Goal: Task Accomplishment & Management: Complete application form

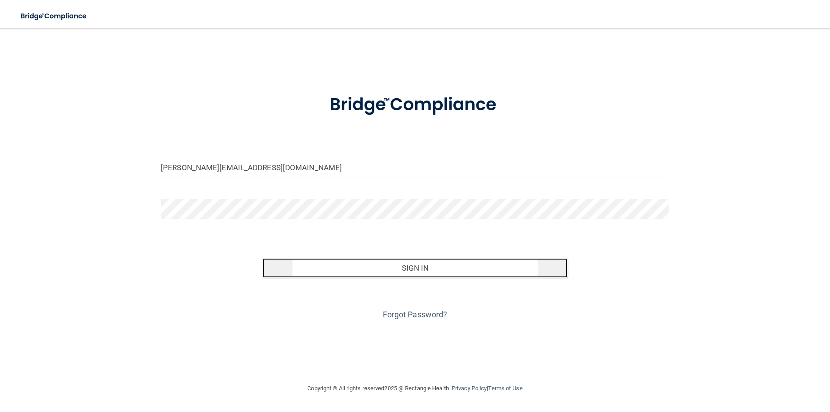
click at [391, 266] on button "Sign In" at bounding box center [414, 268] width 305 height 20
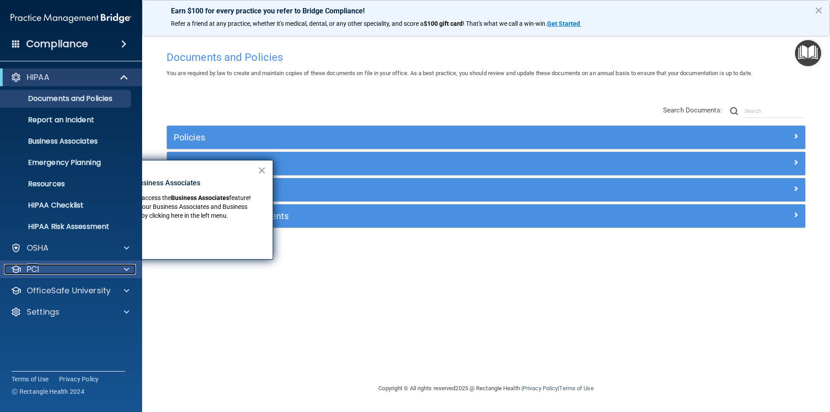
click at [68, 267] on div "PCI" at bounding box center [59, 269] width 110 height 11
click at [262, 170] on button "×" at bounding box center [262, 170] width 8 height 14
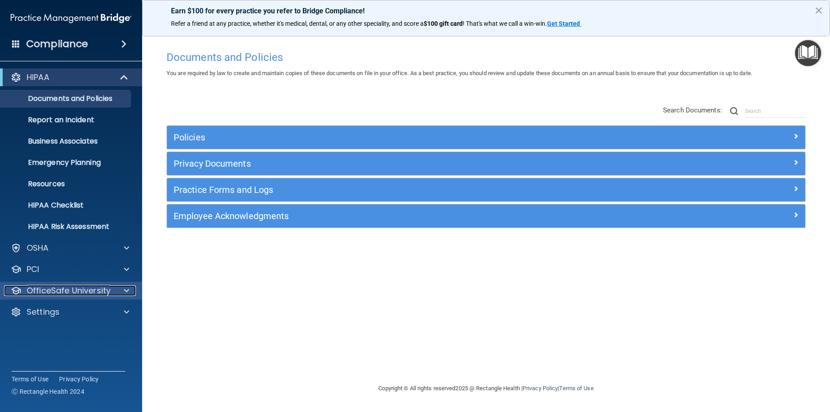
click at [102, 286] on p "OfficeSafe University" at bounding box center [69, 290] width 84 height 11
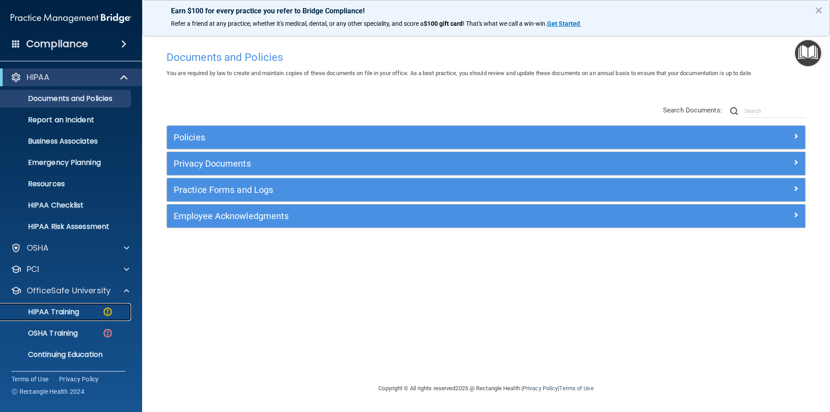
click at [69, 308] on p "HIPAA Training" at bounding box center [42, 311] width 73 height 9
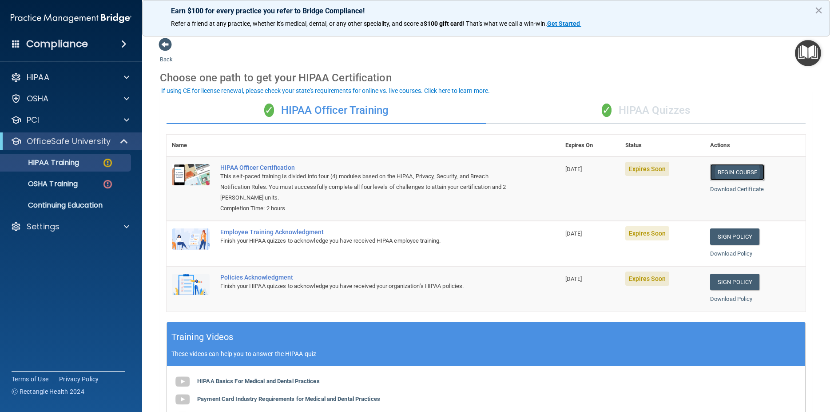
click at [729, 173] on link "Begin Course" at bounding box center [737, 172] width 54 height 16
click at [637, 108] on div "✓ HIPAA Quizzes" at bounding box center [646, 110] width 320 height 27
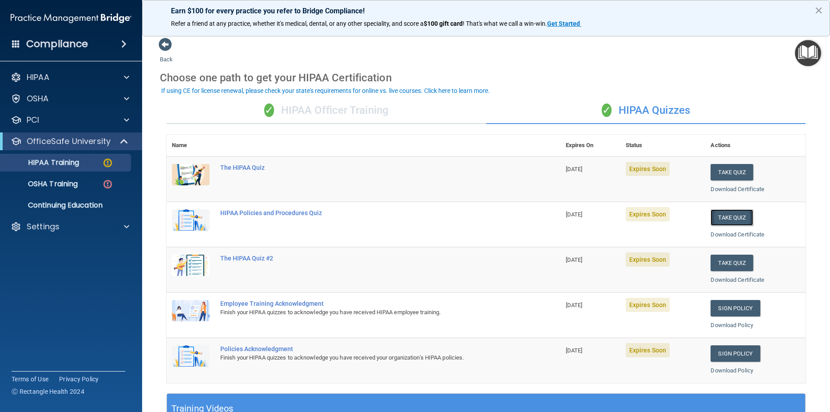
click at [720, 215] on button "Take Quiz" at bounding box center [731, 217] width 43 height 16
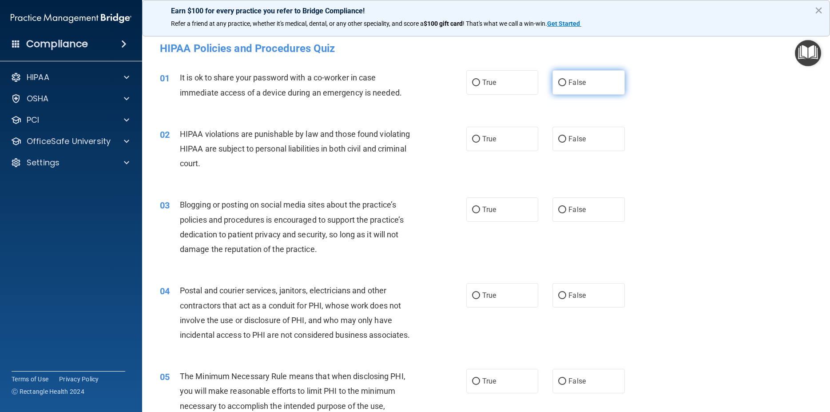
drag, startPoint x: 577, startPoint y: 80, endPoint x: 583, endPoint y: 83, distance: 6.0
click at [578, 80] on span "False" at bounding box center [576, 82] width 17 height 8
click at [566, 80] on input "False" at bounding box center [562, 82] width 8 height 7
radio input "true"
click at [498, 143] on label "True" at bounding box center [502, 139] width 72 height 24
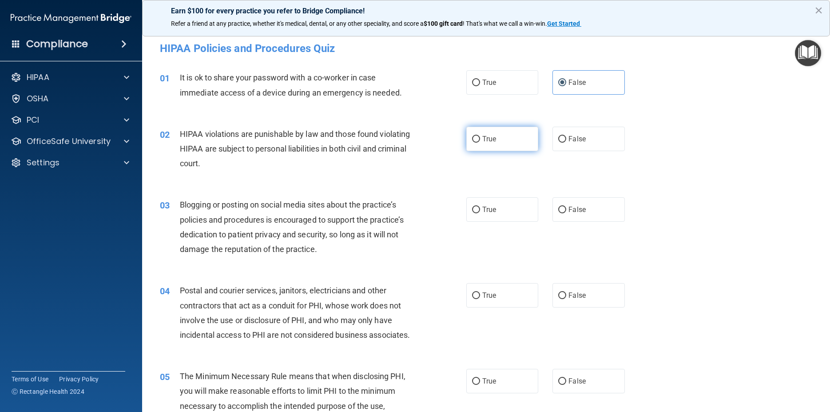
click at [480, 143] on input "True" at bounding box center [476, 139] width 8 height 7
radio input "true"
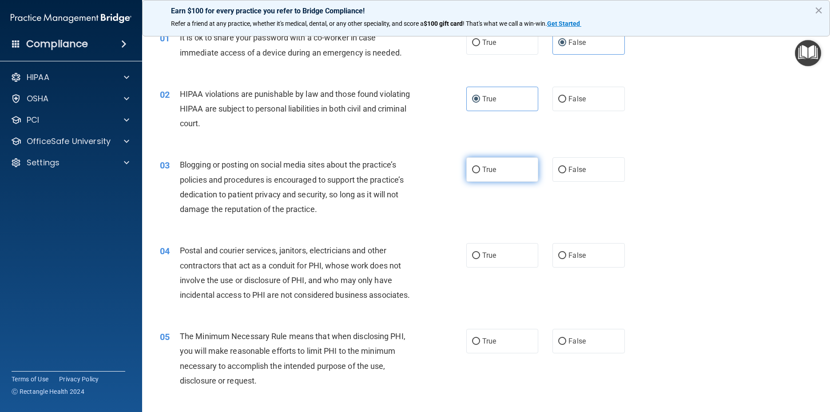
click at [505, 179] on label "True" at bounding box center [502, 169] width 72 height 24
click at [480, 173] on input "True" at bounding box center [476, 170] width 8 height 7
radio input "true"
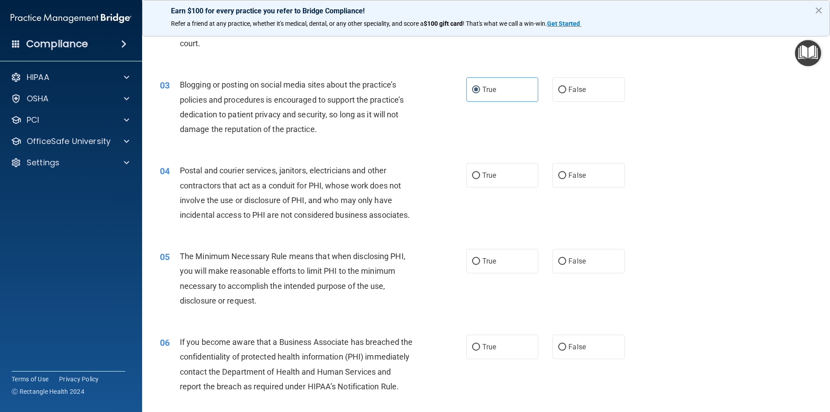
scroll to position [160, 0]
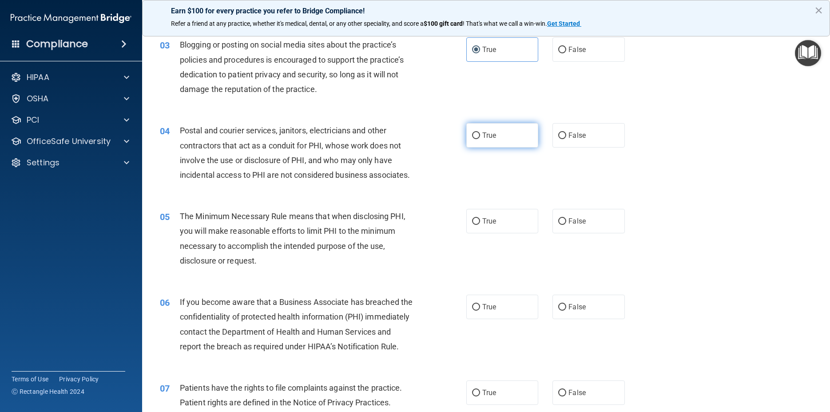
click at [482, 136] on span "True" at bounding box center [489, 135] width 14 height 8
click at [480, 136] on input "True" at bounding box center [476, 135] width 8 height 7
radio input "true"
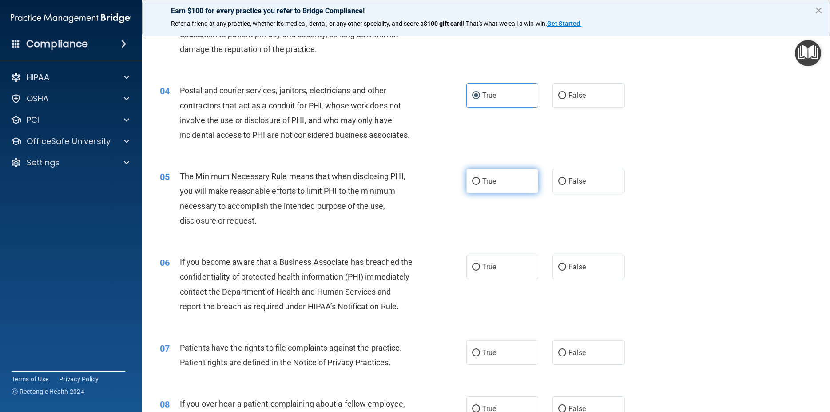
drag, startPoint x: 480, startPoint y: 193, endPoint x: 473, endPoint y: 200, distance: 10.1
click at [482, 185] on span "True" at bounding box center [489, 181] width 14 height 8
click at [480, 185] on input "True" at bounding box center [476, 181] width 8 height 7
radio input "true"
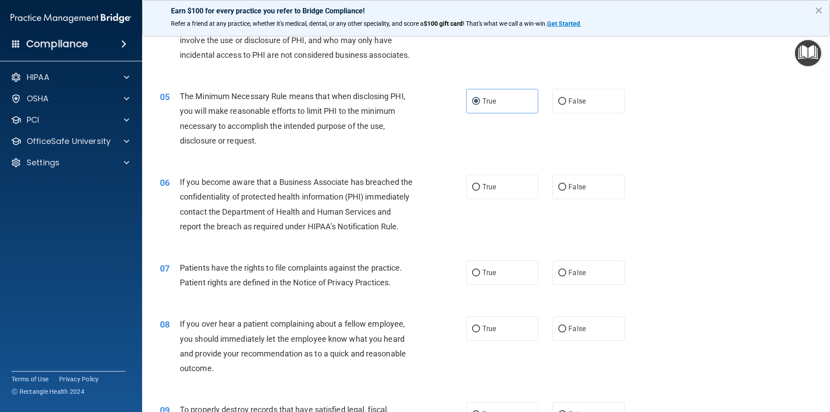
scroll to position [320, 0]
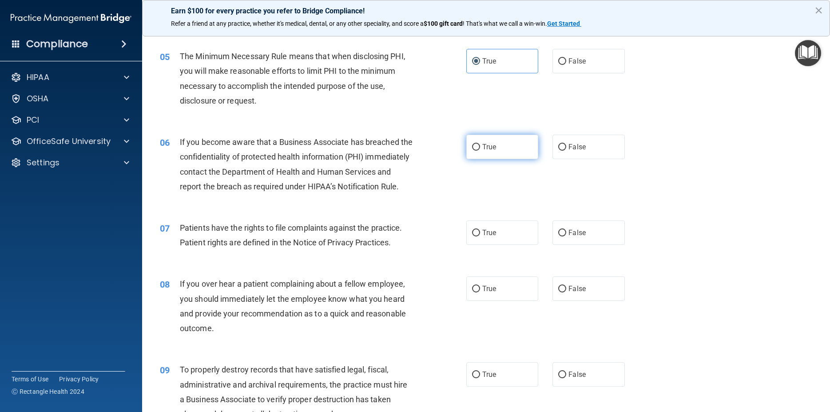
click at [501, 159] on label "True" at bounding box center [502, 147] width 72 height 24
click at [480, 151] on input "True" at bounding box center [476, 147] width 8 height 7
radio input "true"
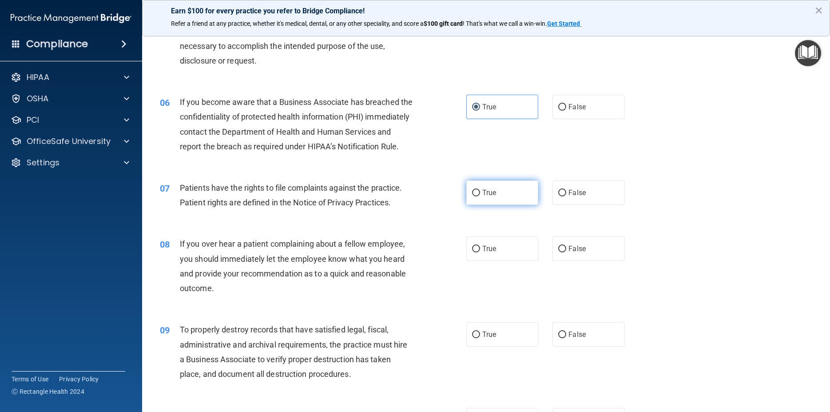
click at [483, 197] on span "True" at bounding box center [489, 192] width 14 height 8
click at [480, 196] on input "True" at bounding box center [476, 193] width 8 height 7
radio input "true"
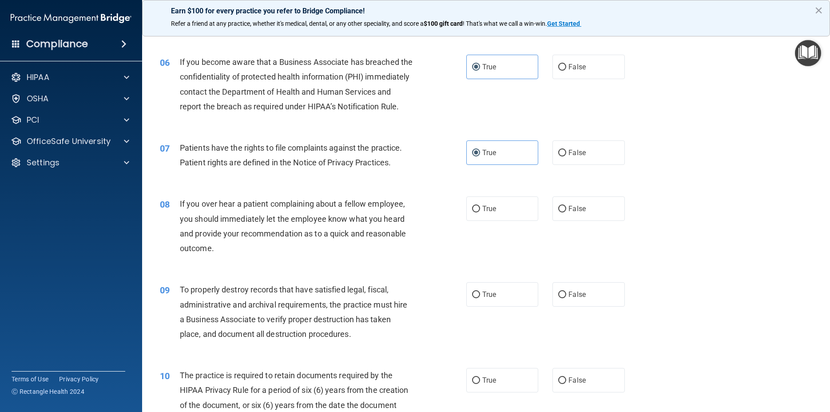
scroll to position [440, 0]
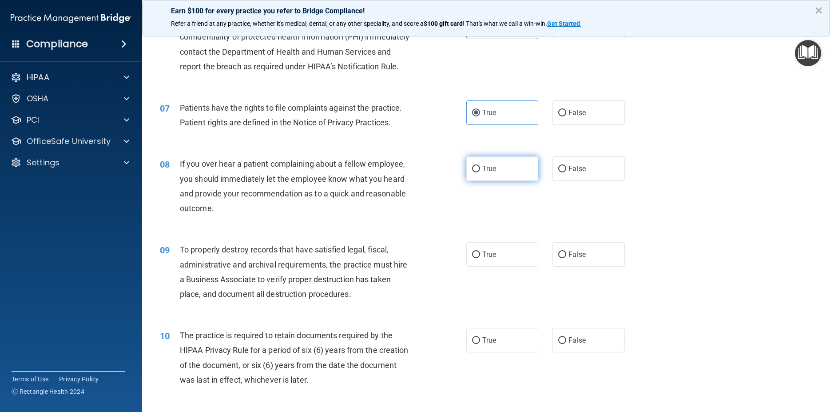
click at [496, 181] on label "True" at bounding box center [502, 168] width 72 height 24
click at [480, 172] on input "True" at bounding box center [476, 169] width 8 height 7
radio input "true"
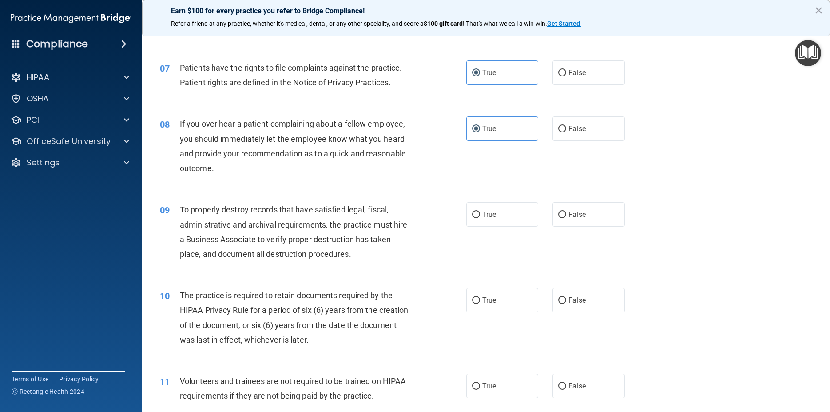
scroll to position [519, 0]
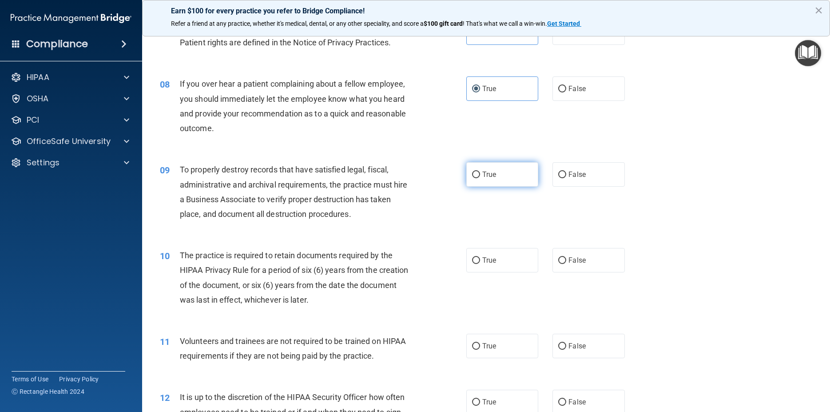
click at [482, 178] on span "True" at bounding box center [489, 174] width 14 height 8
click at [480, 178] on input "True" at bounding box center [476, 174] width 8 height 7
radio input "true"
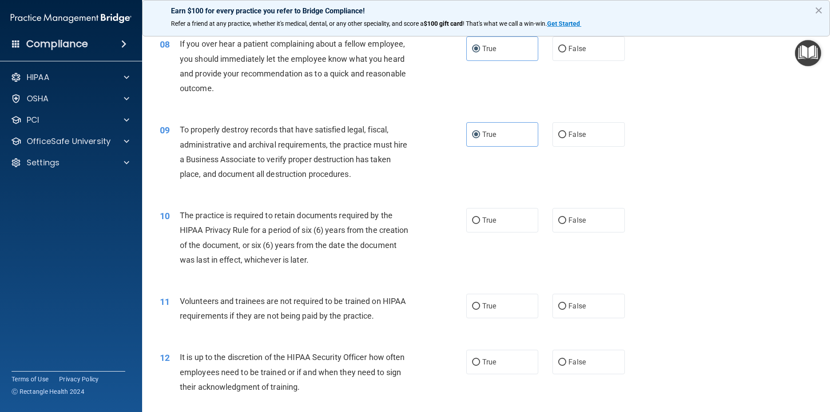
scroll to position [599, 0]
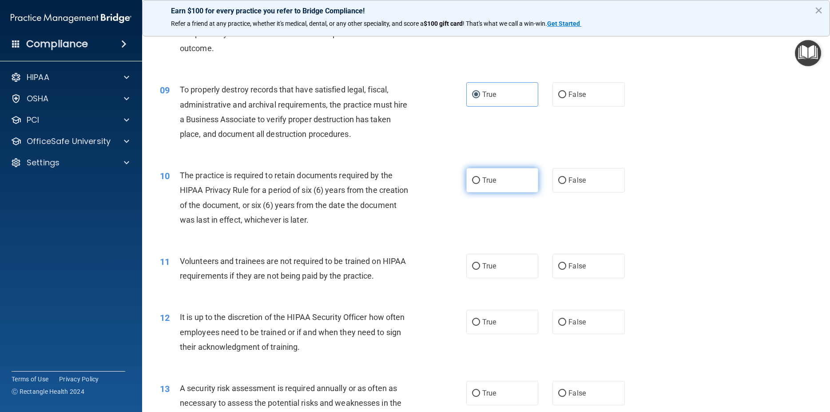
click at [506, 192] on label "True" at bounding box center [502, 180] width 72 height 24
click at [480, 184] on input "True" at bounding box center [476, 180] width 8 height 7
radio input "true"
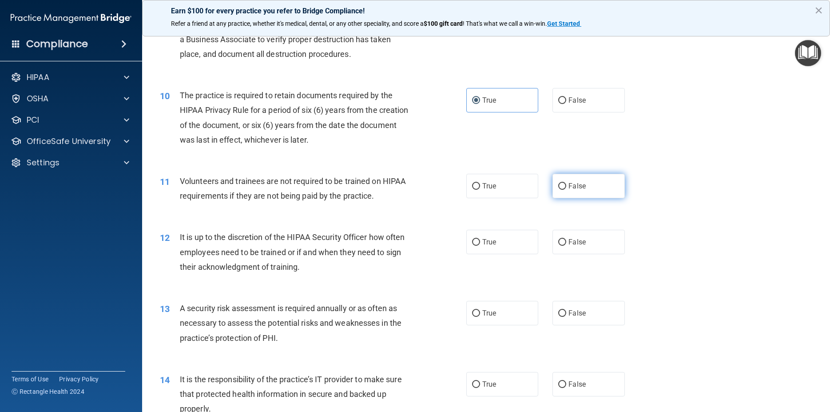
click at [569, 190] on span "False" at bounding box center [576, 186] width 17 height 8
click at [566, 190] on input "False" at bounding box center [562, 186] width 8 height 7
radio input "true"
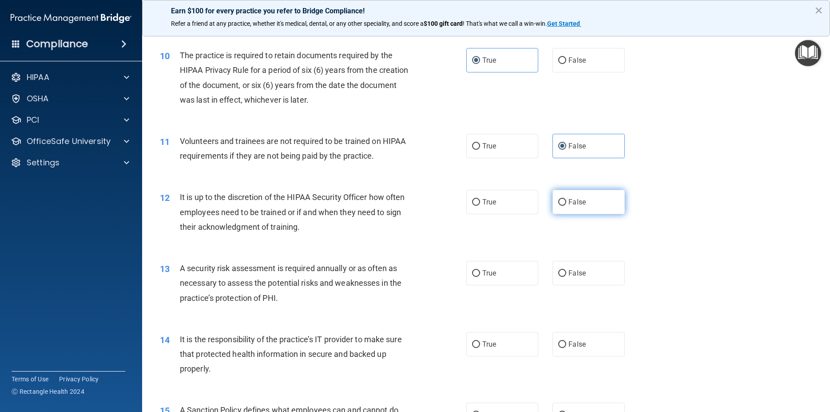
click at [595, 214] on label "False" at bounding box center [588, 202] width 72 height 24
click at [566, 206] on input "False" at bounding box center [562, 202] width 8 height 7
radio input "true"
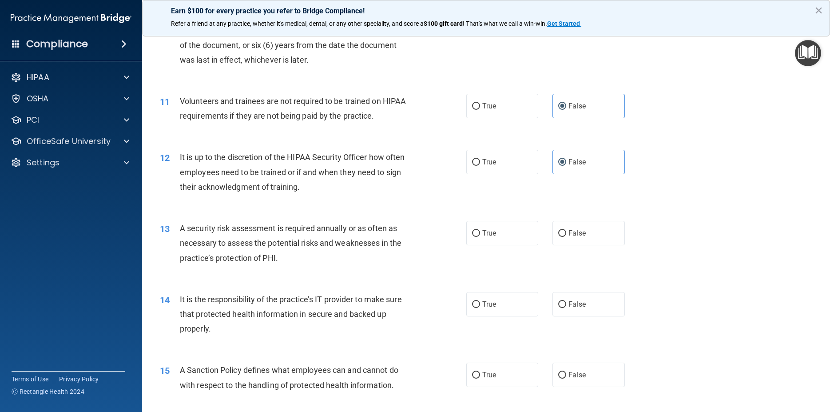
scroll to position [799, 0]
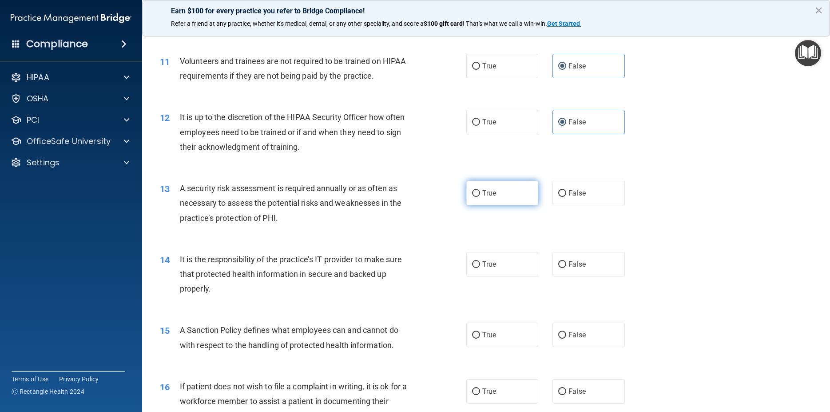
click at [506, 205] on label "True" at bounding box center [502, 193] width 72 height 24
click at [480, 197] on input "True" at bounding box center [476, 193] width 8 height 7
radio input "true"
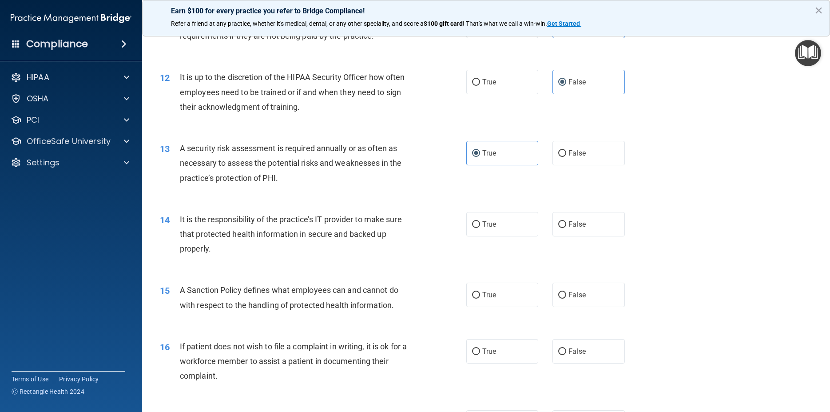
scroll to position [879, 0]
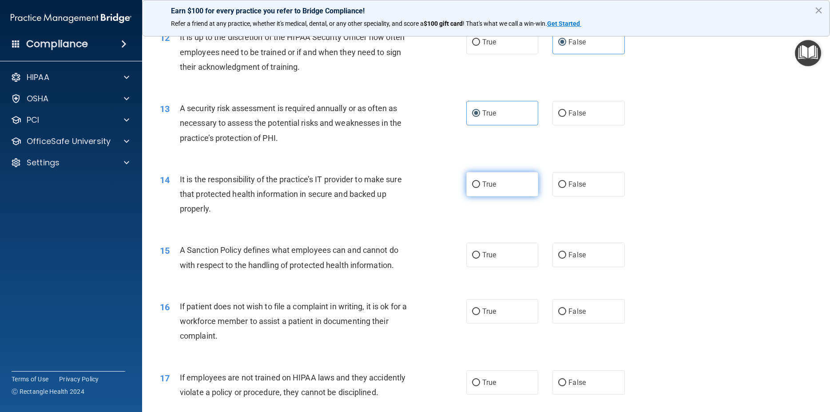
click at [479, 196] on label "True" at bounding box center [502, 184] width 72 height 24
click at [479, 188] on input "True" at bounding box center [476, 184] width 8 height 7
radio input "true"
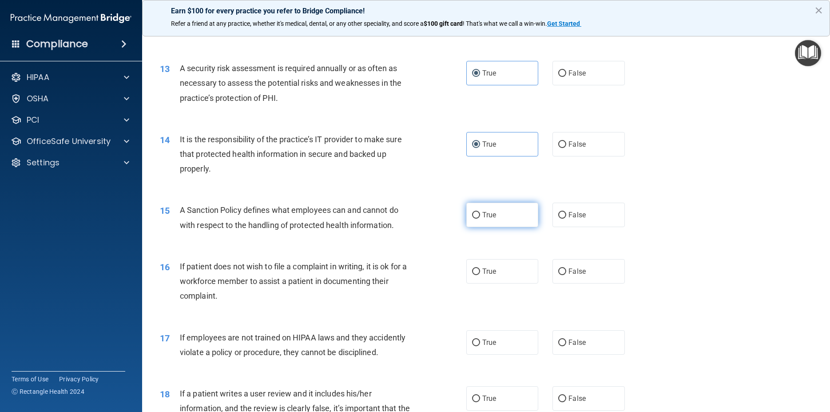
click at [484, 219] on span "True" at bounding box center [489, 214] width 14 height 8
click at [480, 218] on input "True" at bounding box center [476, 215] width 8 height 7
radio input "true"
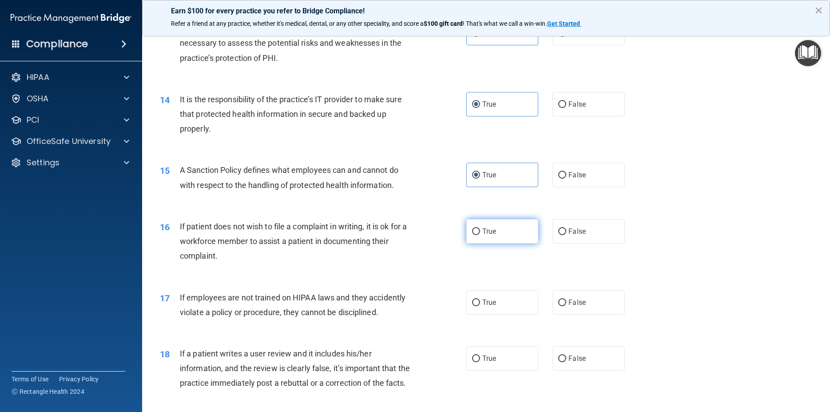
click at [508, 243] on label "True" at bounding box center [502, 231] width 72 height 24
click at [480, 235] on input "True" at bounding box center [476, 231] width 8 height 7
radio input "true"
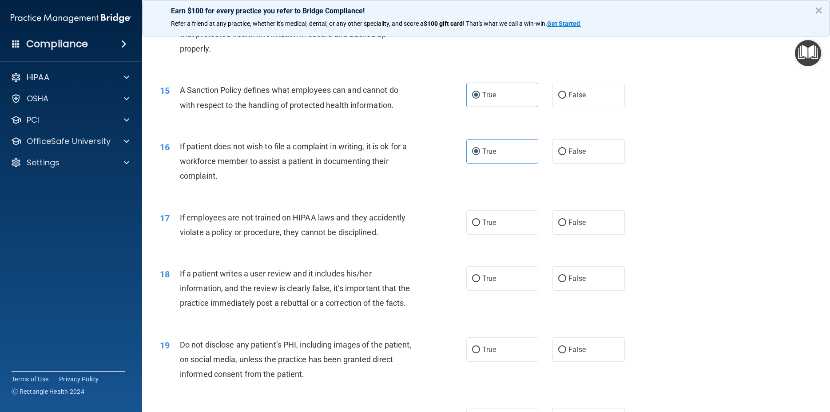
scroll to position [1079, 0]
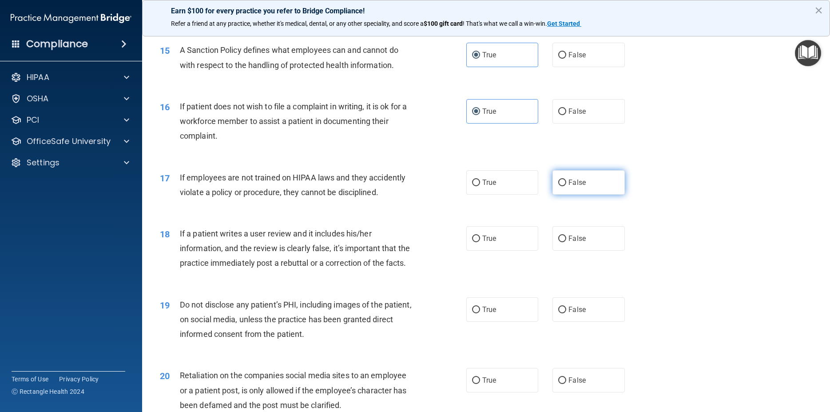
click at [594, 194] on label "False" at bounding box center [588, 182] width 72 height 24
click at [566, 186] on input "False" at bounding box center [562, 182] width 8 height 7
radio input "true"
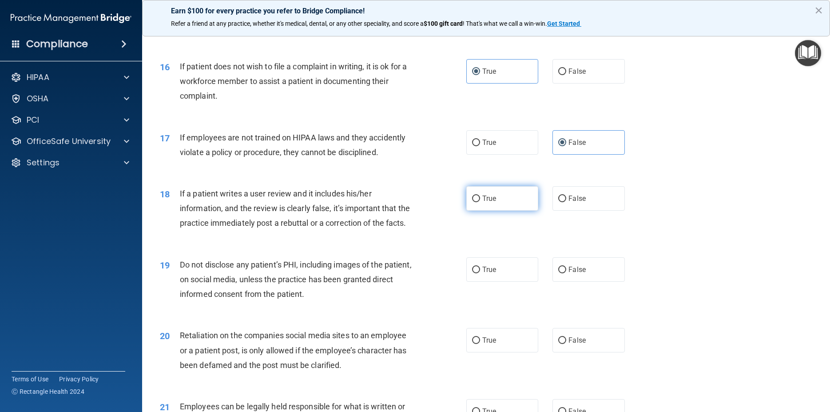
click at [499, 210] on label "True" at bounding box center [502, 198] width 72 height 24
click at [480, 202] on input "True" at bounding box center [476, 198] width 8 height 7
radio input "true"
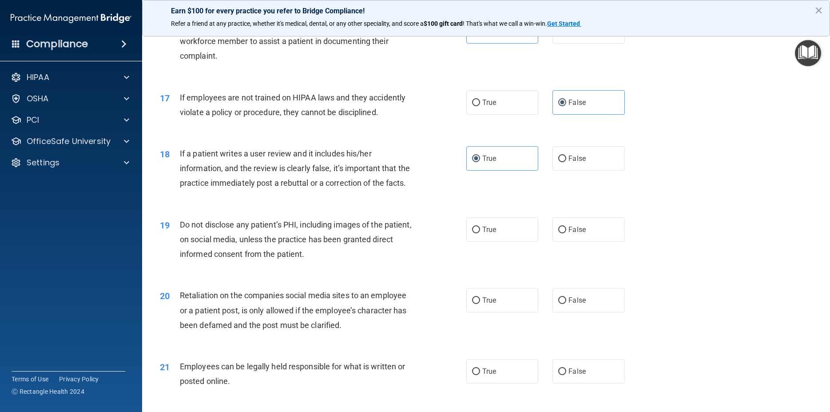
scroll to position [1199, 0]
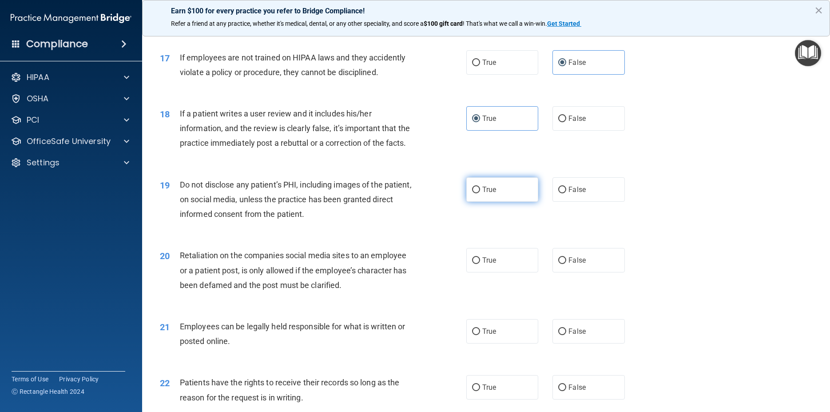
click at [491, 194] on span "True" at bounding box center [489, 189] width 14 height 8
click at [480, 193] on input "True" at bounding box center [476, 189] width 8 height 7
radio input "true"
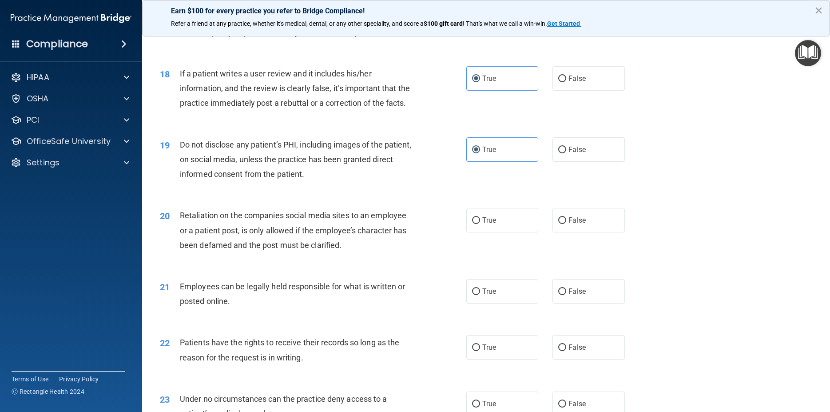
scroll to position [1279, 0]
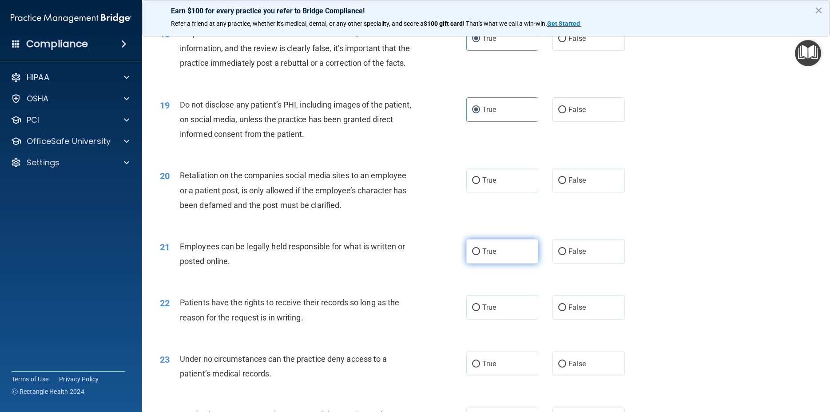
click at [498, 263] on label "True" at bounding box center [502, 251] width 72 height 24
click at [480, 255] on input "True" at bounding box center [476, 251] width 8 height 7
radio input "true"
click at [574, 311] on span "False" at bounding box center [576, 307] width 17 height 8
click at [566, 311] on input "False" at bounding box center [562, 307] width 8 height 7
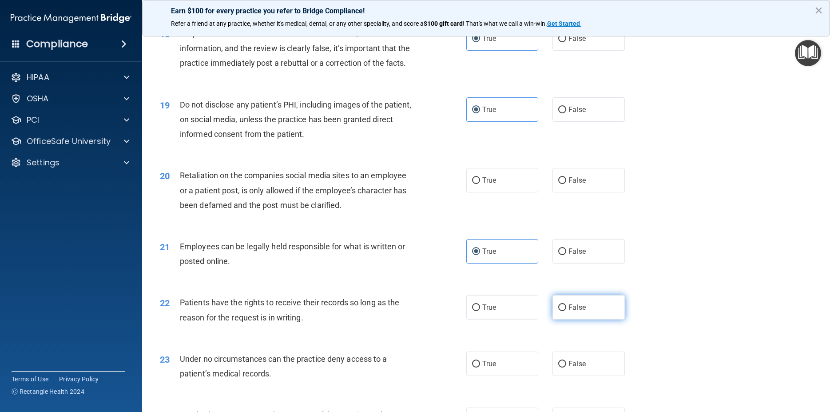
radio input "true"
click at [503, 192] on label "True" at bounding box center [502, 180] width 72 height 24
click at [480, 184] on input "True" at bounding box center [476, 180] width 8 height 7
radio input "true"
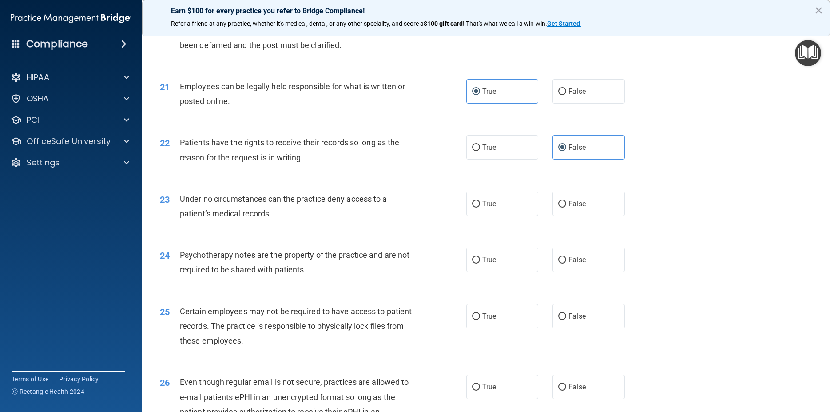
scroll to position [1479, 0]
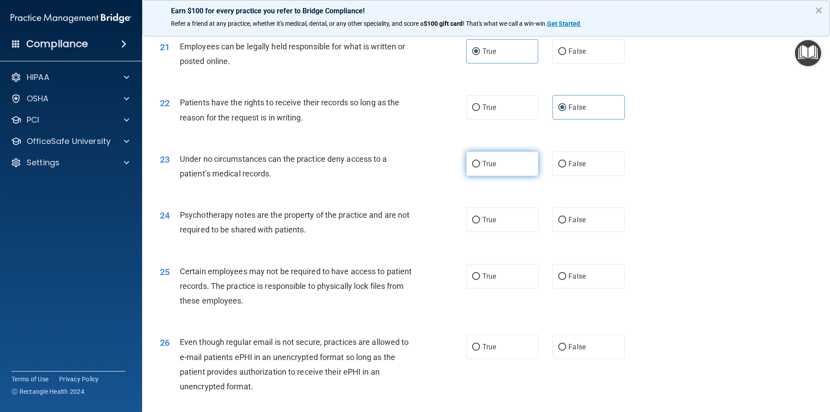
click at [488, 168] on span "True" at bounding box center [489, 163] width 14 height 8
click at [474, 167] on input "True" at bounding box center [476, 164] width 8 height 7
radio input "true"
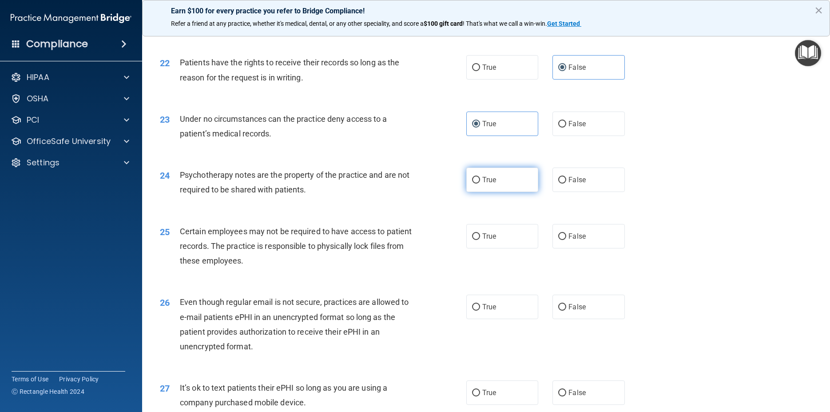
click at [473, 192] on label "True" at bounding box center [502, 179] width 72 height 24
click at [473, 183] on input "True" at bounding box center [476, 180] width 8 height 7
radio input "true"
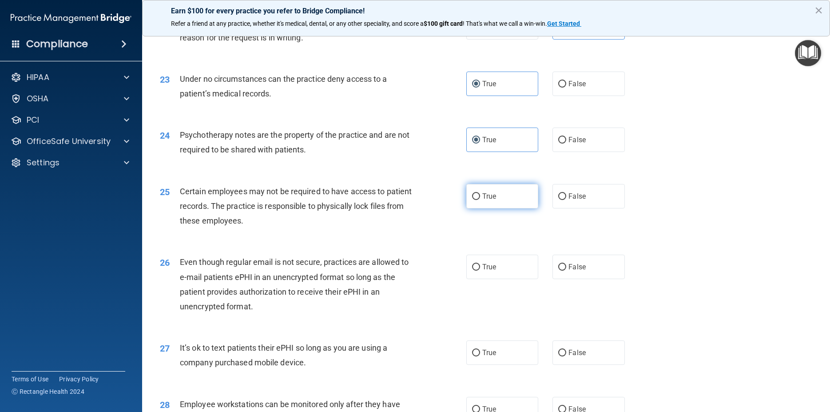
click at [482, 200] on span "True" at bounding box center [489, 196] width 14 height 8
click at [480, 200] on input "True" at bounding box center [476, 196] width 8 height 7
radio input "true"
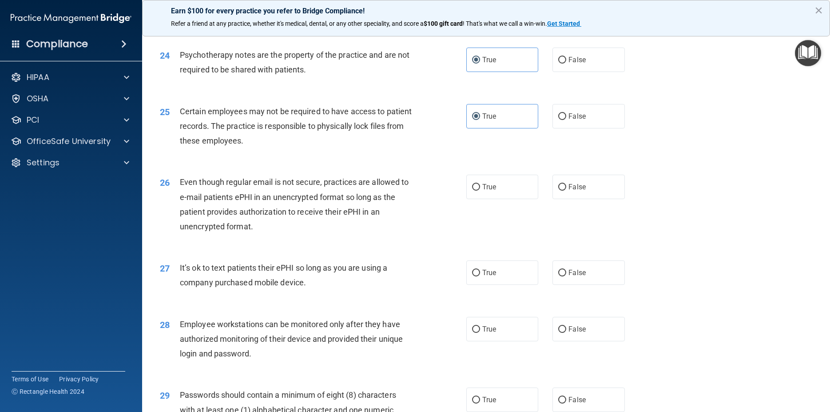
scroll to position [1678, 0]
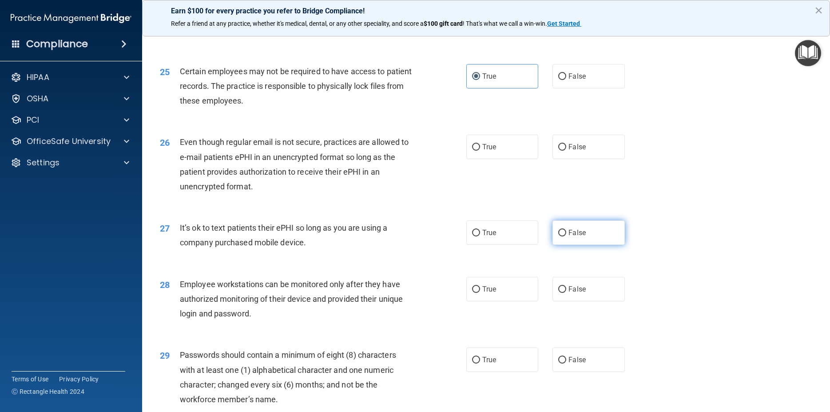
click at [558, 236] on input "False" at bounding box center [562, 233] width 8 height 7
radio input "true"
click at [504, 159] on label "True" at bounding box center [502, 147] width 72 height 24
click at [480, 151] on input "True" at bounding box center [476, 147] width 8 height 7
radio input "true"
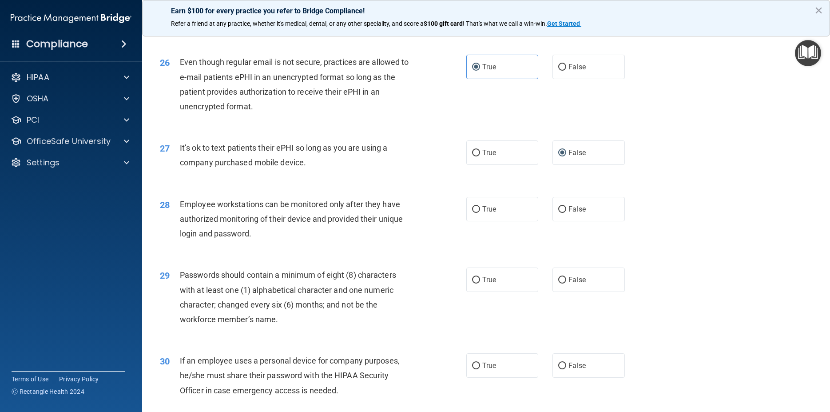
scroll to position [1798, 0]
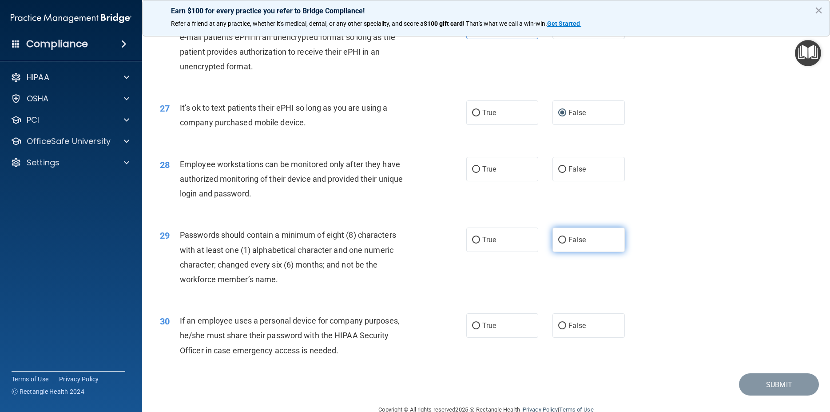
click at [578, 244] on span "False" at bounding box center [576, 239] width 17 height 8
click at [566, 243] on input "False" at bounding box center [562, 240] width 8 height 7
radio input "true"
click at [493, 337] on label "True" at bounding box center [502, 325] width 72 height 24
click at [480, 329] on input "True" at bounding box center [476, 325] width 8 height 7
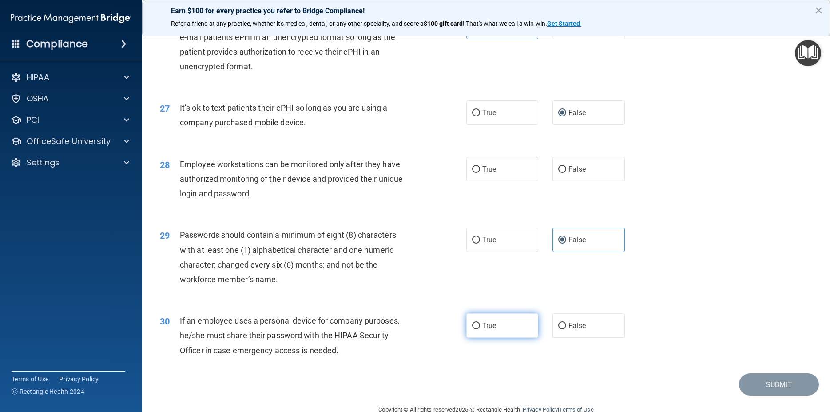
radio input "true"
click at [488, 173] on span "True" at bounding box center [489, 169] width 14 height 8
click at [480, 173] on input "True" at bounding box center [476, 169] width 8 height 7
radio input "true"
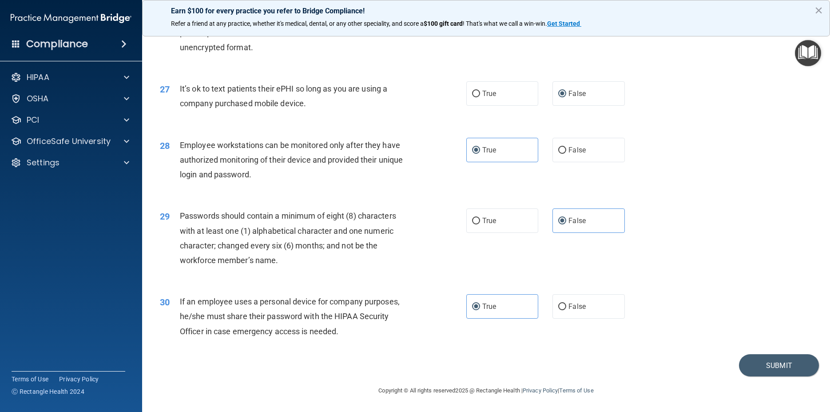
scroll to position [1862, 0]
click at [774, 362] on button "Submit" at bounding box center [779, 365] width 80 height 23
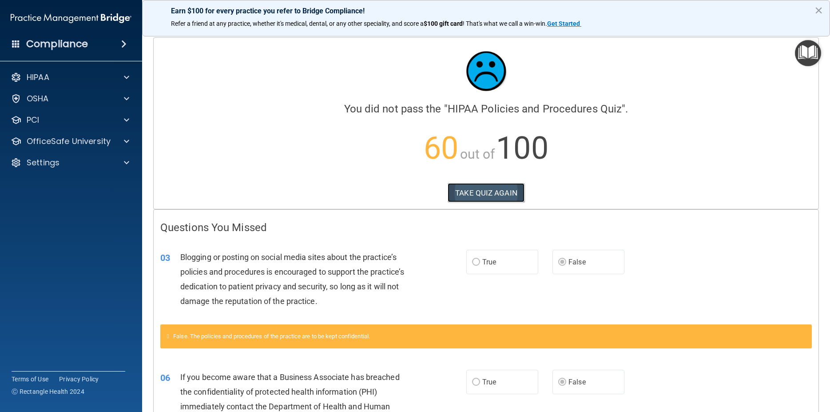
click at [488, 194] on button "TAKE QUIZ AGAIN" at bounding box center [486, 193] width 77 height 20
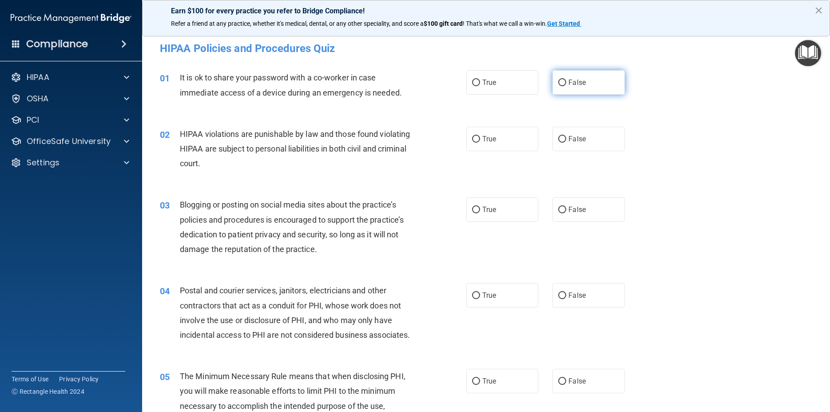
click at [587, 81] on label "False" at bounding box center [588, 82] width 72 height 24
click at [566, 81] on input "False" at bounding box center [562, 82] width 8 height 7
radio input "true"
click at [497, 143] on label "True" at bounding box center [502, 139] width 72 height 24
click at [480, 143] on input "True" at bounding box center [476, 139] width 8 height 7
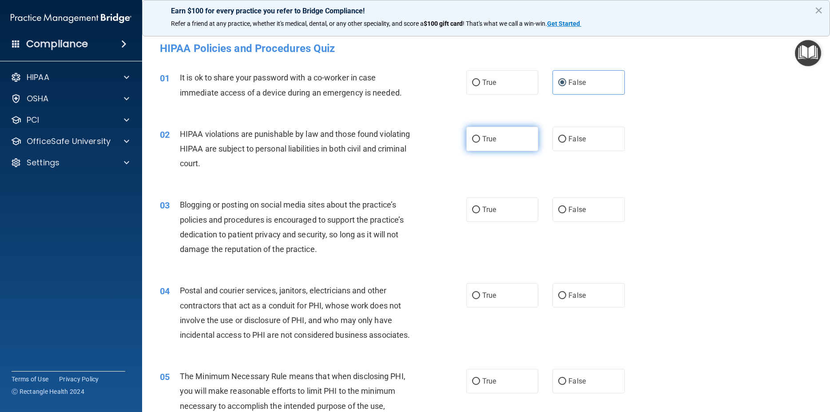
radio input "true"
click at [575, 206] on span "False" at bounding box center [576, 209] width 17 height 8
click at [566, 206] on input "False" at bounding box center [562, 209] width 8 height 7
radio input "true"
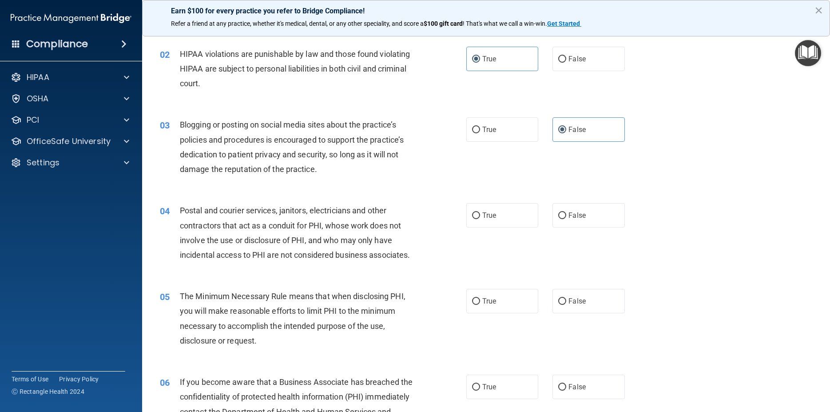
scroll to position [160, 0]
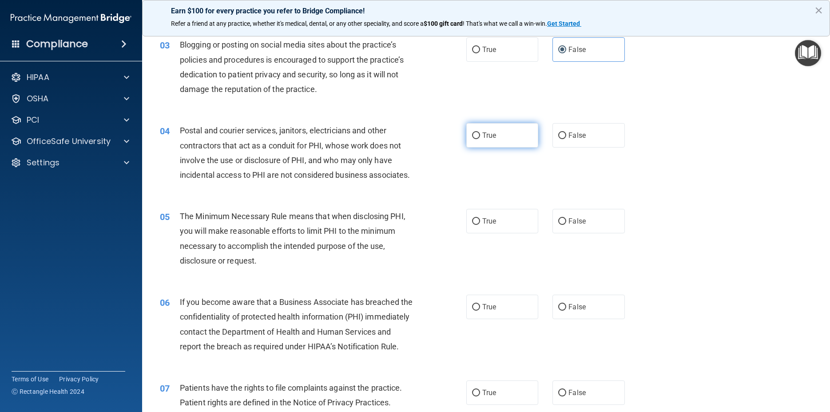
click at [502, 135] on label "True" at bounding box center [502, 135] width 72 height 24
click at [480, 135] on input "True" at bounding box center [476, 135] width 8 height 7
radio input "true"
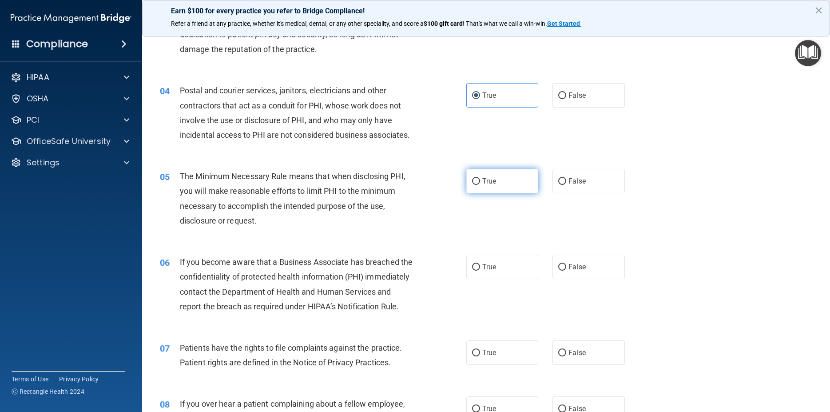
click at [482, 185] on span "True" at bounding box center [489, 181] width 14 height 8
click at [480, 185] on input "True" at bounding box center [476, 181] width 8 height 7
radio input "true"
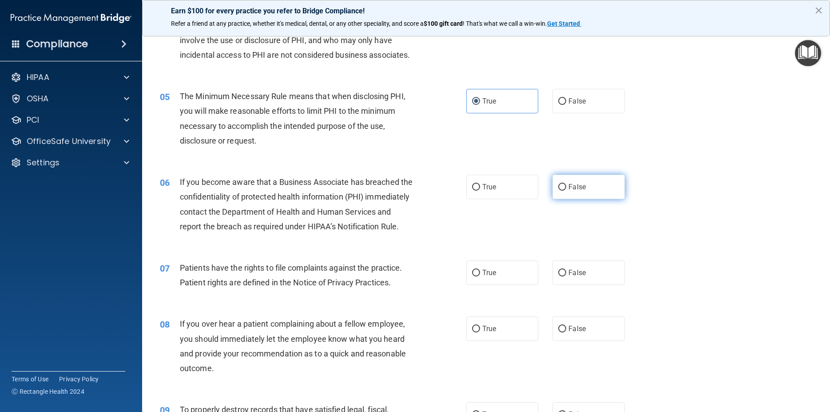
click at [586, 199] on label "False" at bounding box center [588, 186] width 72 height 24
click at [566, 190] on input "False" at bounding box center [562, 187] width 8 height 7
radio input "true"
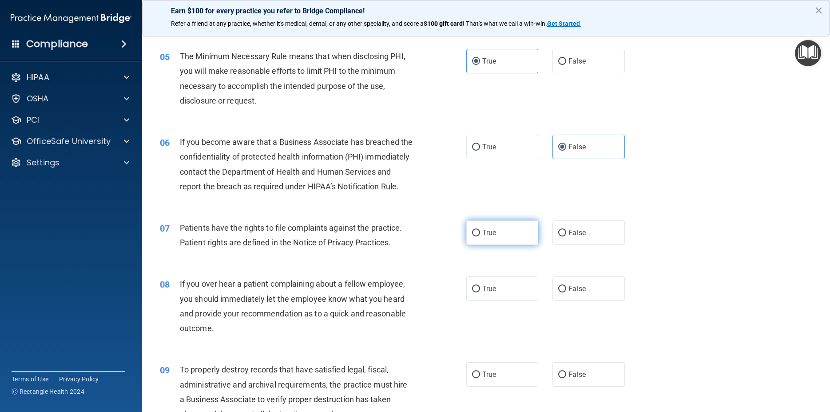
click at [482, 237] on span "True" at bounding box center [489, 232] width 14 height 8
click at [480, 236] on input "True" at bounding box center [476, 233] width 8 height 7
radio input "true"
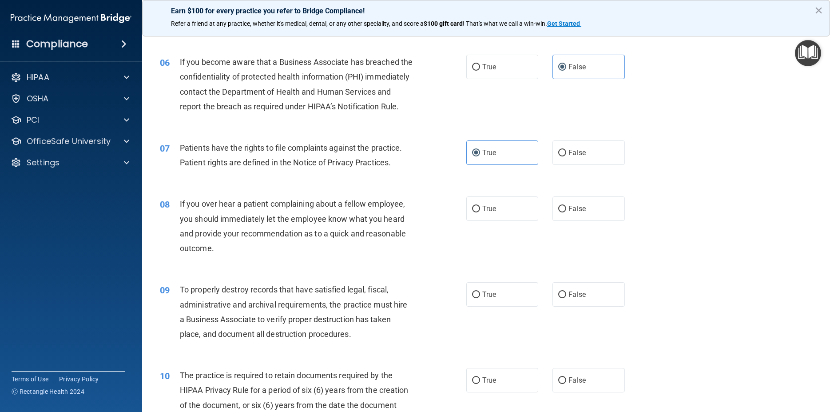
scroll to position [440, 0]
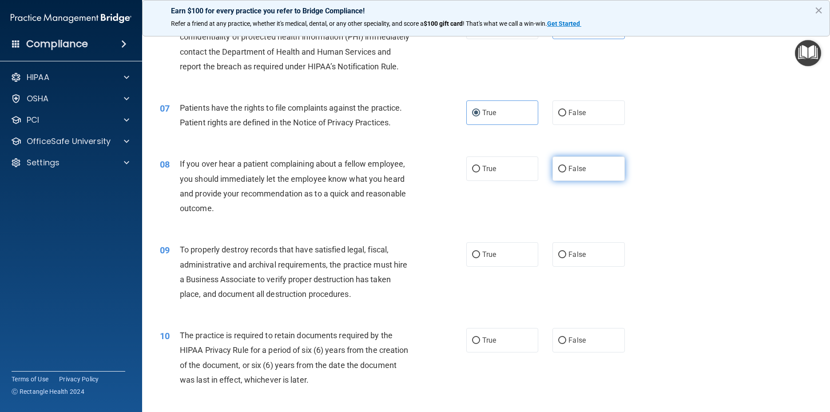
click at [568, 173] on span "False" at bounding box center [576, 168] width 17 height 8
click at [566, 172] on input "False" at bounding box center [562, 169] width 8 height 7
radio input "true"
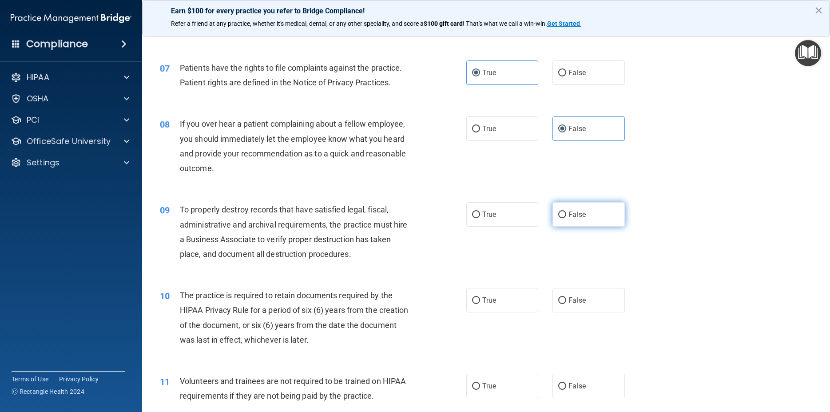
click at [580, 218] on span "False" at bounding box center [576, 214] width 17 height 8
click at [566, 218] on input "False" at bounding box center [562, 214] width 8 height 7
radio input "true"
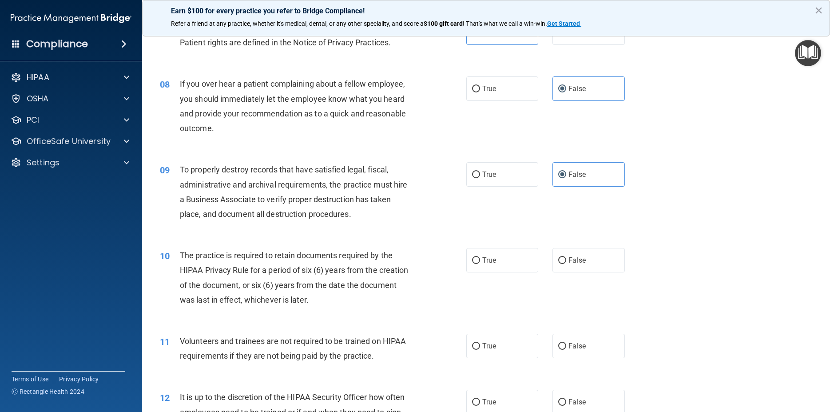
scroll to position [559, 0]
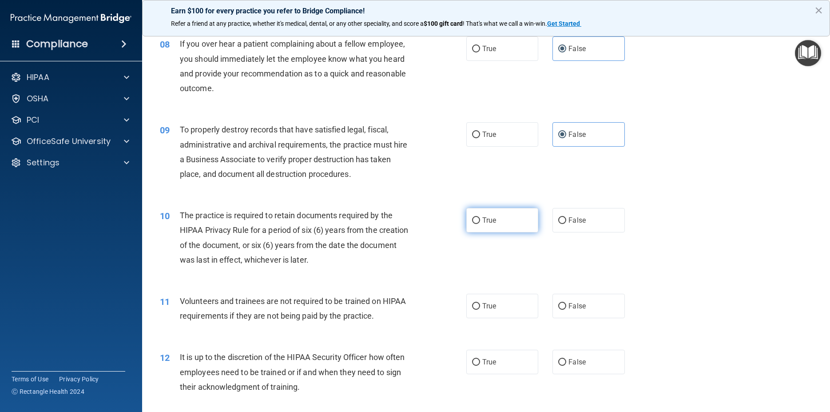
click at [494, 232] on label "True" at bounding box center [502, 220] width 72 height 24
click at [480, 224] on input "True" at bounding box center [476, 220] width 8 height 7
radio input "true"
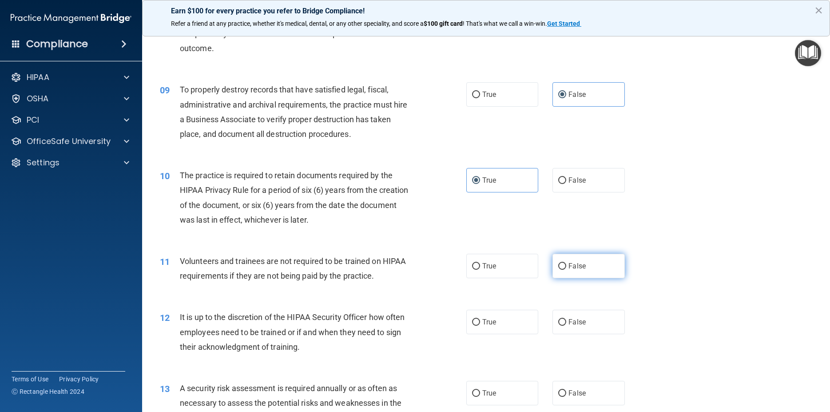
click at [559, 270] on input "False" at bounding box center [562, 266] width 8 height 7
radio input "true"
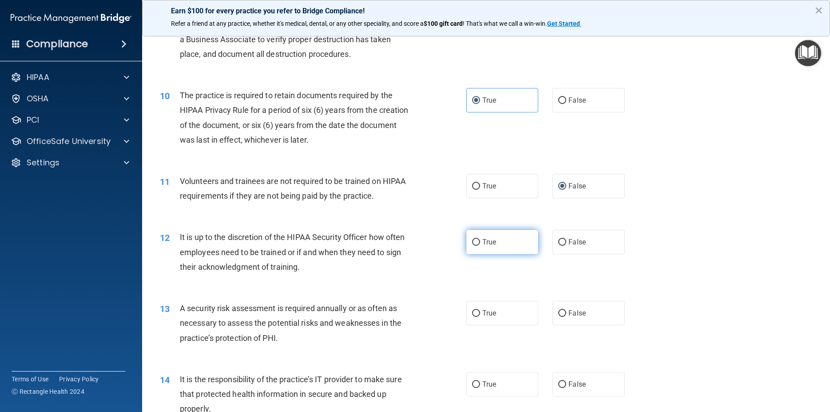
drag, startPoint x: 575, startPoint y: 273, endPoint x: 532, endPoint y: 278, distance: 43.4
click at [575, 246] on span "False" at bounding box center [576, 242] width 17 height 8
click at [566, 246] on input "False" at bounding box center [562, 242] width 8 height 7
radio input "true"
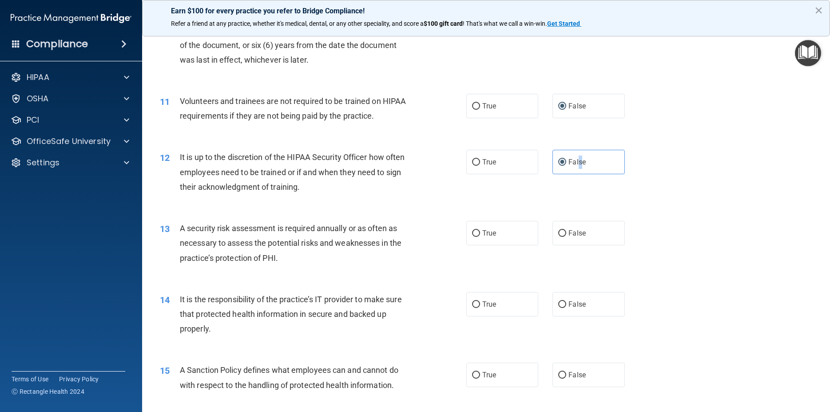
scroll to position [799, 0]
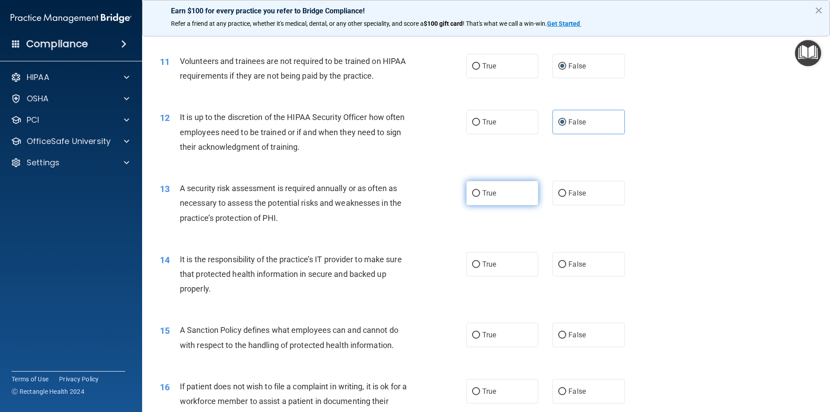
click at [482, 197] on span "True" at bounding box center [489, 193] width 14 height 8
click at [574, 268] on span "False" at bounding box center [576, 264] width 17 height 8
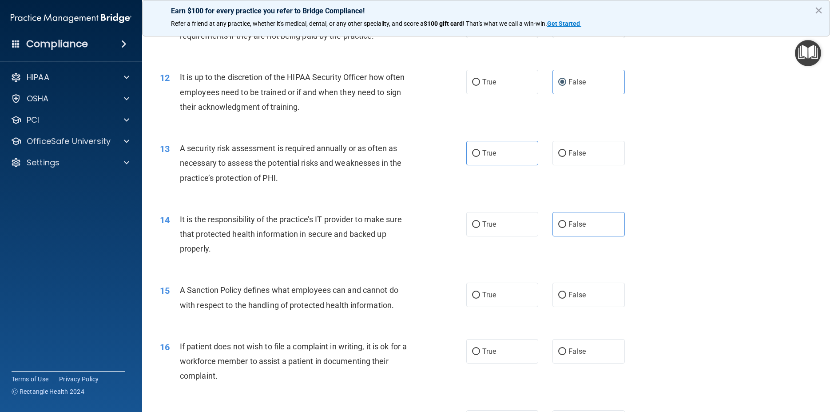
scroll to position [879, 0]
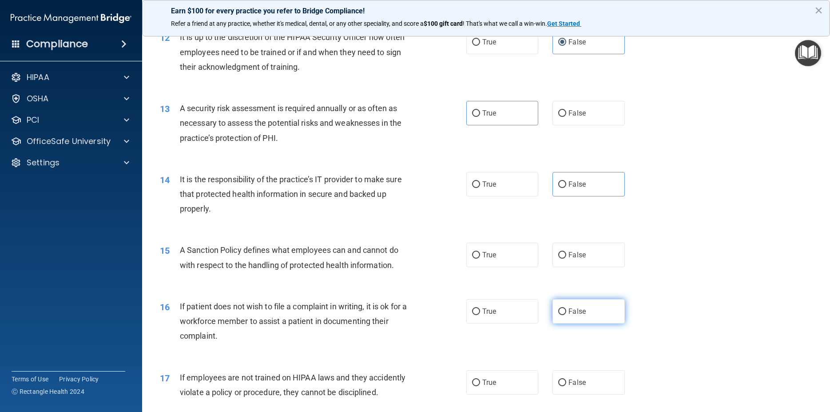
click at [575, 315] on span "False" at bounding box center [576, 311] width 17 height 8
click at [566, 315] on input "False" at bounding box center [562, 311] width 8 height 7
radio input "true"
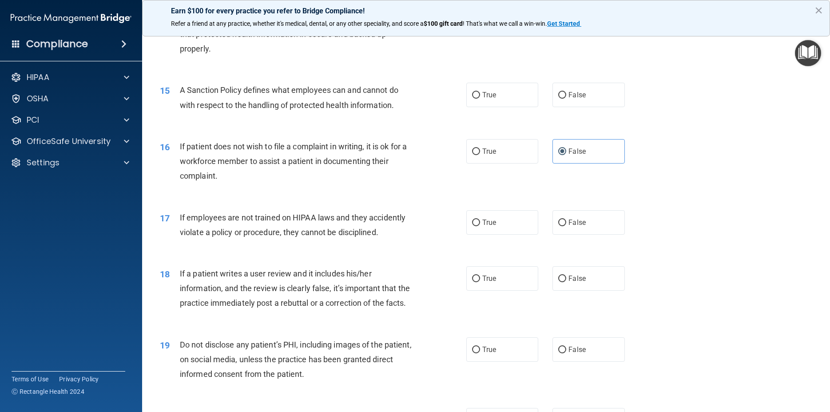
scroll to position [1079, 0]
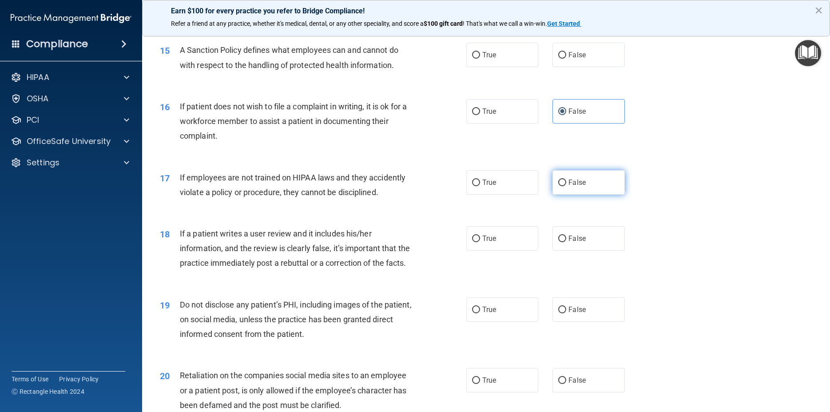
click at [577, 186] on span "False" at bounding box center [576, 182] width 17 height 8
click at [566, 186] on input "False" at bounding box center [562, 182] width 8 height 7
radio input "true"
click at [582, 250] on label "False" at bounding box center [588, 238] width 72 height 24
click at [566, 242] on input "False" at bounding box center [562, 238] width 8 height 7
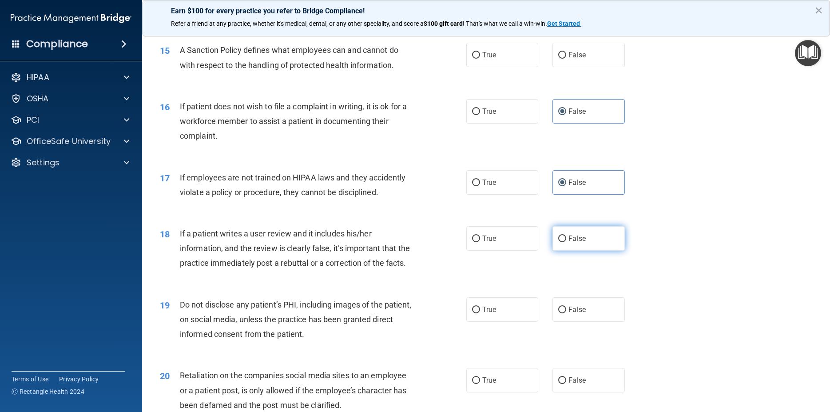
radio input "true"
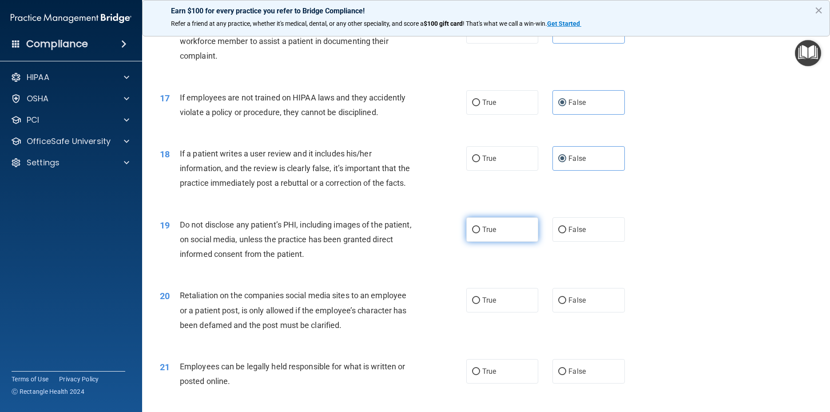
click at [500, 242] on label "True" at bounding box center [502, 229] width 72 height 24
click at [480, 233] on input "True" at bounding box center [476, 229] width 8 height 7
radio input "true"
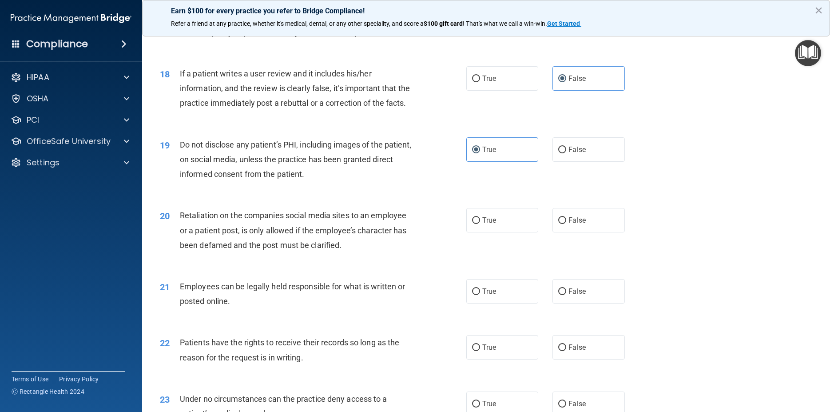
scroll to position [1399, 0]
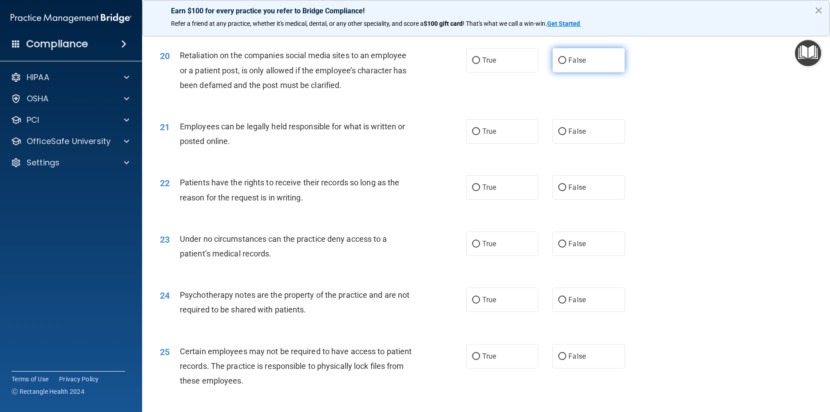
click at [573, 72] on label "False" at bounding box center [588, 60] width 72 height 24
click at [566, 64] on input "False" at bounding box center [562, 60] width 8 height 7
radio input "true"
click at [483, 135] on span "True" at bounding box center [489, 131] width 14 height 8
click at [480, 135] on input "True" at bounding box center [476, 131] width 8 height 7
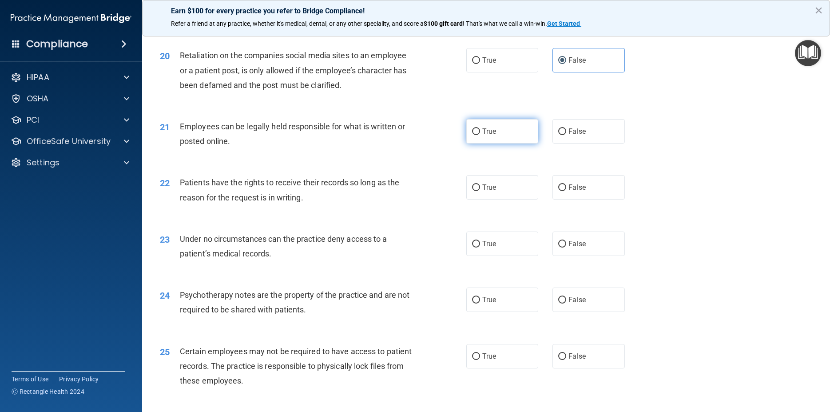
radio input "true"
click at [493, 199] on label "True" at bounding box center [502, 187] width 72 height 24
click at [480, 191] on input "True" at bounding box center [476, 187] width 8 height 7
radio input "true"
click at [568, 248] on span "False" at bounding box center [576, 243] width 17 height 8
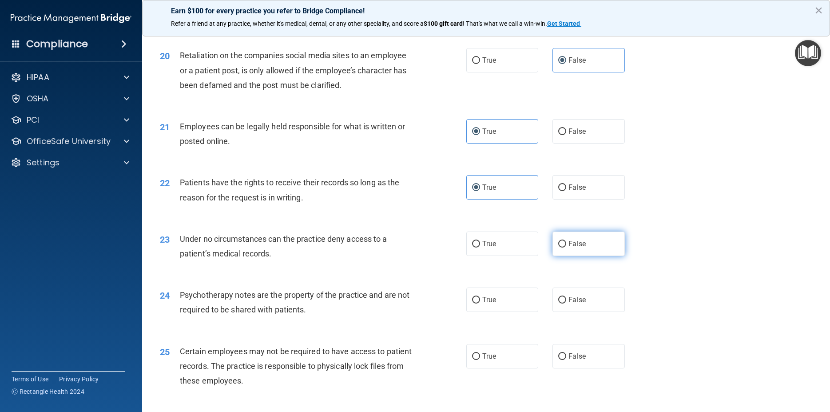
click at [564, 247] on input "False" at bounding box center [562, 244] width 8 height 7
radio input "true"
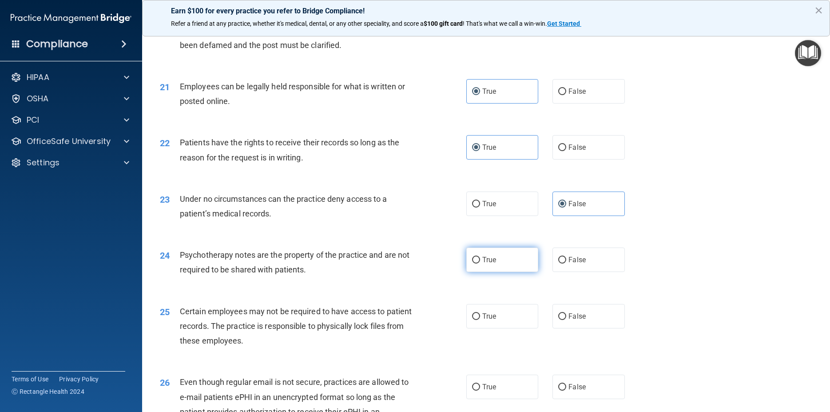
click at [482, 264] on span "True" at bounding box center [489, 259] width 14 height 8
click at [479, 263] on input "True" at bounding box center [476, 260] width 8 height 7
radio input "true"
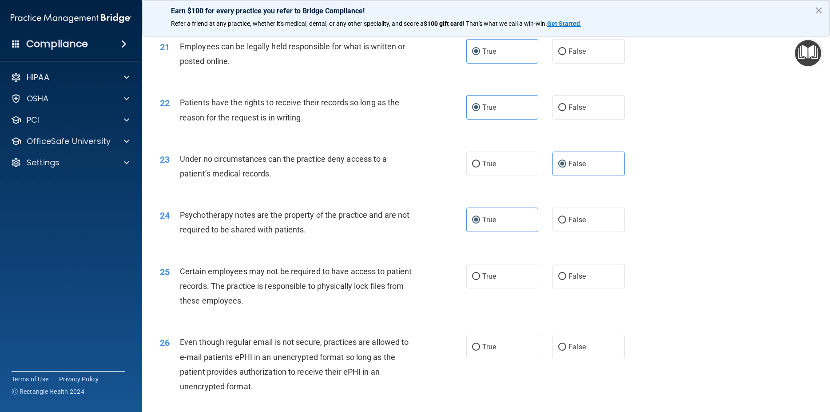
scroll to position [1519, 0]
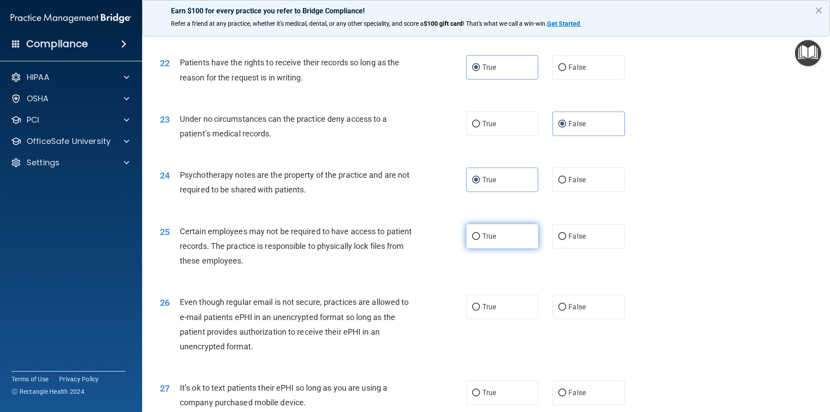
click at [484, 240] on span "True" at bounding box center [489, 236] width 14 height 8
click at [480, 240] on input "True" at bounding box center [476, 236] width 8 height 7
radio input "true"
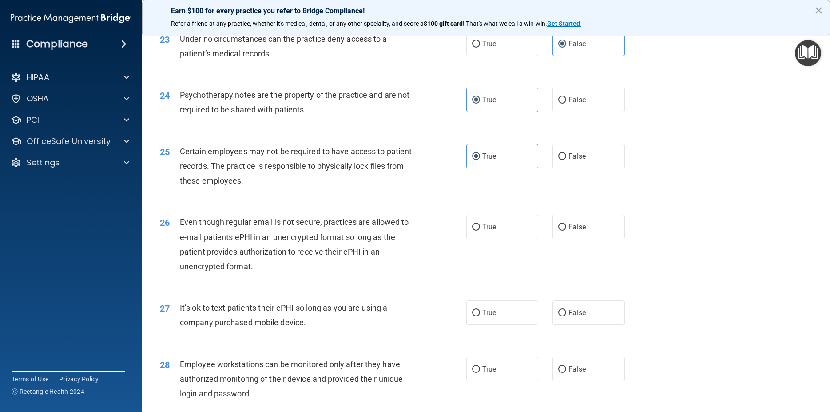
scroll to position [1638, 0]
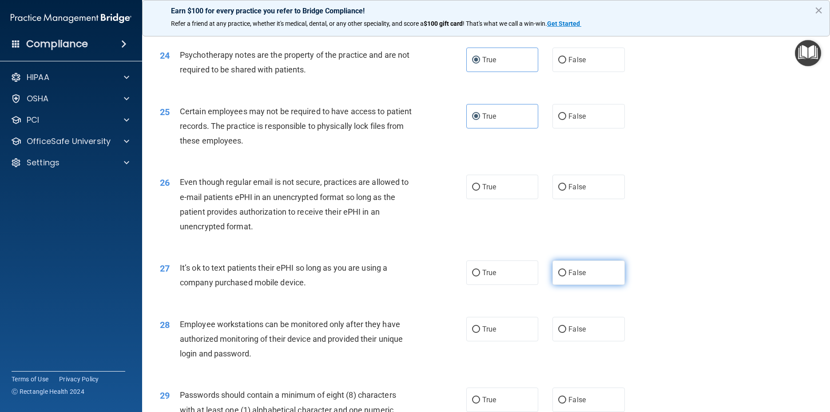
click at [559, 276] on input "False" at bounding box center [562, 273] width 8 height 7
radio input "true"
click at [488, 191] on span "True" at bounding box center [489, 186] width 14 height 8
click at [480, 190] on input "True" at bounding box center [476, 187] width 8 height 7
radio input "true"
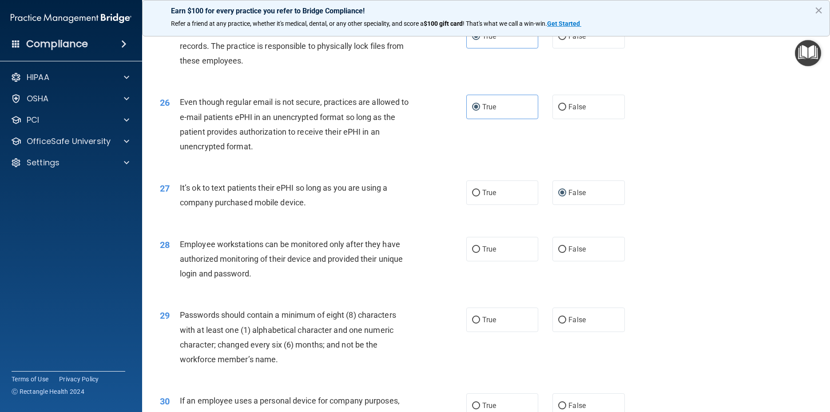
scroll to position [1758, 0]
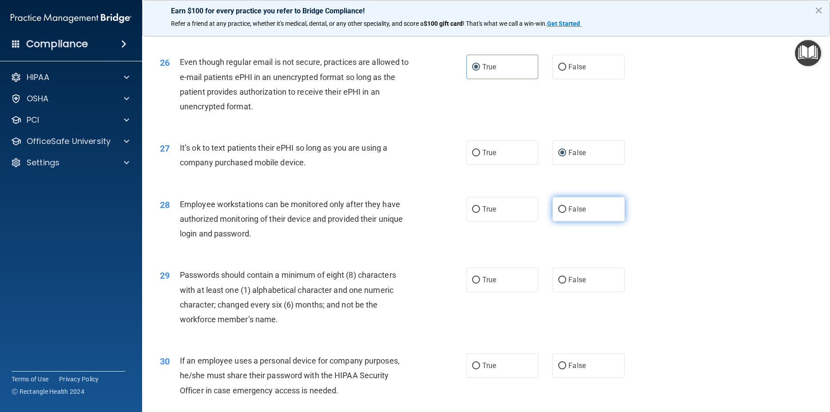
click at [563, 221] on label "False" at bounding box center [588, 209] width 72 height 24
click at [563, 213] on input "False" at bounding box center [562, 209] width 8 height 7
radio input "true"
drag, startPoint x: 483, startPoint y: 327, endPoint x: 445, endPoint y: 328, distance: 37.3
click at [482, 284] on span "True" at bounding box center [489, 279] width 14 height 8
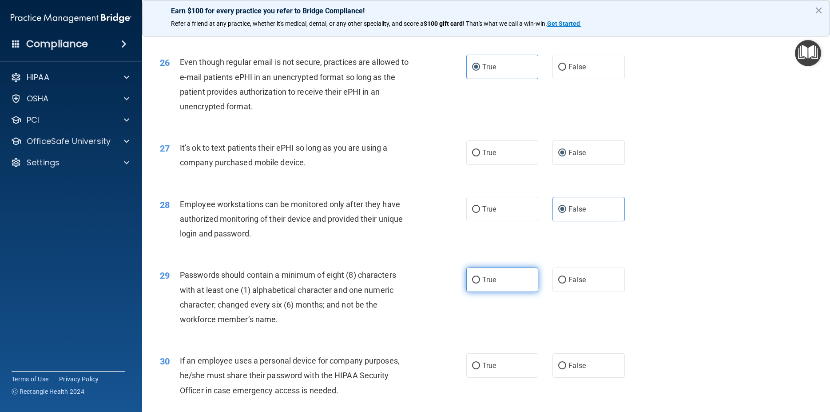
click at [472, 283] on input "True" at bounding box center [476, 280] width 8 height 7
radio input "true"
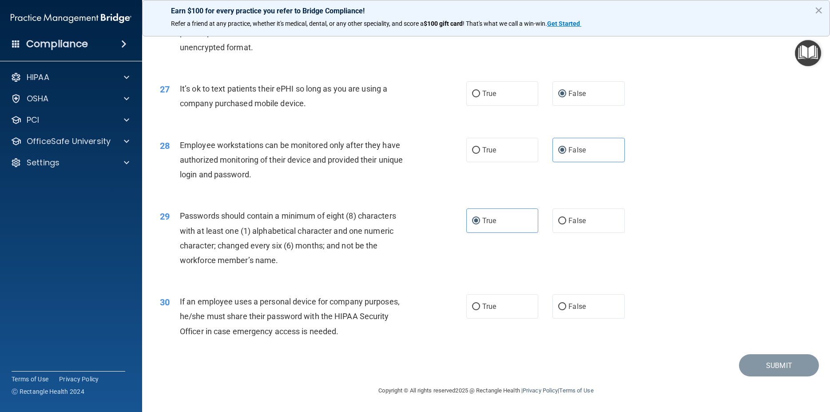
scroll to position [1862, 0]
click at [553, 304] on label "False" at bounding box center [588, 306] width 72 height 24
click at [558, 304] on input "False" at bounding box center [562, 306] width 8 height 7
radio input "true"
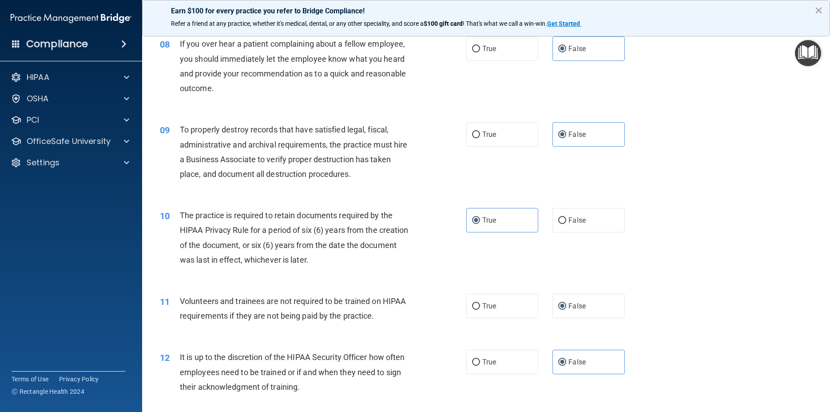
scroll to position [639, 0]
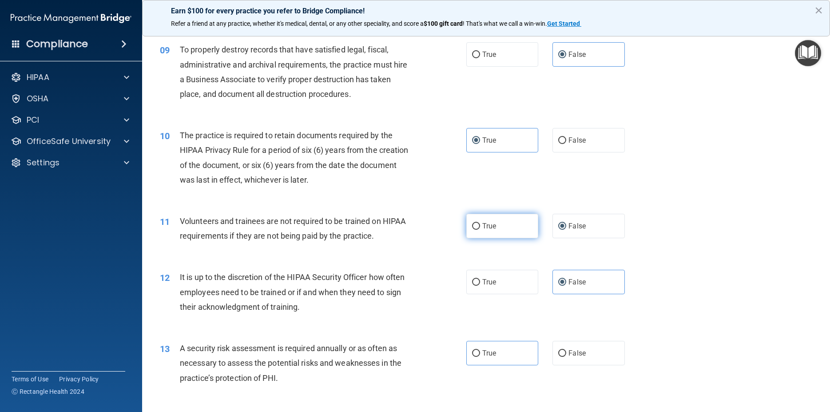
click at [488, 230] on span "True" at bounding box center [489, 226] width 14 height 8
click at [480, 230] on input "True" at bounding box center [476, 226] width 8 height 7
radio input "true"
click at [558, 230] on input "False" at bounding box center [562, 226] width 8 height 7
radio input "true"
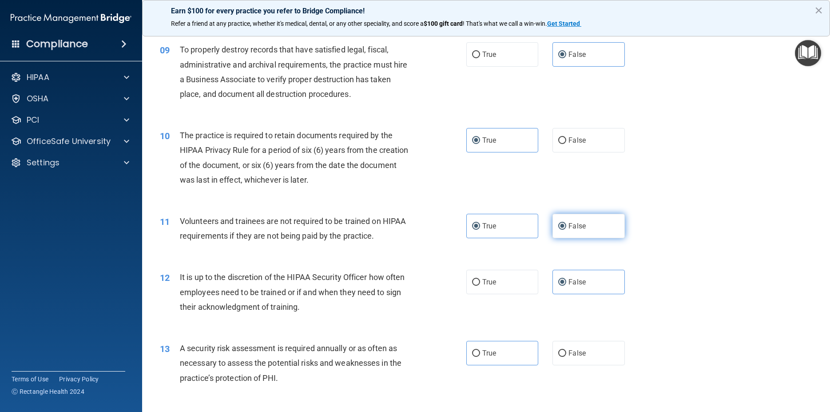
radio input "false"
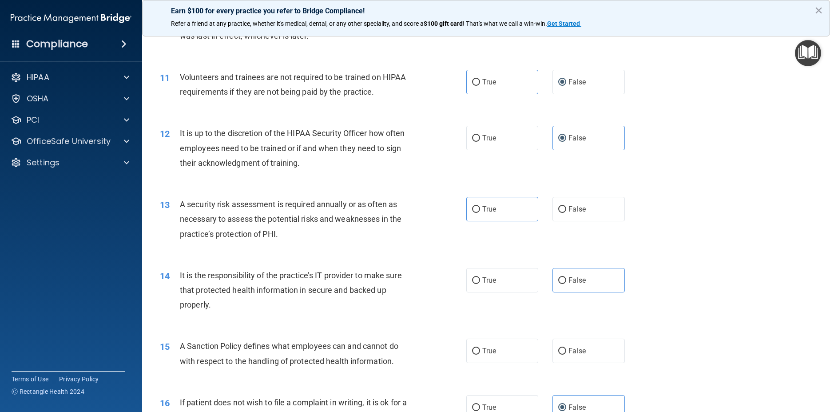
scroll to position [0, 0]
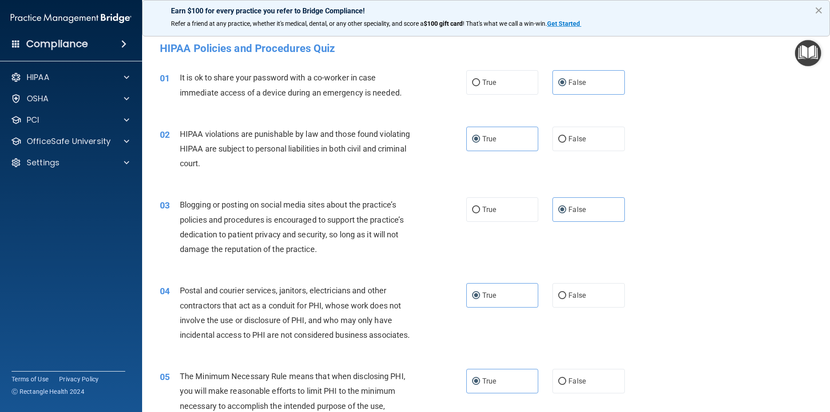
click at [819, 10] on button "×" at bounding box center [818, 10] width 8 height 14
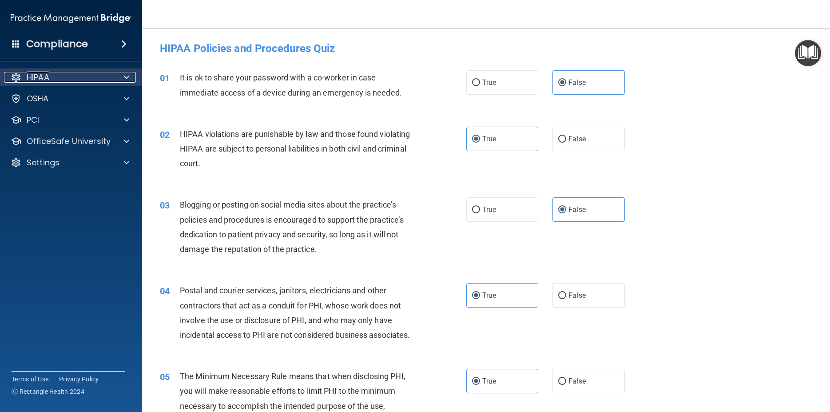
click at [118, 74] on div at bounding box center [125, 77] width 22 height 11
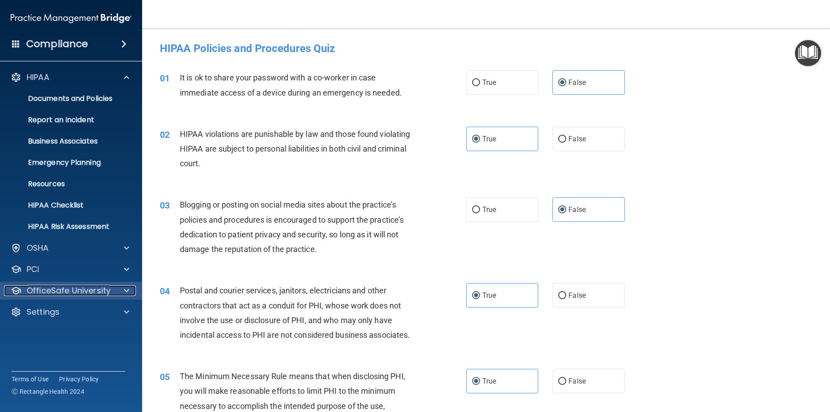
click at [100, 287] on p "OfficeSafe University" at bounding box center [69, 290] width 84 height 11
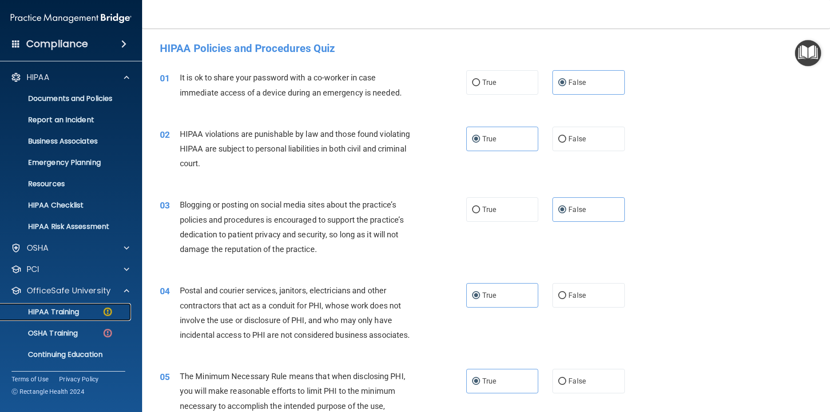
click at [79, 310] on p "HIPAA Training" at bounding box center [42, 311] width 73 height 9
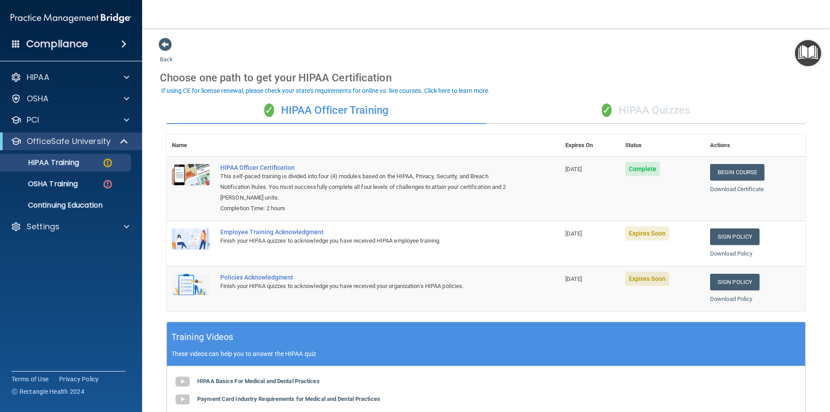
click at [657, 111] on div "✓ HIPAA Quizzes" at bounding box center [646, 110] width 320 height 27
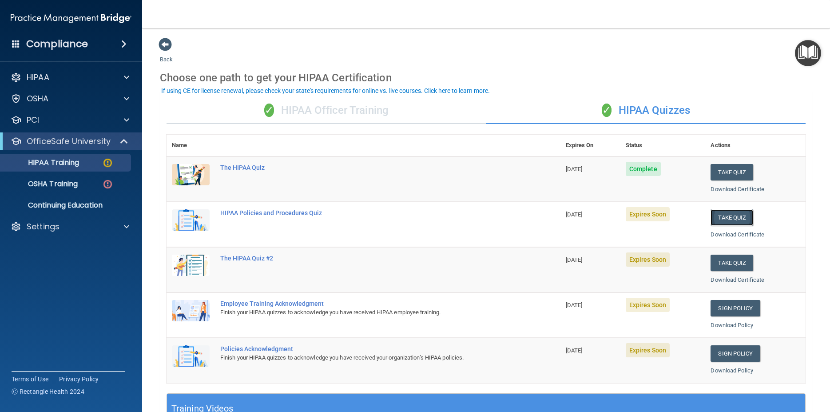
click at [722, 215] on button "Take Quiz" at bounding box center [731, 217] width 43 height 16
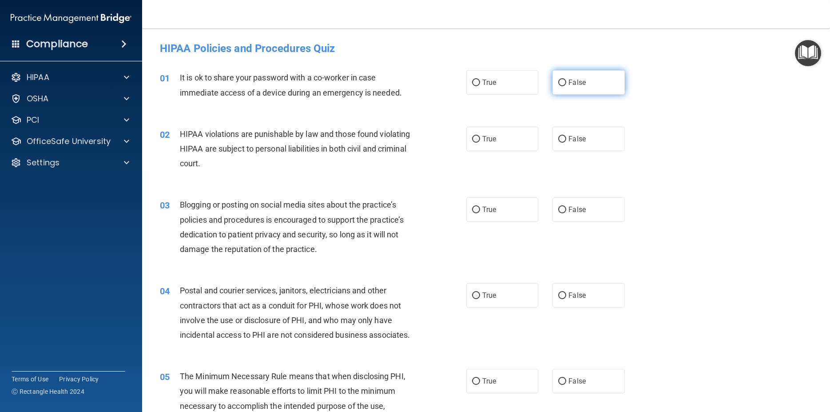
click at [580, 84] on span "False" at bounding box center [576, 82] width 17 height 8
click at [566, 84] on input "False" at bounding box center [562, 82] width 8 height 7
radio input "true"
click at [497, 138] on label "True" at bounding box center [502, 139] width 72 height 24
click at [480, 138] on input "True" at bounding box center [476, 139] width 8 height 7
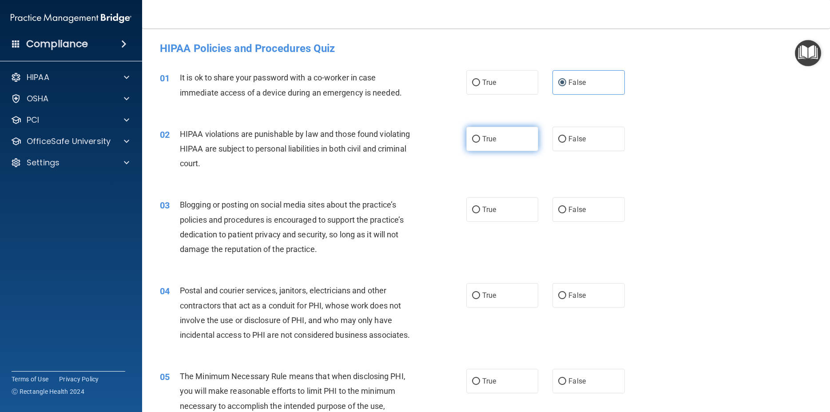
radio input "true"
click at [597, 214] on label "False" at bounding box center [588, 209] width 72 height 24
click at [566, 213] on input "False" at bounding box center [562, 209] width 8 height 7
radio input "true"
click at [482, 293] on span "True" at bounding box center [489, 295] width 14 height 8
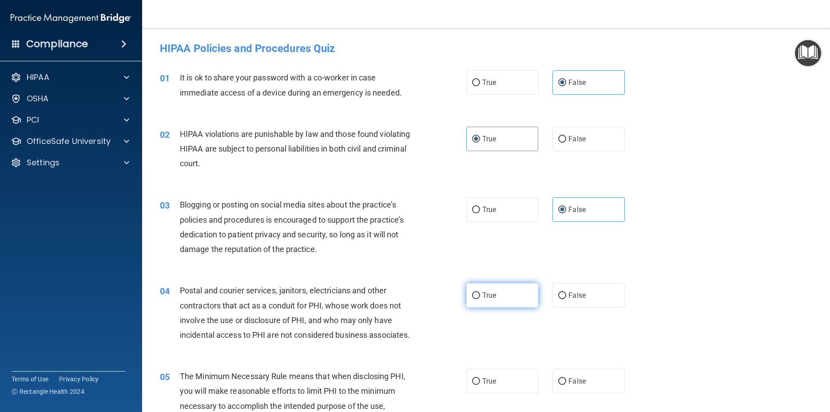
click at [480, 293] on input "True" at bounding box center [476, 295] width 8 height 7
radio input "true"
click at [483, 385] on span "True" at bounding box center [489, 381] width 14 height 8
click at [480, 385] on input "True" at bounding box center [476, 381] width 8 height 7
radio input "true"
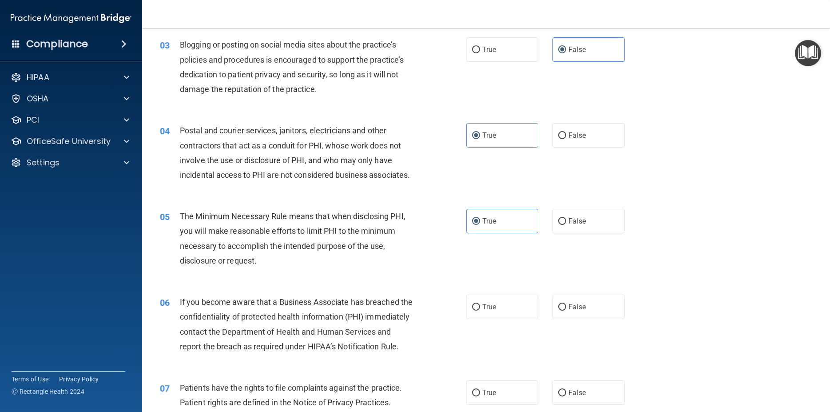
scroll to position [200, 0]
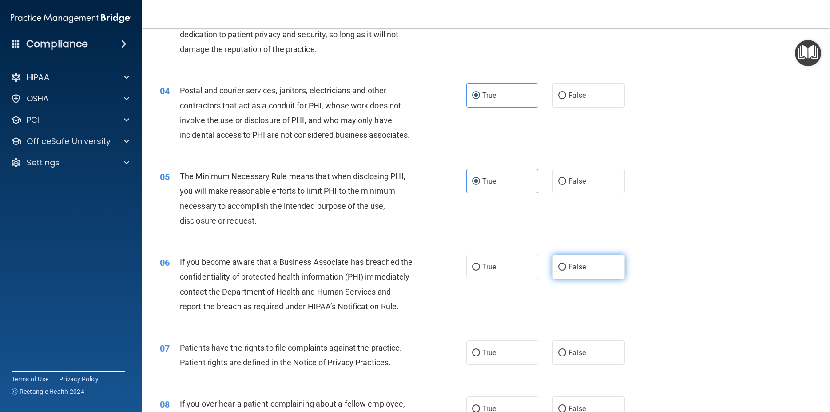
click at [583, 279] on label "False" at bounding box center [588, 266] width 72 height 24
click at [566, 270] on input "False" at bounding box center [562, 267] width 8 height 7
radio input "true"
click at [487, 357] on span "True" at bounding box center [489, 352] width 14 height 8
click at [480, 356] on input "True" at bounding box center [476, 352] width 8 height 7
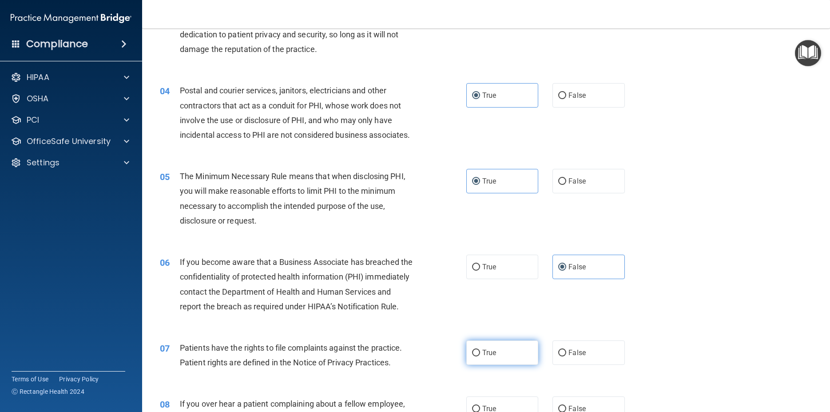
radio input "true"
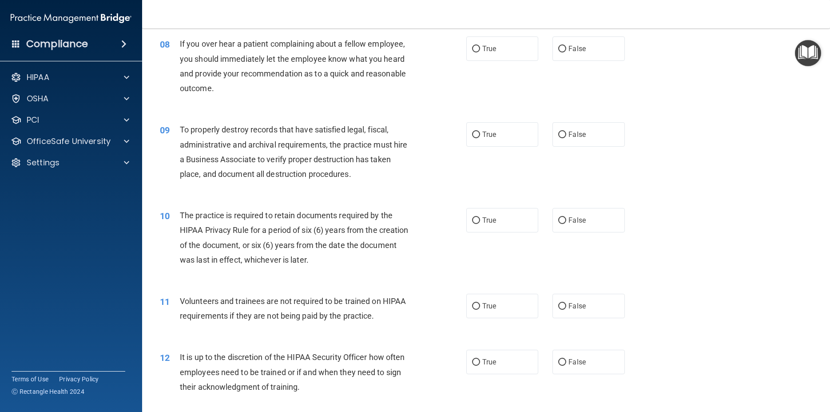
scroll to position [519, 0]
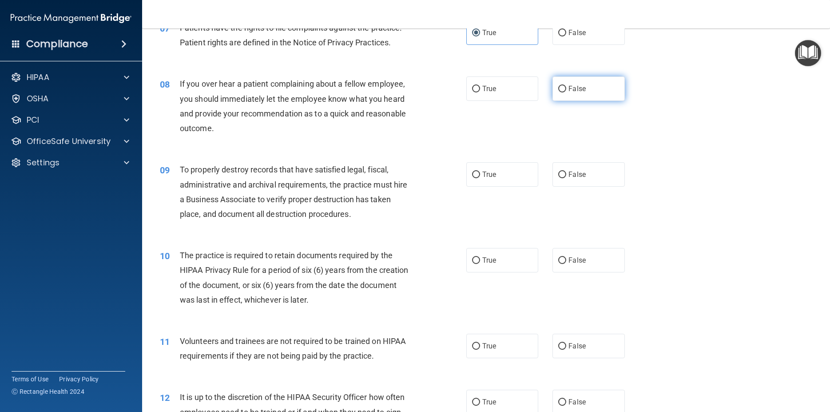
click at [568, 93] on span "False" at bounding box center [576, 88] width 17 height 8
click at [565, 92] on input "False" at bounding box center [562, 89] width 8 height 7
radio input "true"
click at [571, 178] on span "False" at bounding box center [576, 174] width 17 height 8
click at [566, 178] on input "False" at bounding box center [562, 174] width 8 height 7
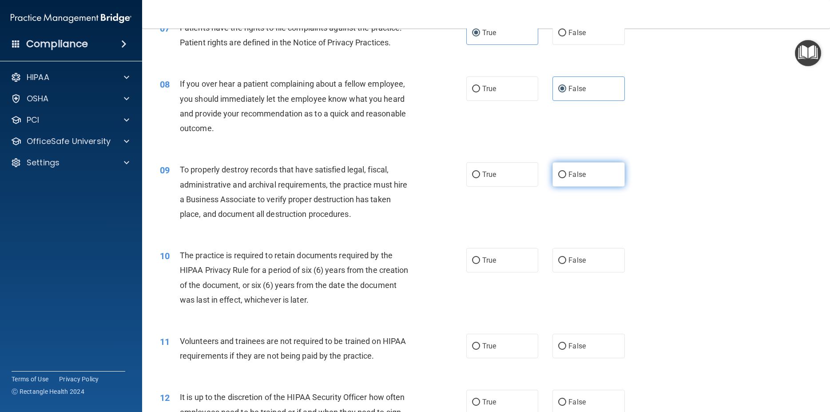
radio input "true"
click at [494, 272] on label "True" at bounding box center [502, 260] width 72 height 24
click at [480, 264] on input "True" at bounding box center [476, 260] width 8 height 7
radio input "true"
click at [580, 358] on label "False" at bounding box center [588, 345] width 72 height 24
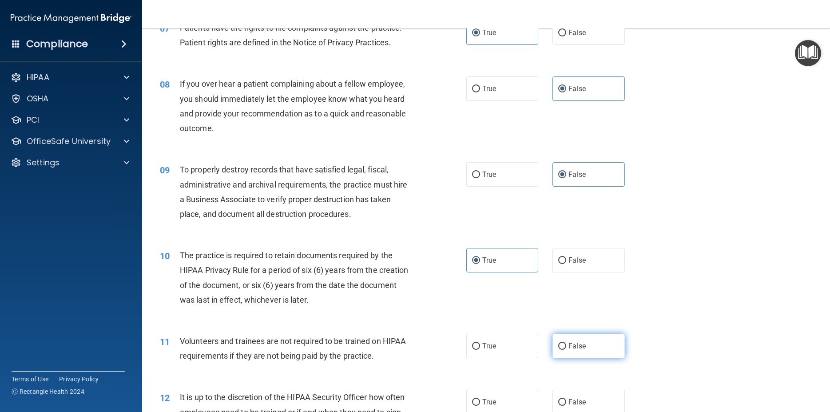
click at [566, 349] on input "False" at bounding box center [562, 346] width 8 height 7
radio input "true"
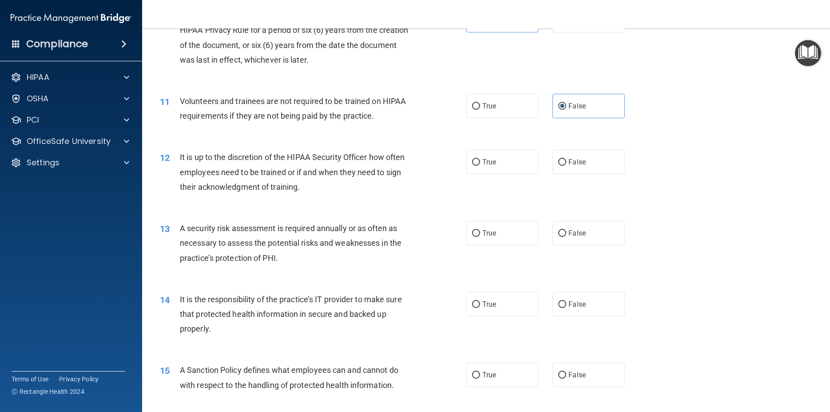
scroll to position [799, 0]
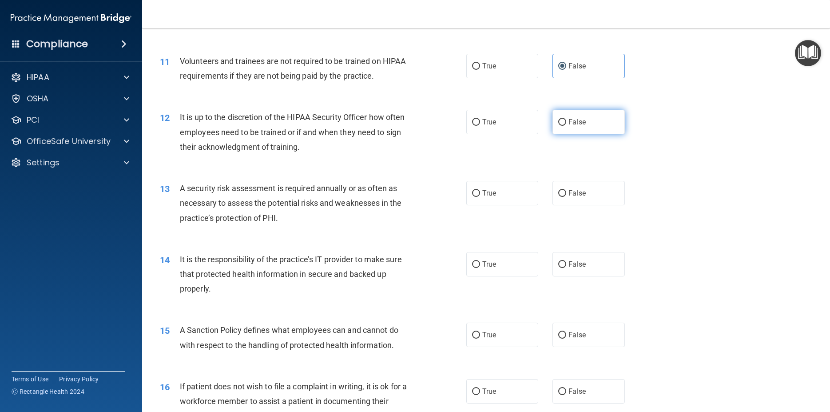
click at [583, 134] on label "False" at bounding box center [588, 122] width 72 height 24
click at [566, 126] on input "False" at bounding box center [562, 122] width 8 height 7
radio input "true"
click at [484, 205] on label "True" at bounding box center [502, 193] width 72 height 24
click at [480, 197] on input "True" at bounding box center [476, 193] width 8 height 7
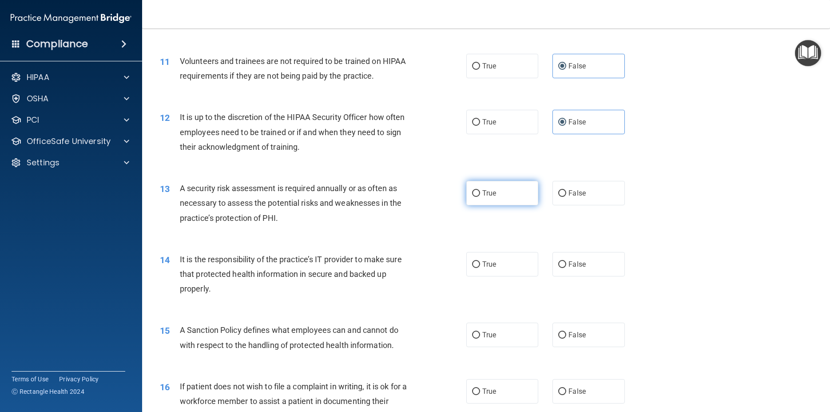
radio input "true"
click at [575, 268] on span "False" at bounding box center [576, 264] width 17 height 8
click at [566, 268] on input "False" at bounding box center [562, 264] width 8 height 7
radio input "true"
click at [570, 347] on label "False" at bounding box center [588, 334] width 72 height 24
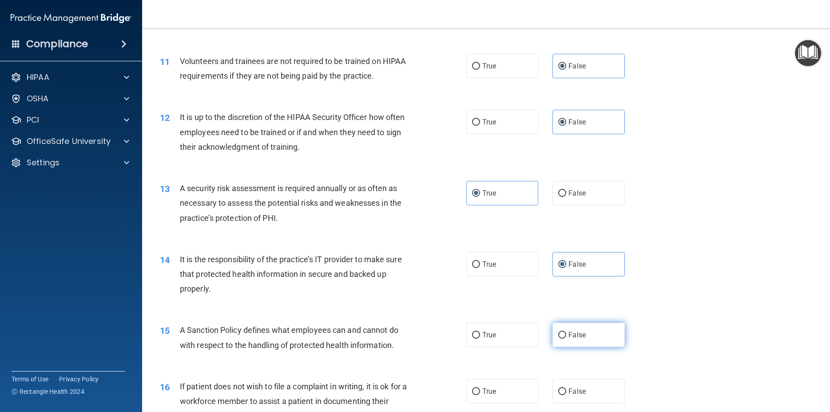
click at [566, 338] on input "False" at bounding box center [562, 335] width 8 height 7
radio input "true"
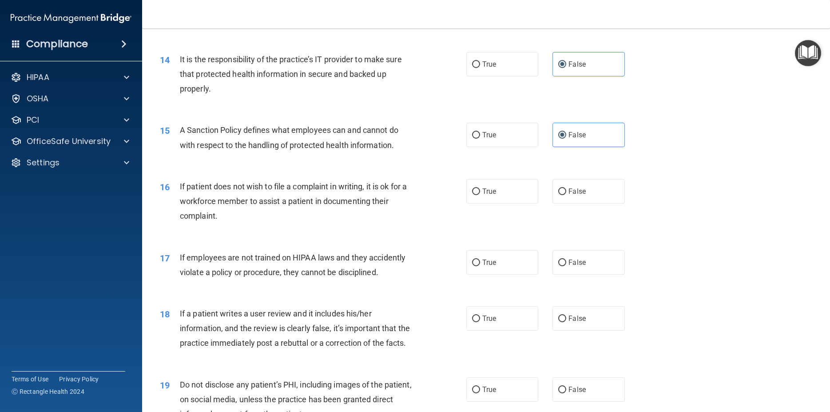
scroll to position [1039, 0]
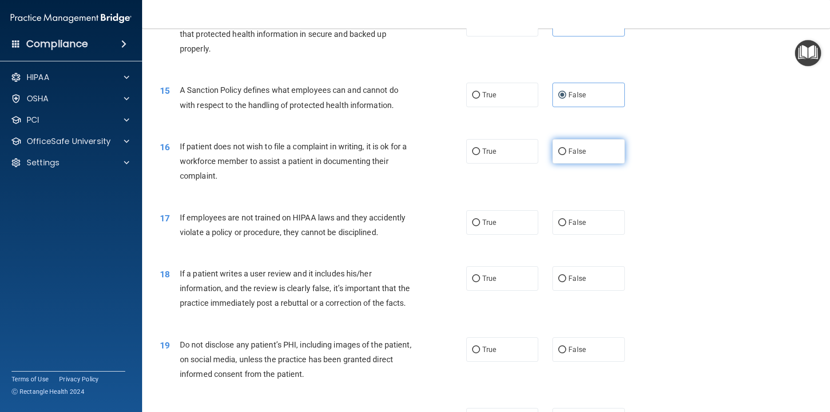
click at [586, 163] on label "False" at bounding box center [588, 151] width 72 height 24
click at [566, 155] on input "False" at bounding box center [562, 151] width 8 height 7
radio input "true"
click at [569, 226] on span "False" at bounding box center [576, 222] width 17 height 8
click at [566, 226] on input "False" at bounding box center [562, 222] width 8 height 7
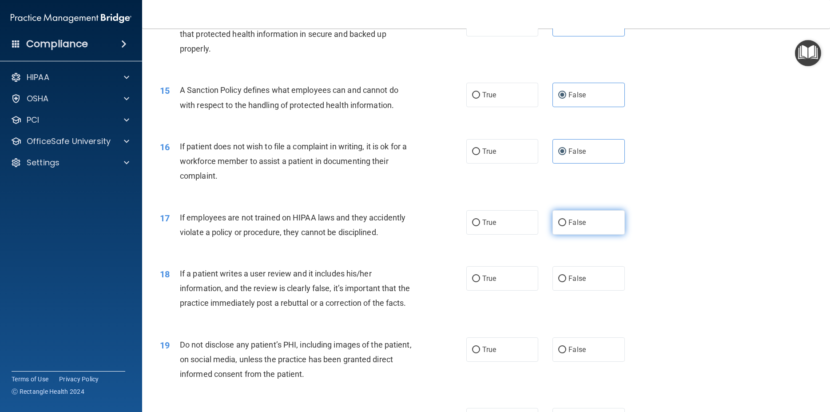
radio input "true"
click at [560, 290] on label "False" at bounding box center [588, 278] width 72 height 24
click at [560, 282] on input "False" at bounding box center [562, 278] width 8 height 7
radio input "true"
drag, startPoint x: 570, startPoint y: 393, endPoint x: 582, endPoint y: 384, distance: 15.2
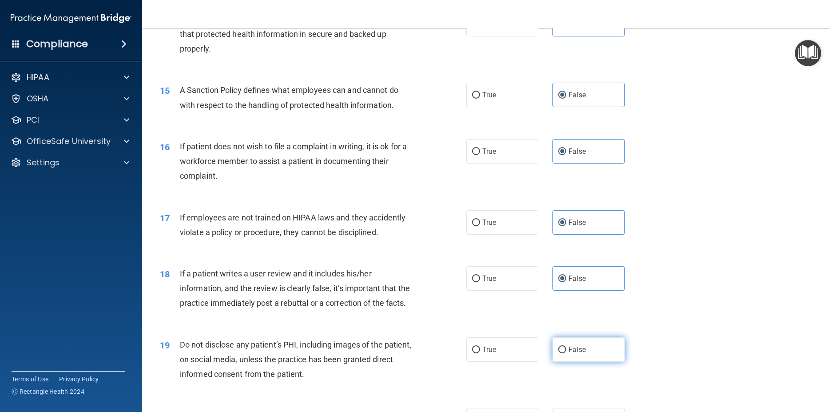
click at [571, 353] on span "False" at bounding box center [576, 349] width 17 height 8
click at [558, 353] on input "False" at bounding box center [562, 349] width 8 height 7
radio input "true"
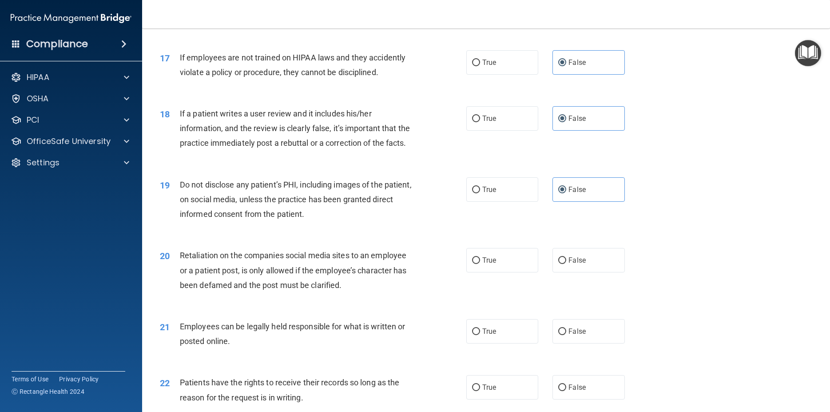
scroll to position [1239, 0]
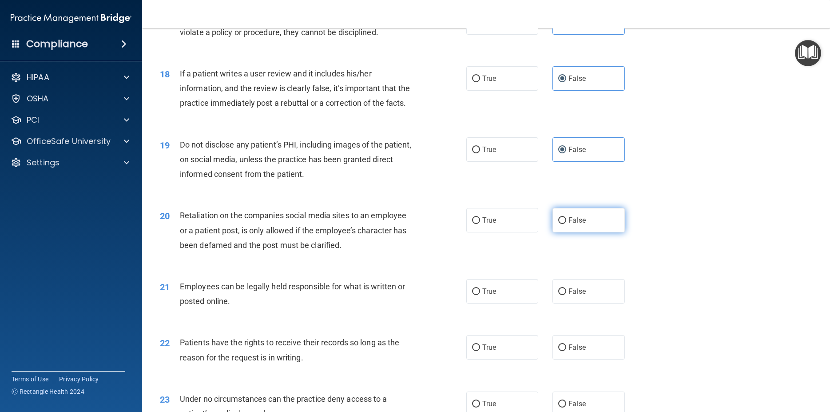
click at [558, 224] on input "False" at bounding box center [562, 220] width 8 height 7
radio input "true"
click at [472, 295] on input "True" at bounding box center [476, 291] width 8 height 7
radio input "true"
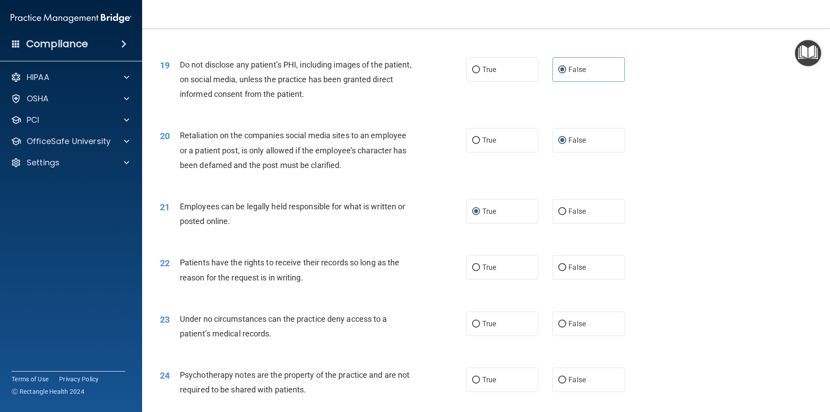
scroll to position [1359, 0]
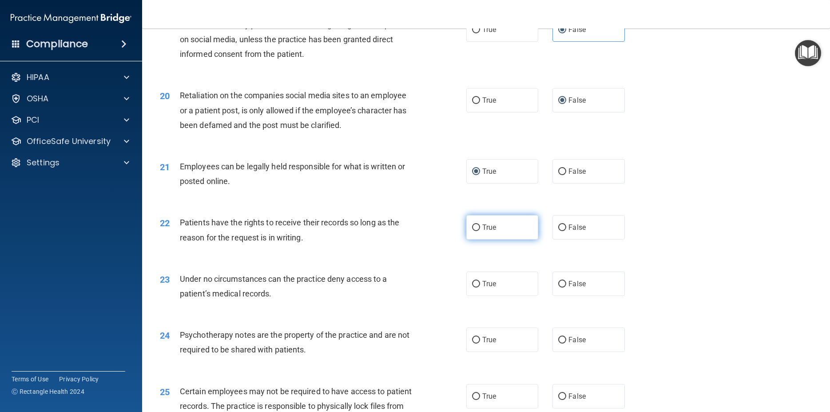
click at [472, 231] on input "True" at bounding box center [476, 227] width 8 height 7
radio input "true"
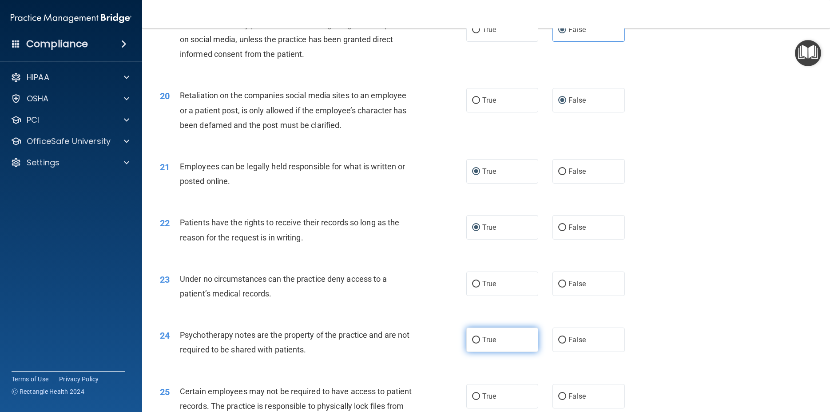
drag, startPoint x: 561, startPoint y: 328, endPoint x: 516, endPoint y: 377, distance: 66.3
click at [558, 287] on input "False" at bounding box center [562, 284] width 8 height 7
radio input "true"
click at [485, 344] on span "True" at bounding box center [489, 339] width 14 height 8
click at [480, 343] on input "True" at bounding box center [476, 340] width 8 height 7
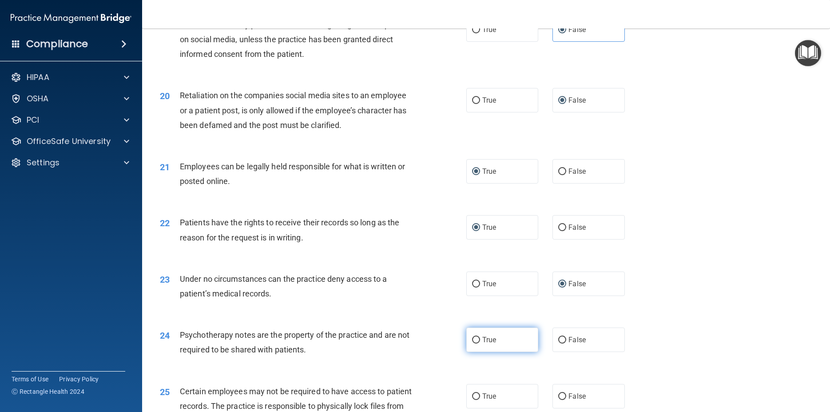
radio input "true"
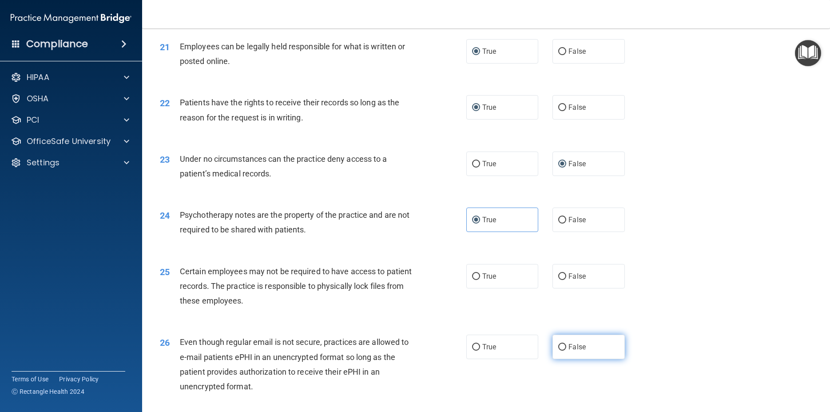
scroll to position [1519, 0]
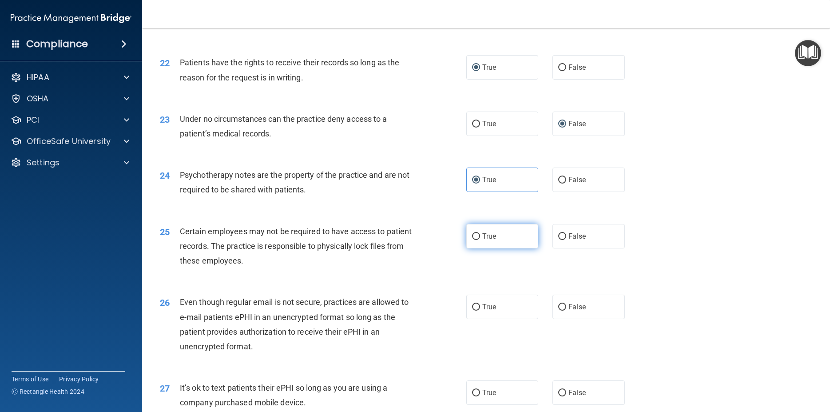
click at [473, 240] on input "True" at bounding box center [476, 236] width 8 height 7
radio input "true"
click at [472, 310] on input "True" at bounding box center [476, 307] width 8 height 7
radio input "true"
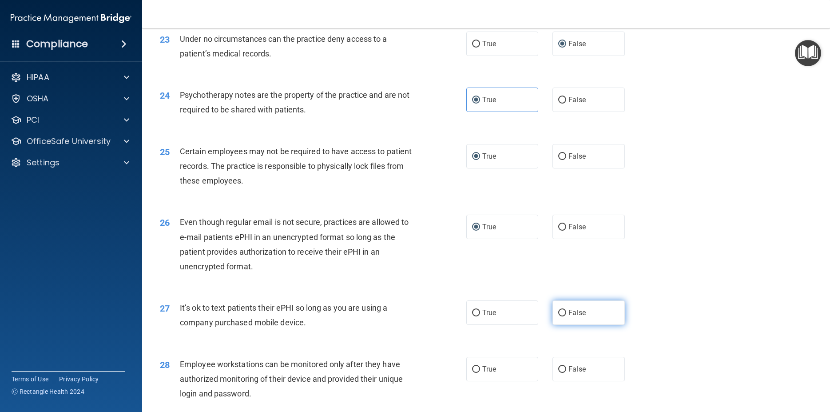
drag, startPoint x: 582, startPoint y: 362, endPoint x: 587, endPoint y: 361, distance: 4.9
click at [582, 325] on label "False" at bounding box center [588, 312] width 72 height 24
click at [566, 316] on input "False" at bounding box center [562, 312] width 8 height 7
radio input "true"
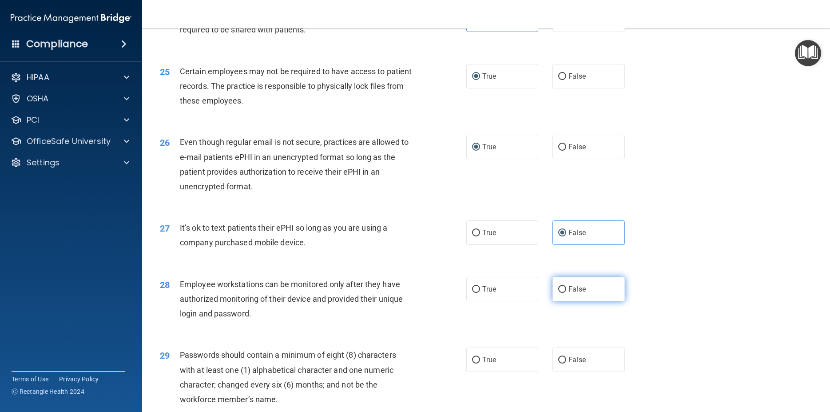
click at [570, 293] on span "False" at bounding box center [576, 289] width 17 height 8
click at [566, 293] on input "False" at bounding box center [562, 289] width 8 height 7
radio input "true"
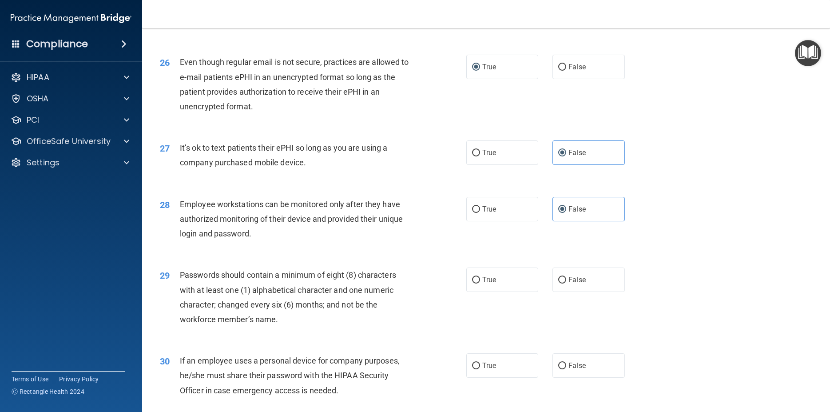
drag, startPoint x: 567, startPoint y: 321, endPoint x: 642, endPoint y: 313, distance: 75.4
click at [568, 284] on span "False" at bounding box center [576, 279] width 17 height 8
click at [566, 283] on input "False" at bounding box center [562, 280] width 8 height 7
radio input "true"
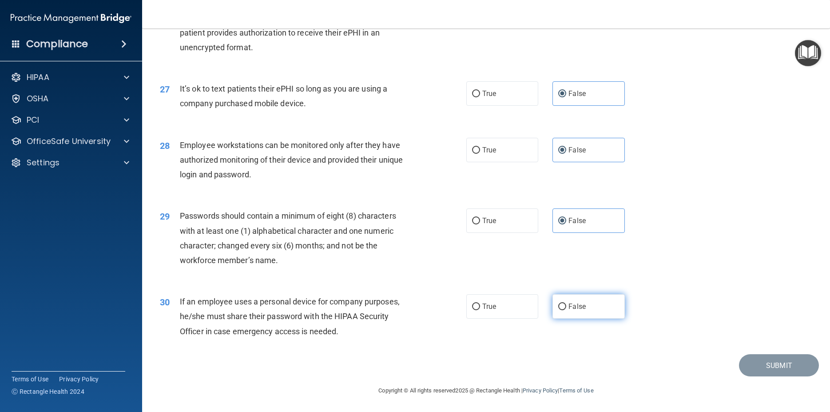
click at [563, 318] on label "False" at bounding box center [588, 306] width 72 height 24
click at [563, 310] on input "False" at bounding box center [562, 306] width 8 height 7
radio input "true"
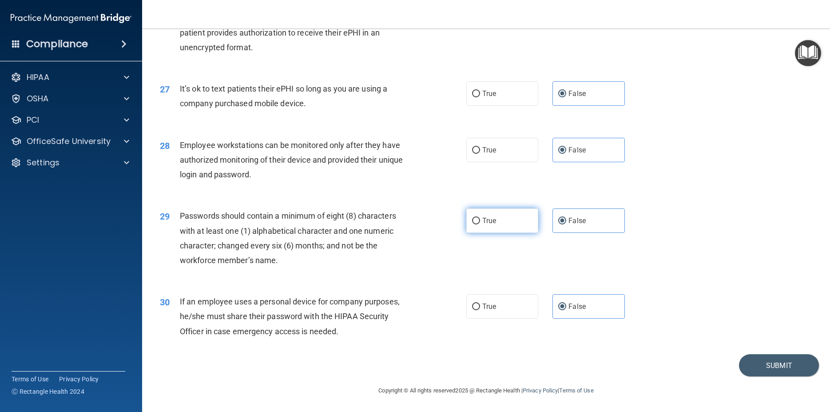
click at [472, 233] on label "True" at bounding box center [502, 220] width 72 height 24
click at [472, 224] on input "True" at bounding box center [476, 221] width 8 height 7
radio input "true"
radio input "false"
click at [766, 377] on button "Submit" at bounding box center [779, 365] width 80 height 23
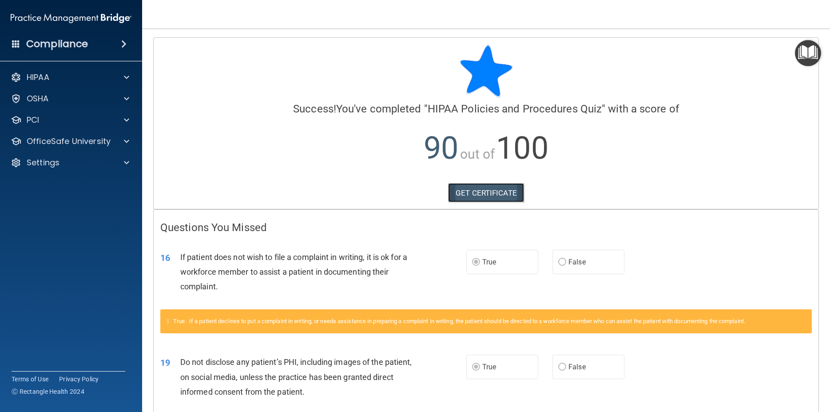
click at [493, 186] on link "GET CERTIFICATE" at bounding box center [486, 193] width 76 height 20
click at [121, 140] on div at bounding box center [125, 141] width 22 height 11
click at [76, 161] on p "HIPAA Training" at bounding box center [42, 162] width 73 height 9
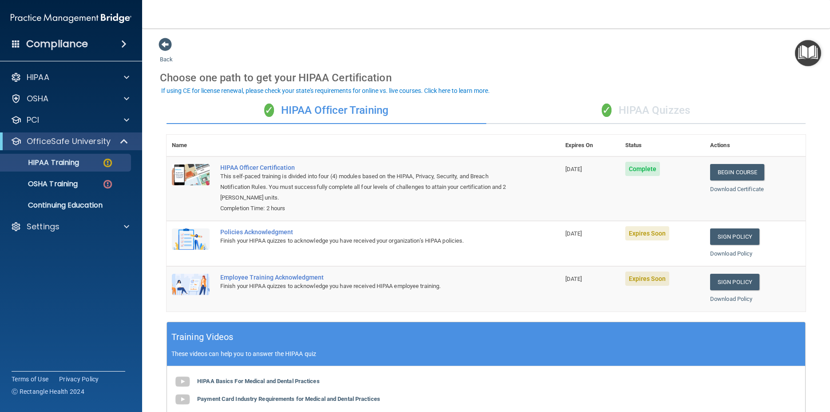
click at [635, 110] on div "✓ HIPAA Quizzes" at bounding box center [646, 110] width 320 height 27
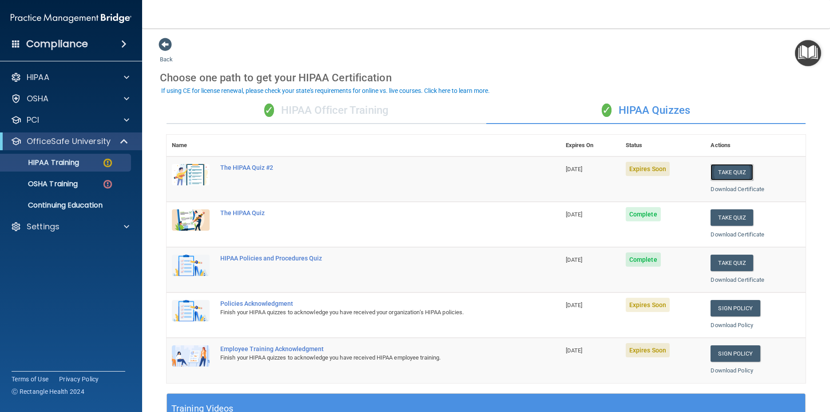
click at [728, 170] on button "Take Quiz" at bounding box center [731, 172] width 43 height 16
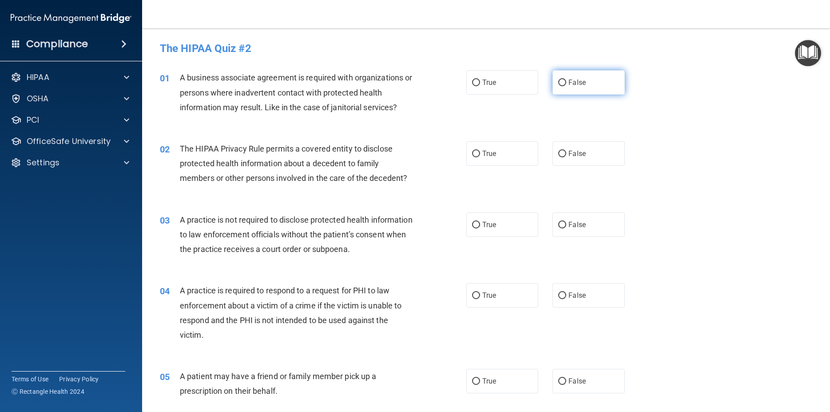
click at [593, 79] on label "False" at bounding box center [588, 82] width 72 height 24
click at [566, 79] on input "False" at bounding box center [562, 82] width 8 height 7
radio input "true"
drag, startPoint x: 497, startPoint y: 157, endPoint x: 513, endPoint y: 163, distance: 17.2
click at [499, 156] on label "True" at bounding box center [502, 153] width 72 height 24
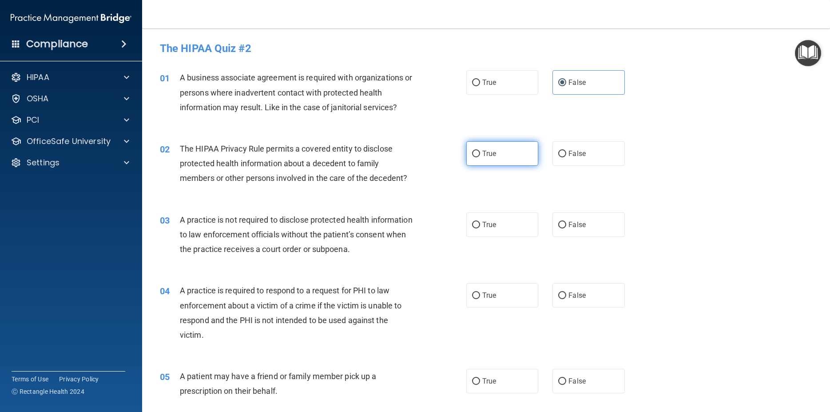
click at [475, 153] on input "True" at bounding box center [476, 154] width 8 height 7
radio input "true"
drag, startPoint x: 567, startPoint y: 224, endPoint x: 599, endPoint y: 228, distance: 31.8
click at [568, 224] on span "False" at bounding box center [576, 224] width 17 height 8
click at [566, 224] on input "False" at bounding box center [562, 225] width 8 height 7
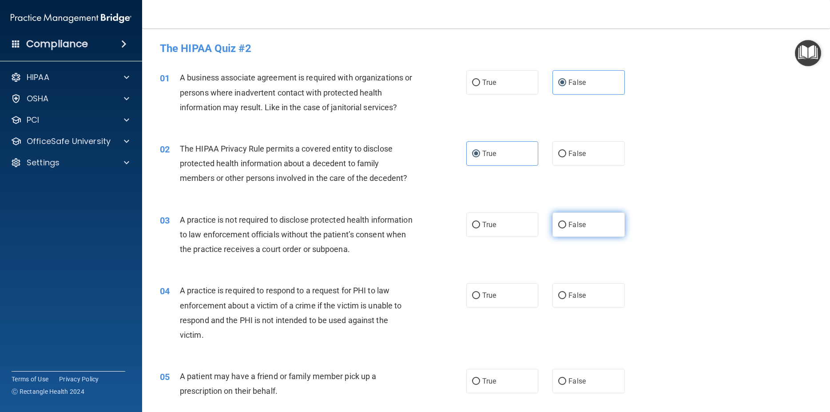
radio input "true"
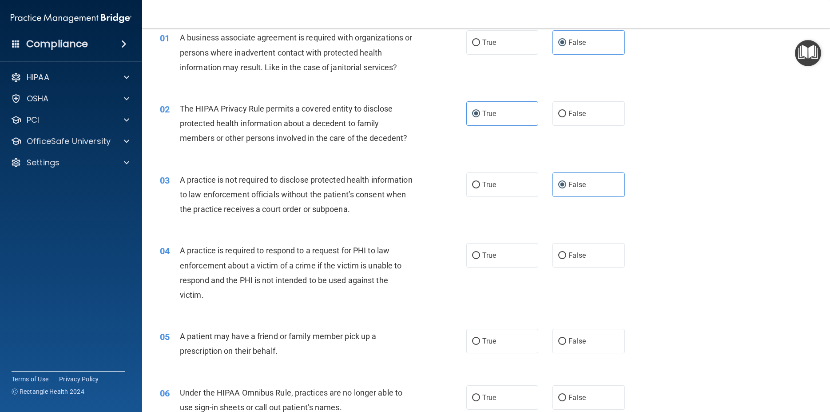
scroll to position [80, 0]
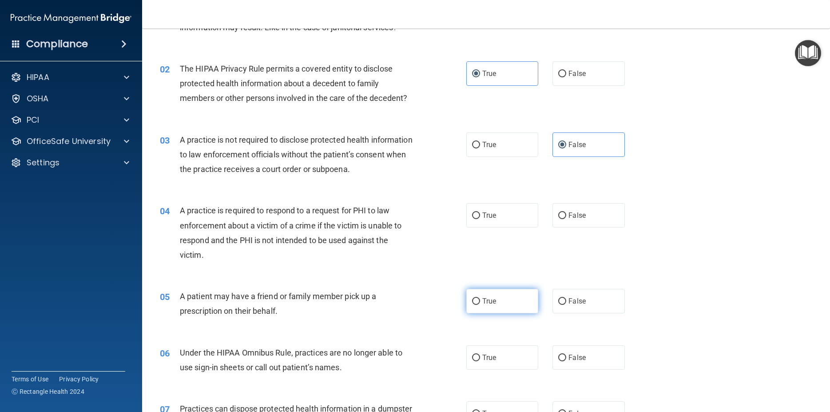
click at [478, 306] on label "True" at bounding box center [502, 301] width 72 height 24
click at [478, 305] on input "True" at bounding box center [476, 301] width 8 height 7
radio input "true"
click at [487, 217] on span "True" at bounding box center [489, 215] width 14 height 8
click at [480, 217] on input "True" at bounding box center [476, 215] width 8 height 7
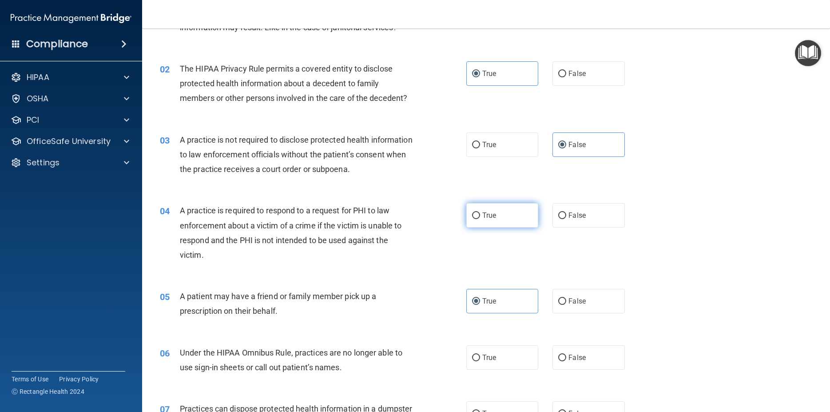
radio input "true"
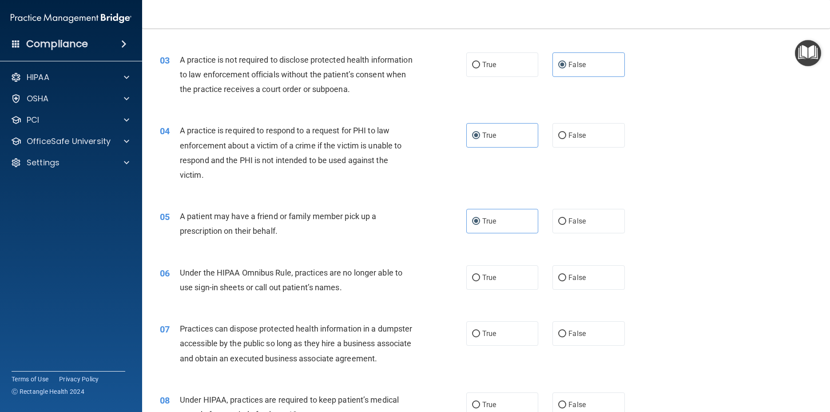
scroll to position [200, 0]
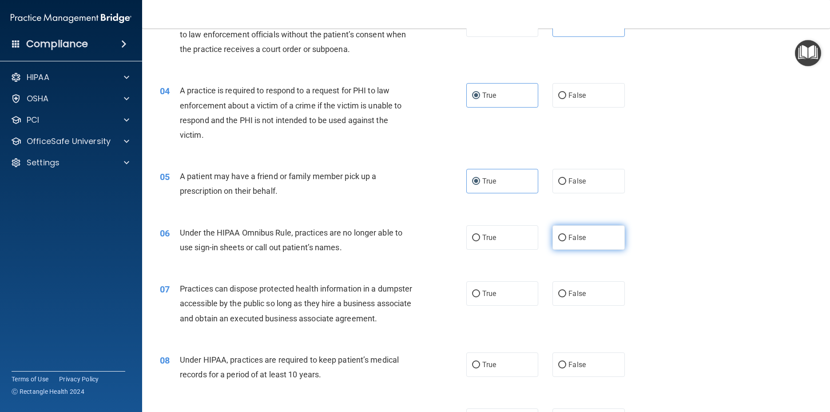
click at [592, 240] on label "False" at bounding box center [588, 237] width 72 height 24
click at [566, 240] on input "False" at bounding box center [562, 237] width 8 height 7
radio input "true"
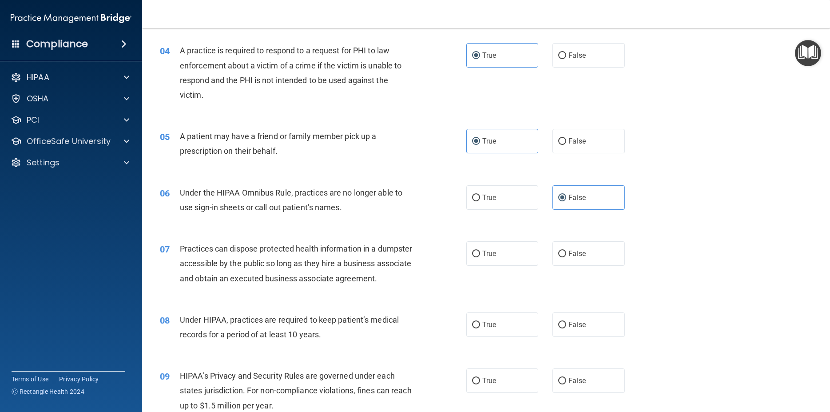
scroll to position [280, 0]
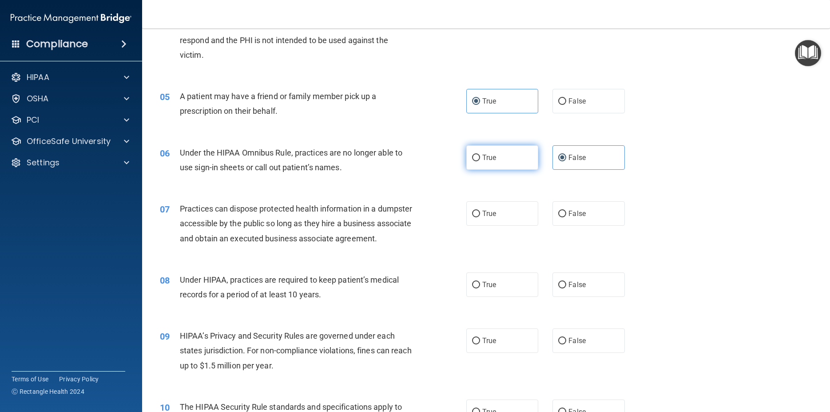
click at [468, 162] on label "True" at bounding box center [502, 157] width 72 height 24
click at [472, 161] on input "True" at bounding box center [476, 158] width 8 height 7
radio input "true"
radio input "false"
drag, startPoint x: 579, startPoint y: 210, endPoint x: 613, endPoint y: 218, distance: 35.5
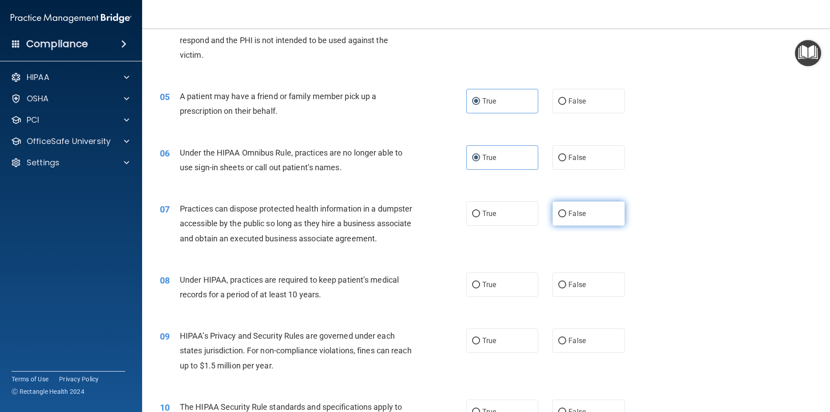
click at [579, 211] on span "False" at bounding box center [576, 213] width 17 height 8
click at [566, 211] on input "False" at bounding box center [562, 213] width 8 height 7
radio input "true"
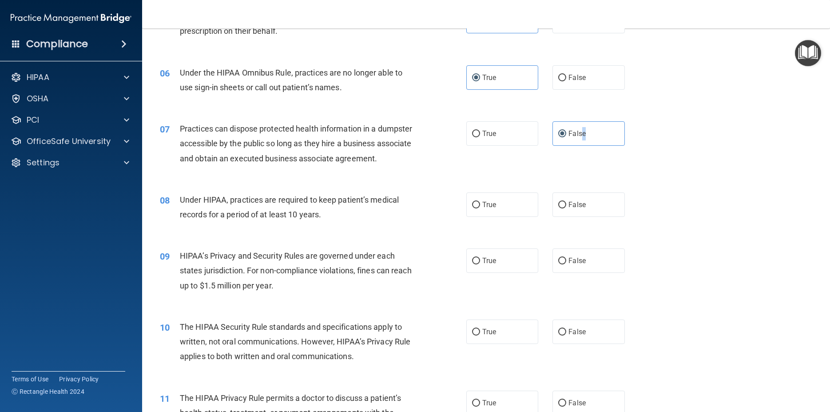
scroll to position [400, 0]
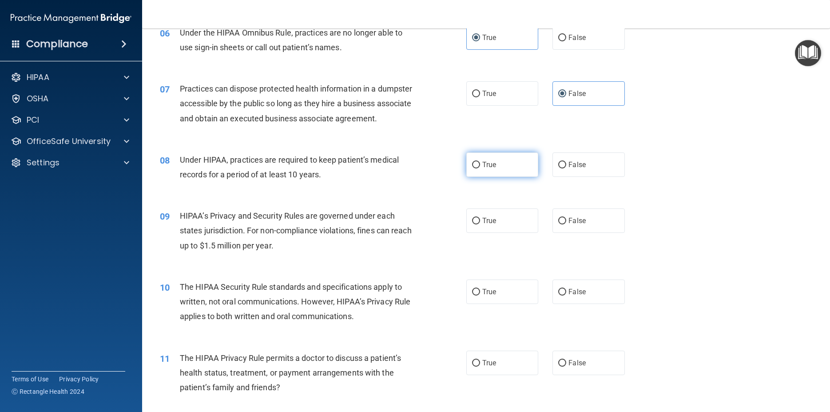
click at [486, 169] on span "True" at bounding box center [489, 164] width 14 height 8
click at [480, 168] on input "True" at bounding box center [476, 165] width 8 height 7
radio input "true"
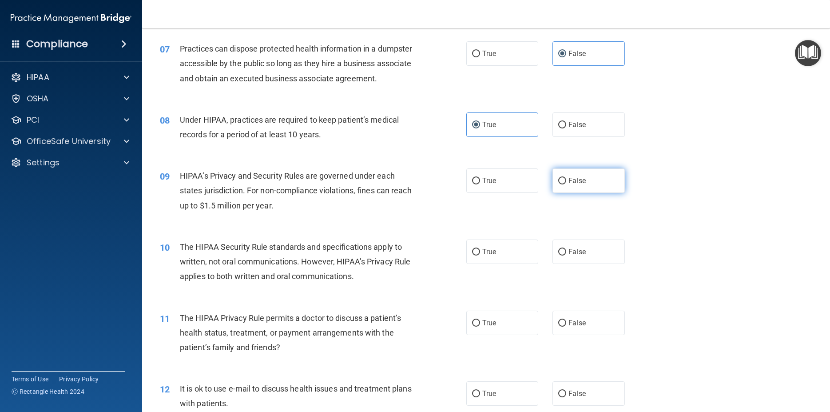
drag, startPoint x: 581, startPoint y: 191, endPoint x: 588, endPoint y: 191, distance: 7.1
click at [587, 191] on label "False" at bounding box center [588, 180] width 72 height 24
drag, startPoint x: 558, startPoint y: 195, endPoint x: 566, endPoint y: 199, distance: 8.9
click at [558, 184] on input "False" at bounding box center [562, 181] width 8 height 7
radio input "true"
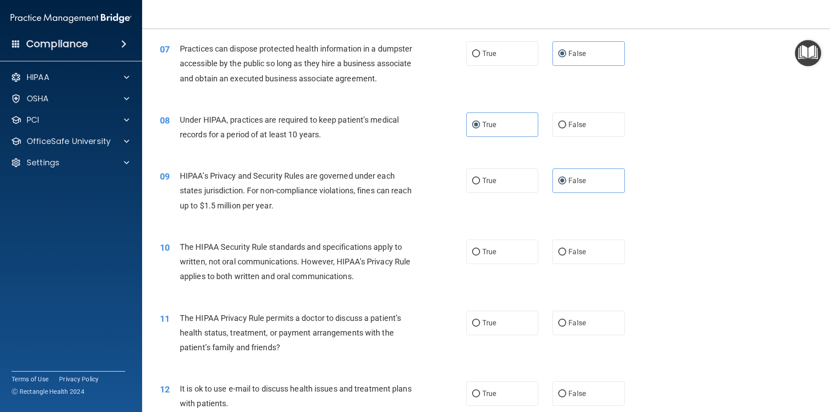
scroll to position [480, 0]
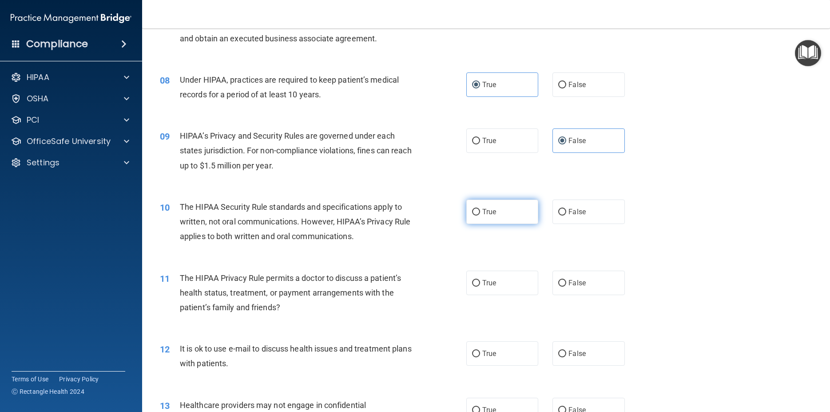
click at [487, 216] on span "True" at bounding box center [489, 211] width 14 height 8
click at [480, 215] on input "True" at bounding box center [476, 212] width 8 height 7
radio input "true"
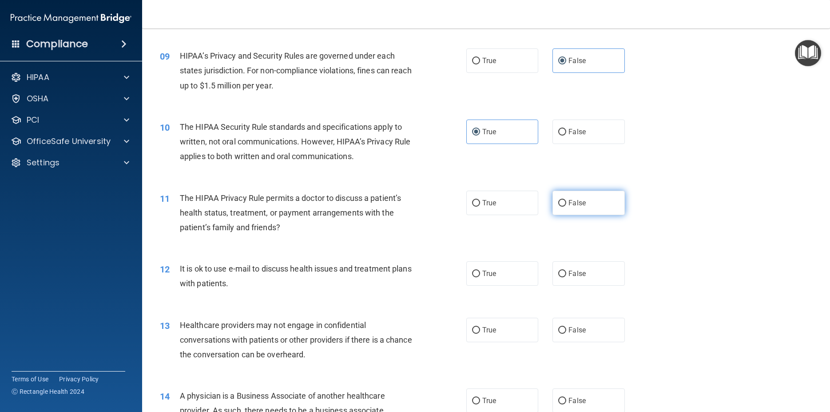
click at [595, 214] on label "False" at bounding box center [588, 202] width 72 height 24
click at [566, 206] on input "False" at bounding box center [562, 203] width 8 height 7
radio input "true"
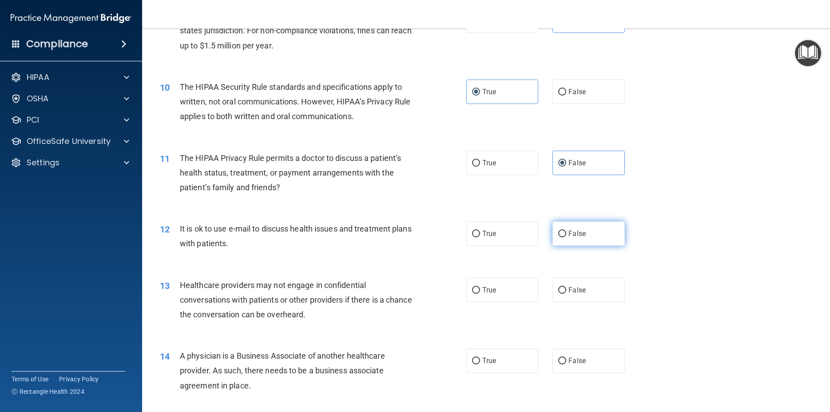
click at [575, 238] on span "False" at bounding box center [576, 233] width 17 height 8
click at [566, 237] on input "False" at bounding box center [562, 233] width 8 height 7
radio input "true"
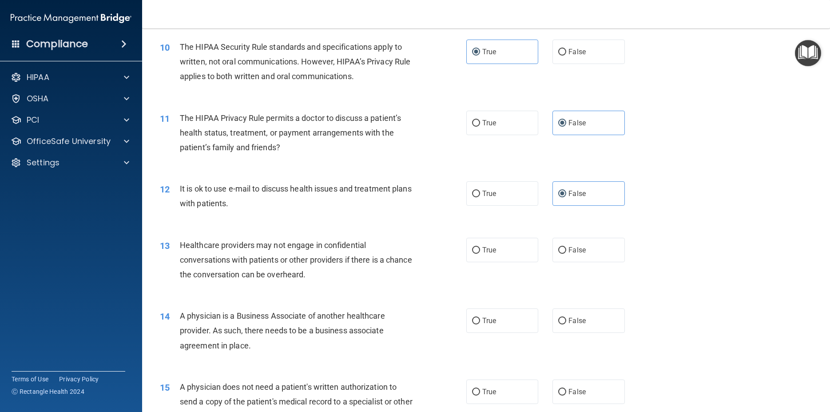
scroll to position [679, 0]
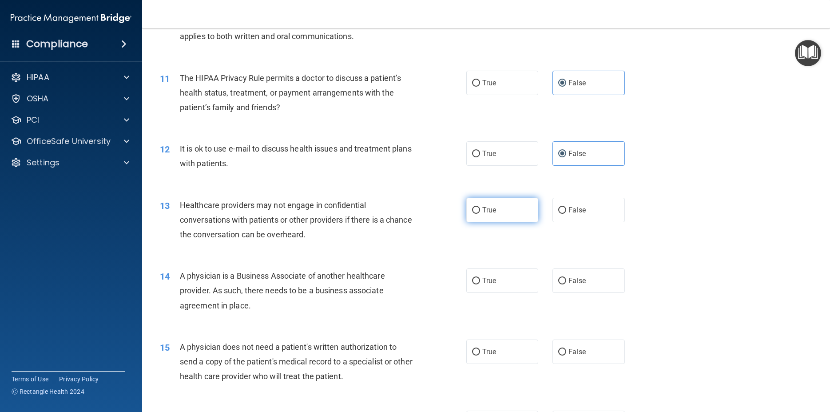
click at [497, 222] on label "True" at bounding box center [502, 210] width 72 height 24
click at [480, 214] on input "True" at bounding box center [476, 210] width 8 height 7
radio input "true"
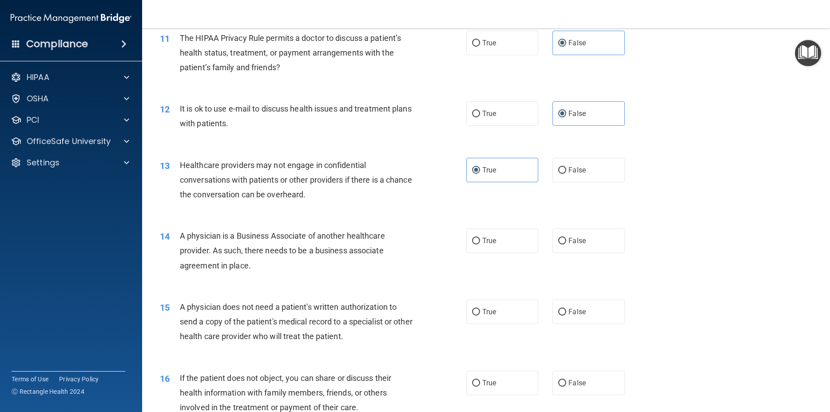
scroll to position [759, 0]
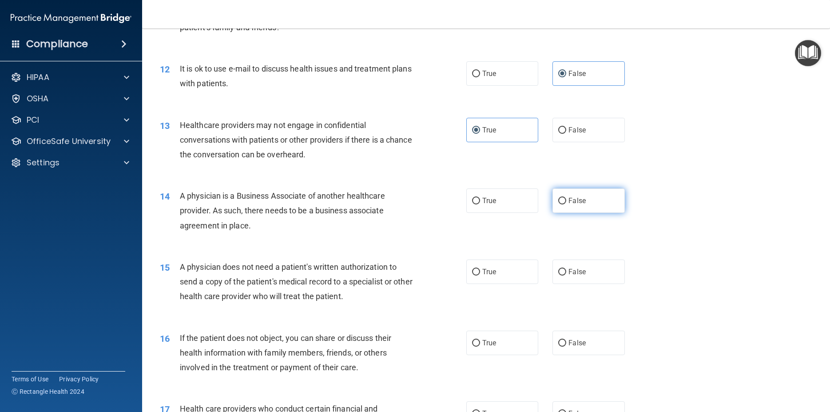
click at [586, 213] on label "False" at bounding box center [588, 200] width 72 height 24
click at [566, 204] on input "False" at bounding box center [562, 201] width 8 height 7
radio input "true"
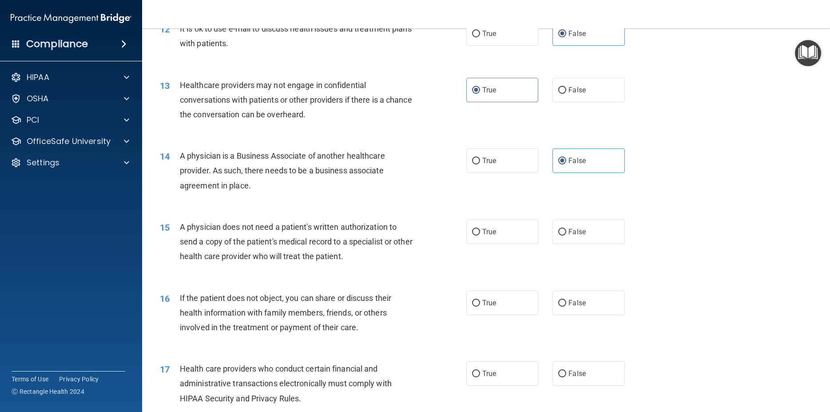
scroll to position [839, 0]
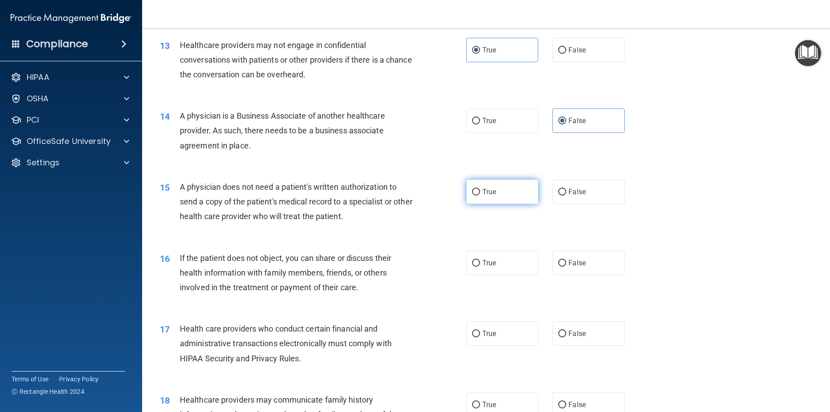
click at [489, 202] on label "True" at bounding box center [502, 191] width 72 height 24
click at [480, 195] on input "True" at bounding box center [476, 192] width 8 height 7
radio input "true"
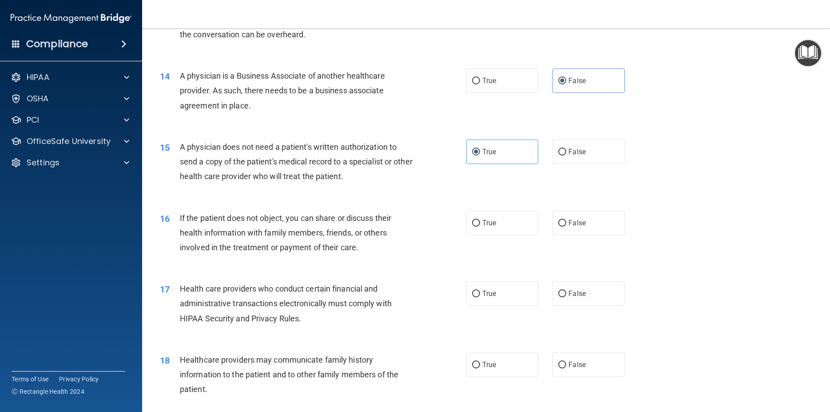
scroll to position [919, 0]
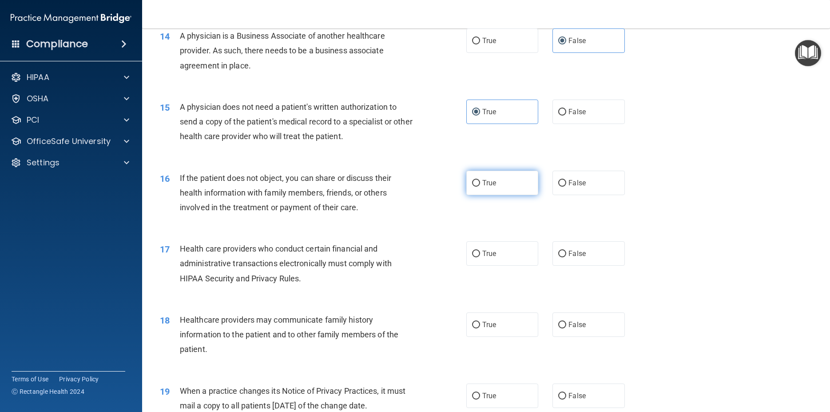
click at [500, 195] on label "True" at bounding box center [502, 182] width 72 height 24
click at [480, 186] on input "True" at bounding box center [476, 183] width 8 height 7
radio input "true"
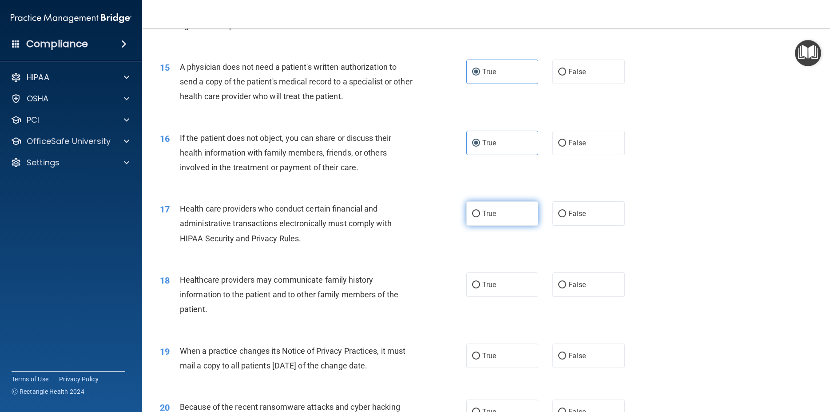
click at [484, 226] on label "True" at bounding box center [502, 213] width 72 height 24
click at [480, 217] on input "True" at bounding box center [476, 213] width 8 height 7
radio input "true"
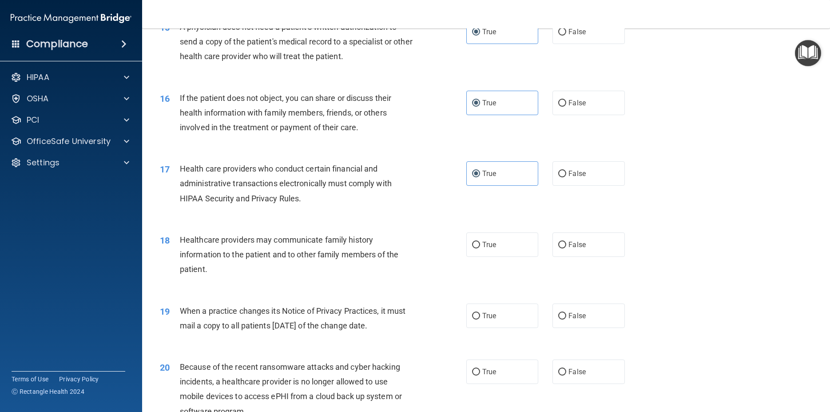
scroll to position [1039, 0]
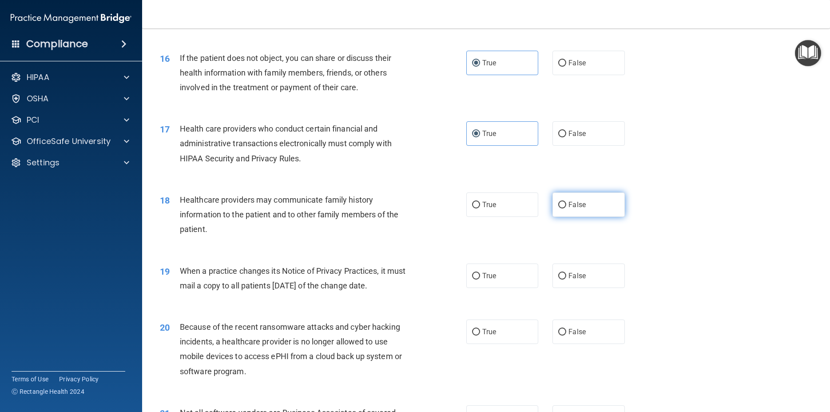
click at [558, 208] on input "False" at bounding box center [562, 205] width 8 height 7
radio input "true"
click at [482, 280] on span "True" at bounding box center [489, 275] width 14 height 8
click at [479, 279] on input "True" at bounding box center [476, 276] width 8 height 7
radio input "true"
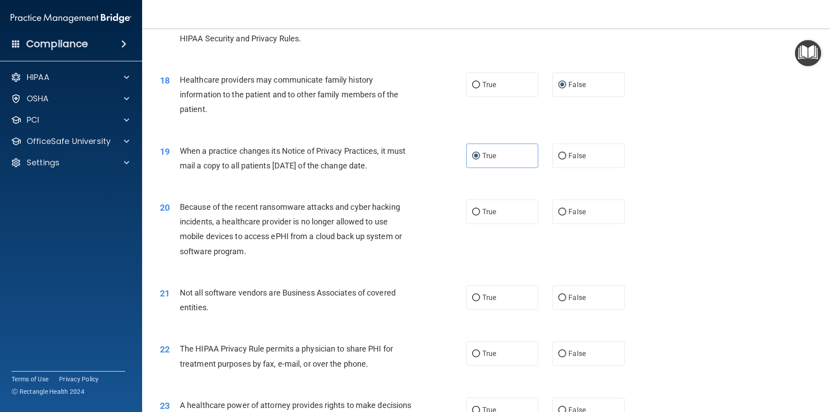
scroll to position [1199, 0]
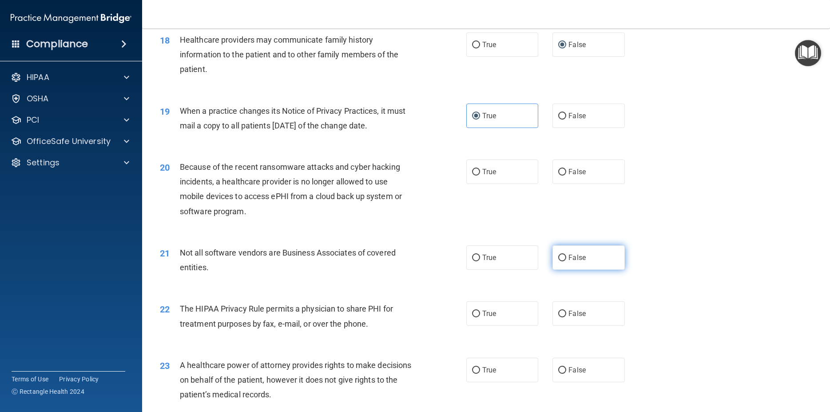
click at [558, 261] on input "False" at bounding box center [562, 257] width 8 height 7
radio input "true"
click at [477, 183] on label "True" at bounding box center [502, 171] width 72 height 24
click at [477, 175] on input "True" at bounding box center [476, 172] width 8 height 7
radio input "true"
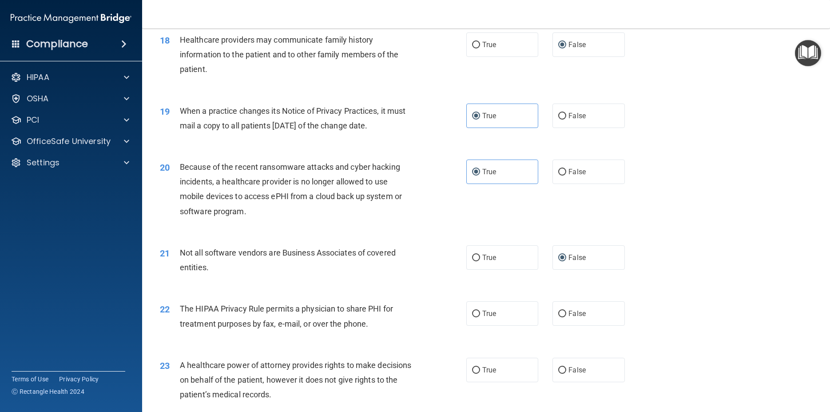
scroll to position [1279, 0]
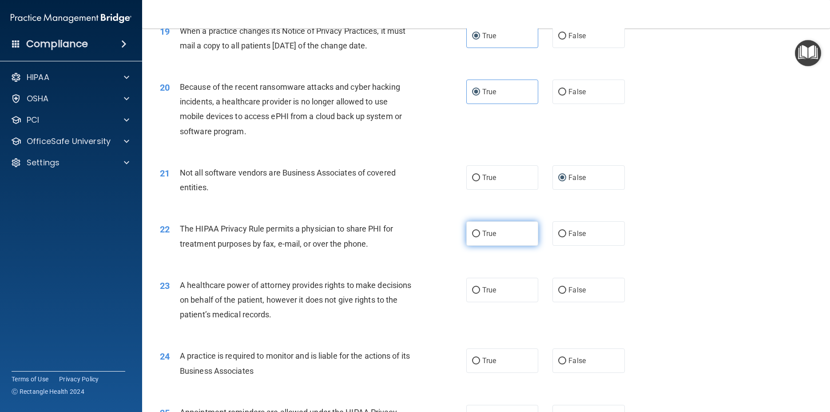
click at [476, 246] on label "True" at bounding box center [502, 233] width 72 height 24
click at [476, 237] on input "True" at bounding box center [476, 233] width 8 height 7
radio input "true"
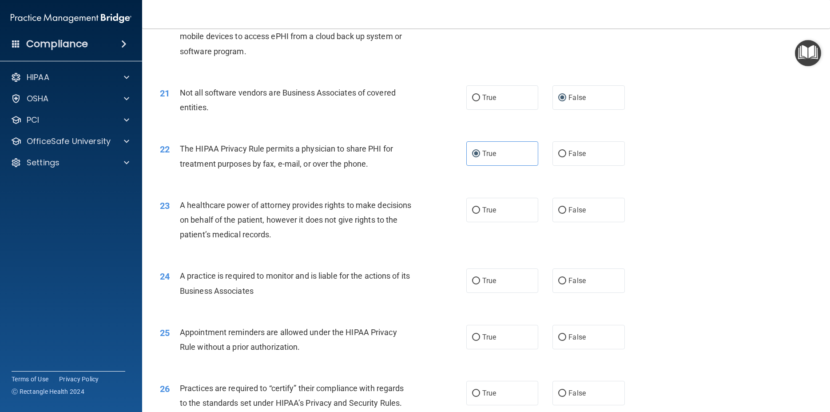
scroll to position [1399, 0]
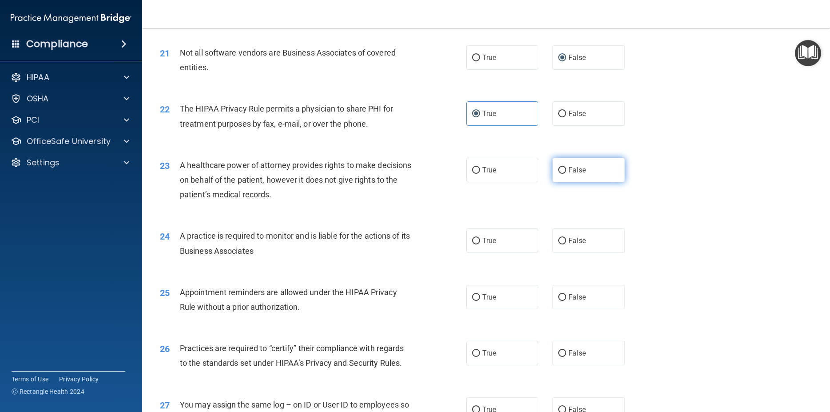
click at [573, 180] on label "False" at bounding box center [588, 170] width 72 height 24
click at [566, 174] on input "False" at bounding box center [562, 170] width 8 height 7
radio input "true"
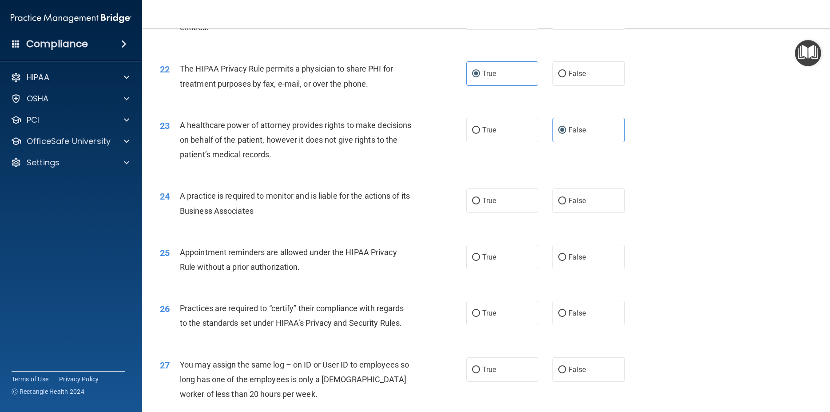
scroll to position [1479, 0]
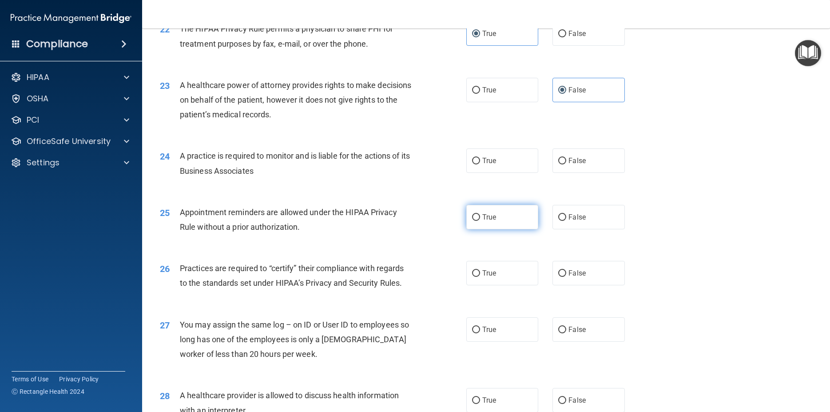
click at [490, 221] on span "True" at bounding box center [489, 217] width 14 height 8
click at [480, 221] on input "True" at bounding box center [476, 217] width 8 height 7
radio input "true"
drag, startPoint x: 480, startPoint y: 180, endPoint x: 526, endPoint y: 178, distance: 46.2
click at [482, 165] on span "True" at bounding box center [489, 160] width 14 height 8
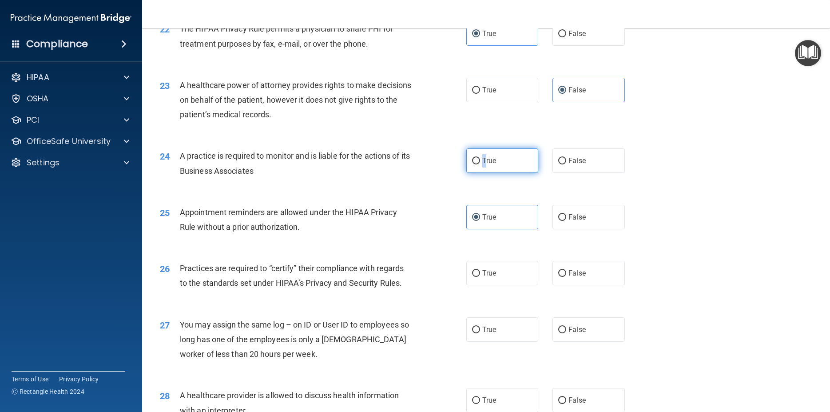
click at [472, 164] on input "True" at bounding box center [476, 161] width 8 height 7
radio input "true"
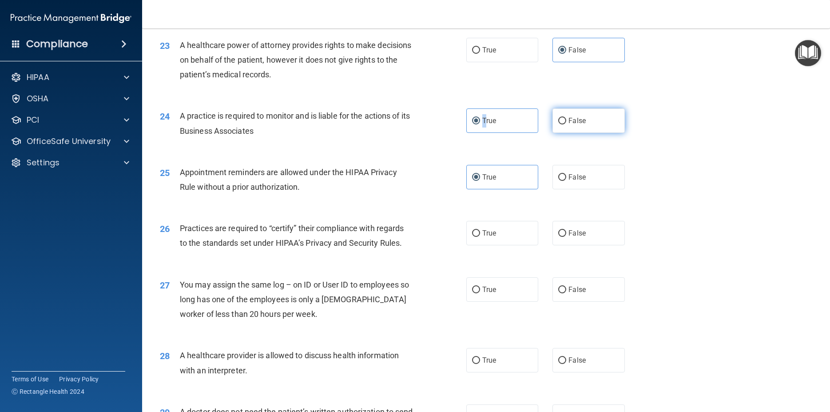
click at [558, 124] on input "False" at bounding box center [562, 121] width 8 height 7
radio input "true"
radio input "false"
click at [445, 153] on div "24 A practice is required to monitor and is liable for the actions of its Busin…" at bounding box center [486, 125] width 666 height 56
click at [472, 237] on input "True" at bounding box center [476, 233] width 8 height 7
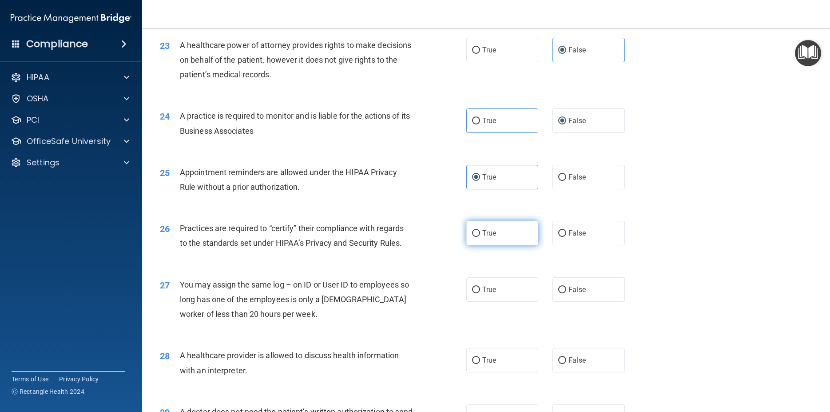
radio input "true"
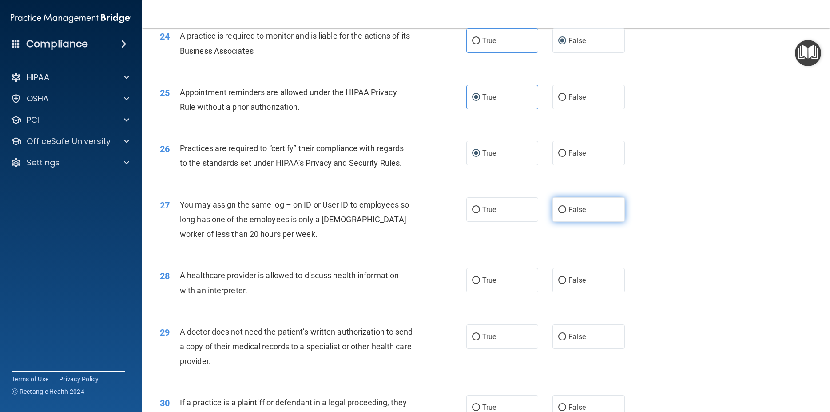
click at [578, 214] on span "False" at bounding box center [576, 209] width 17 height 8
click at [566, 213] on input "False" at bounding box center [562, 209] width 8 height 7
radio input "true"
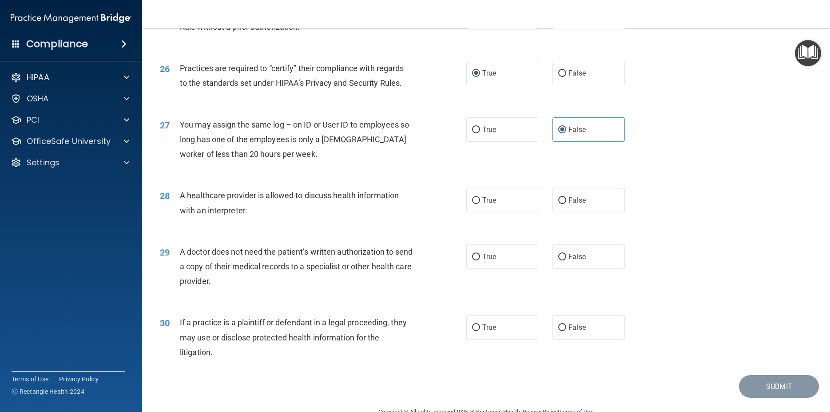
scroll to position [1715, 0]
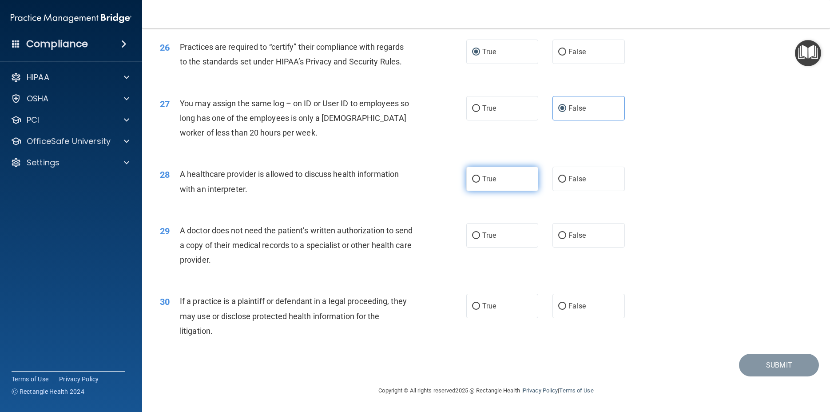
click at [472, 177] on input "True" at bounding box center [476, 179] width 8 height 7
radio input "true"
click at [472, 232] on input "True" at bounding box center [476, 235] width 8 height 7
radio input "true"
click at [472, 309] on input "True" at bounding box center [476, 306] width 8 height 7
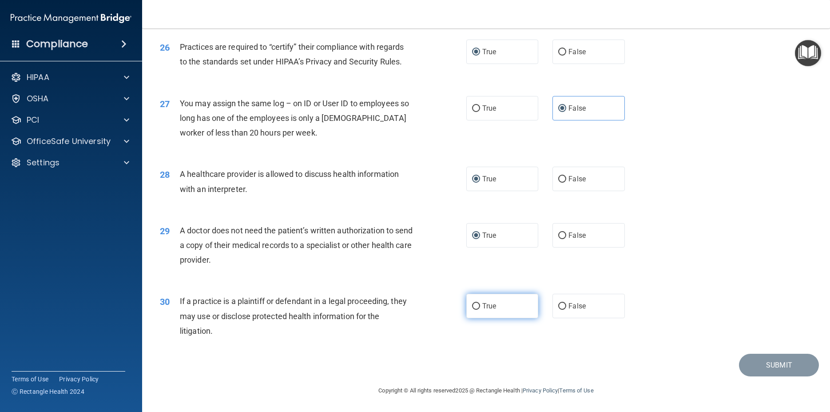
radio input "true"
click at [766, 365] on button "Submit" at bounding box center [779, 364] width 80 height 23
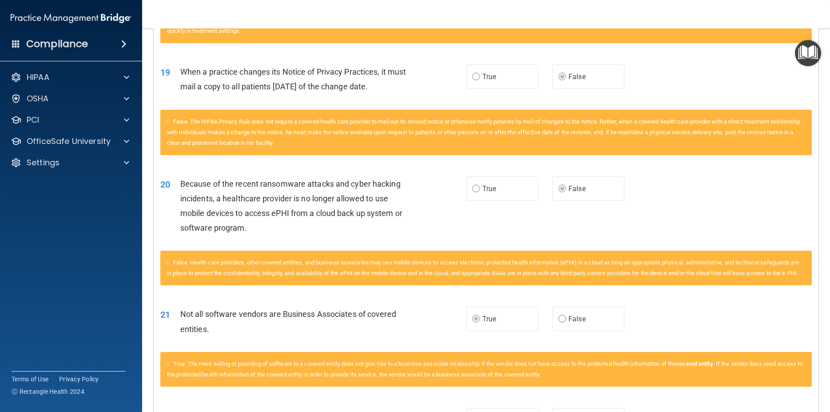
scroll to position [869, 0]
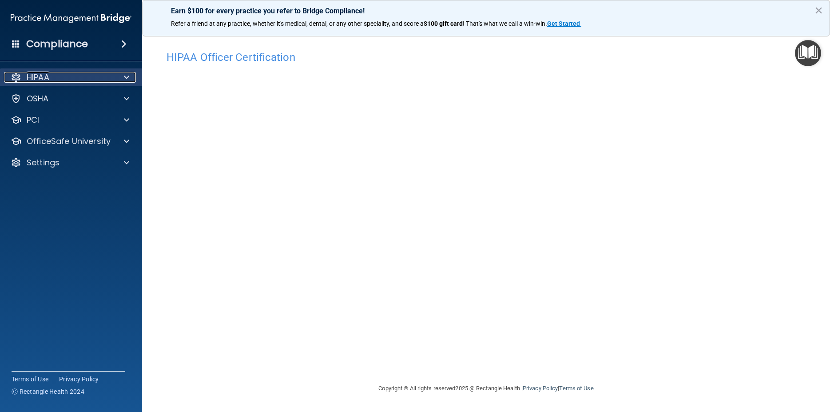
click at [127, 76] on span at bounding box center [126, 77] width 5 height 11
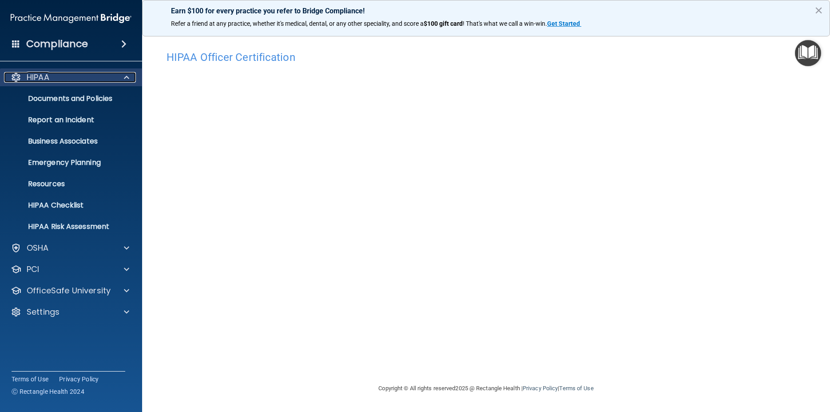
click at [127, 76] on span at bounding box center [126, 77] width 5 height 11
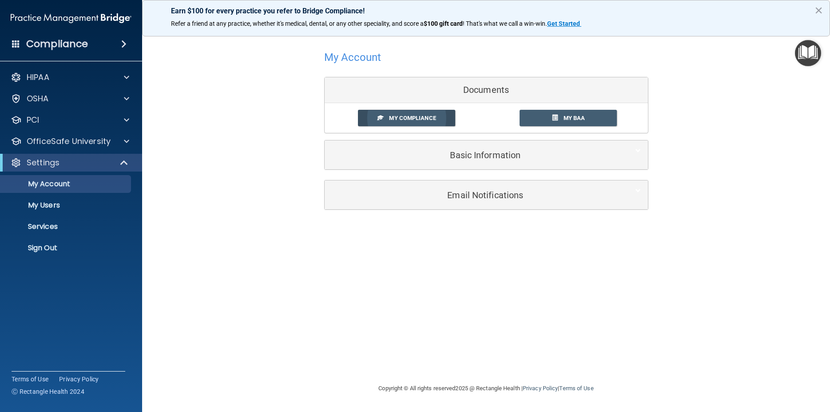
click at [409, 116] on span "My Compliance" at bounding box center [412, 118] width 47 height 7
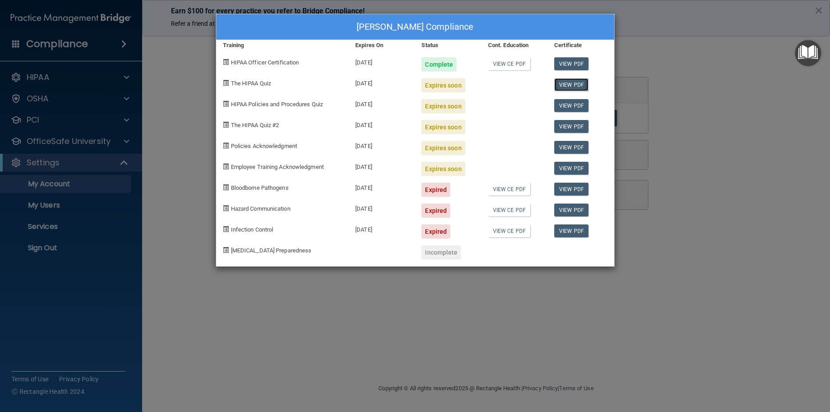
click at [571, 82] on link "View PDF" at bounding box center [571, 84] width 34 height 13
click at [725, 225] on div "[PERSON_NAME] Compliance Training Expires On Status Cont. Education Certificate…" at bounding box center [415, 206] width 830 height 412
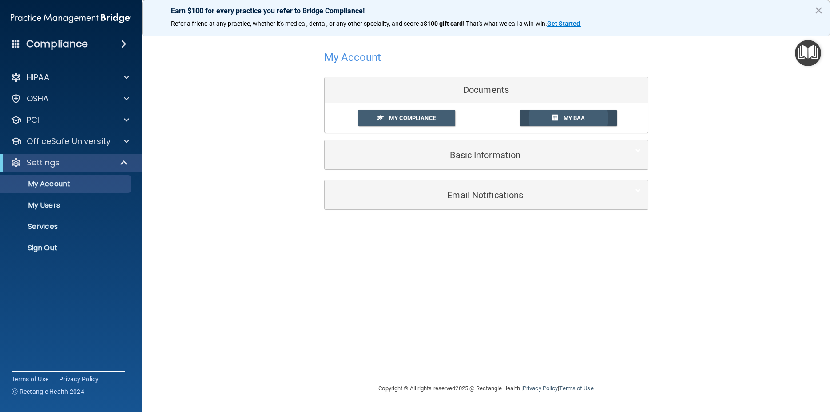
click at [566, 113] on link "My BAA" at bounding box center [567, 118] width 97 height 16
click at [99, 137] on p "OfficeSafe University" at bounding box center [69, 141] width 84 height 11
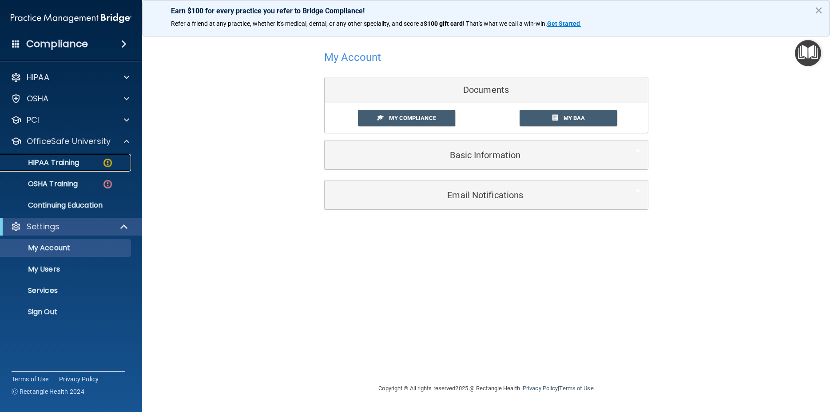
click at [75, 160] on p "HIPAA Training" at bounding box center [42, 162] width 73 height 9
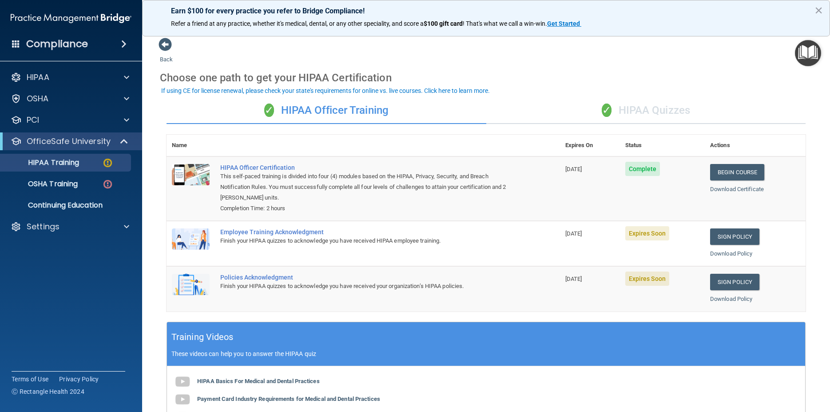
click at [637, 111] on div "✓ HIPAA Quizzes" at bounding box center [646, 110] width 320 height 27
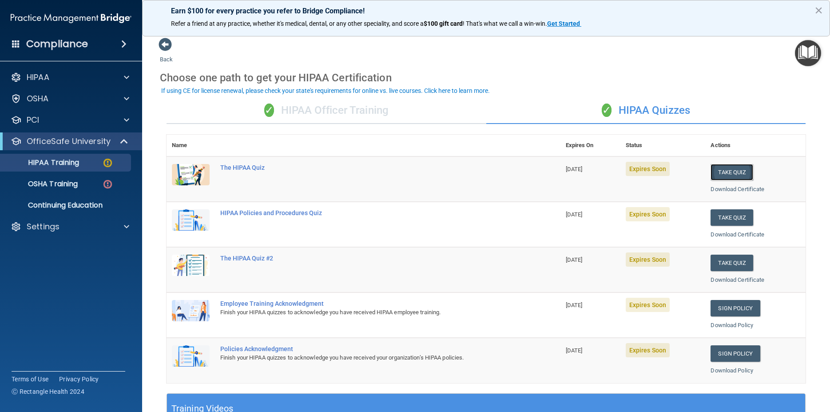
click at [726, 171] on button "Take Quiz" at bounding box center [731, 172] width 43 height 16
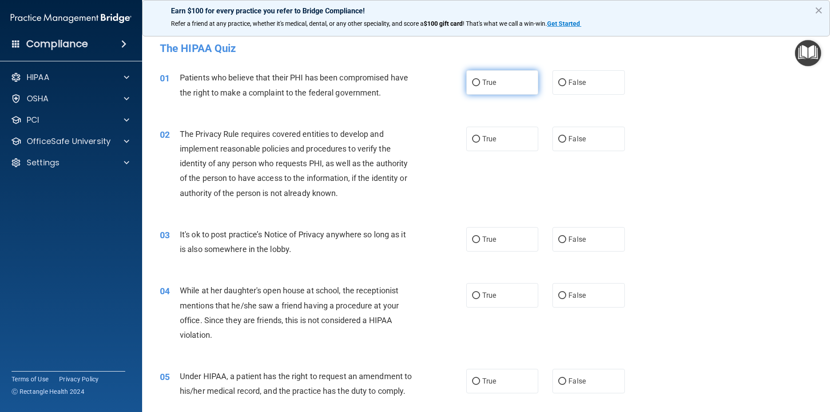
drag, startPoint x: 469, startPoint y: 83, endPoint x: 482, endPoint y: 84, distance: 12.9
click at [472, 83] on input "True" at bounding box center [476, 82] width 8 height 7
radio input "true"
click at [574, 294] on span "False" at bounding box center [576, 295] width 17 height 8
click at [566, 294] on input "False" at bounding box center [562, 295] width 8 height 7
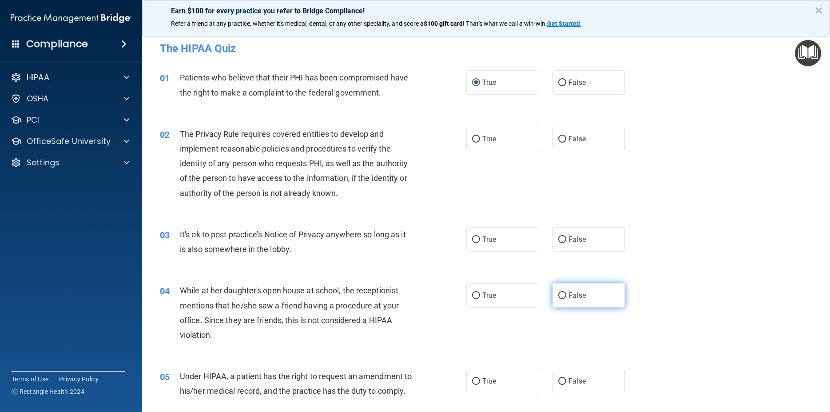
radio input "true"
click at [492, 244] on label "True" at bounding box center [502, 239] width 72 height 24
click at [480, 243] on input "True" at bounding box center [476, 239] width 8 height 7
radio input "true"
click at [482, 137] on span "True" at bounding box center [489, 139] width 14 height 8
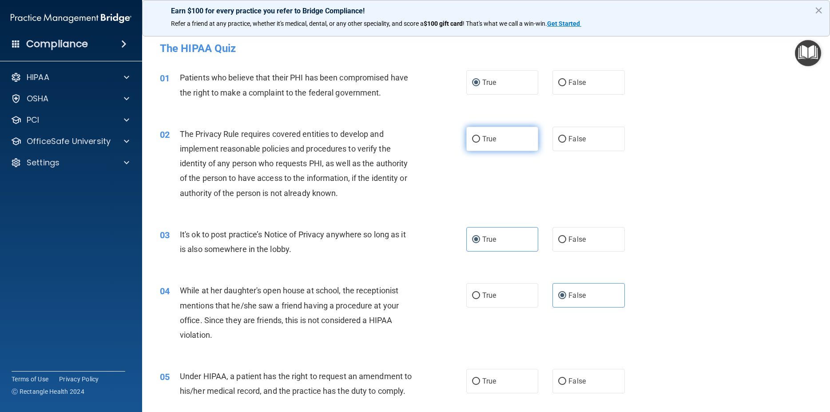
click at [479, 137] on input "True" at bounding box center [476, 139] width 8 height 7
radio input "true"
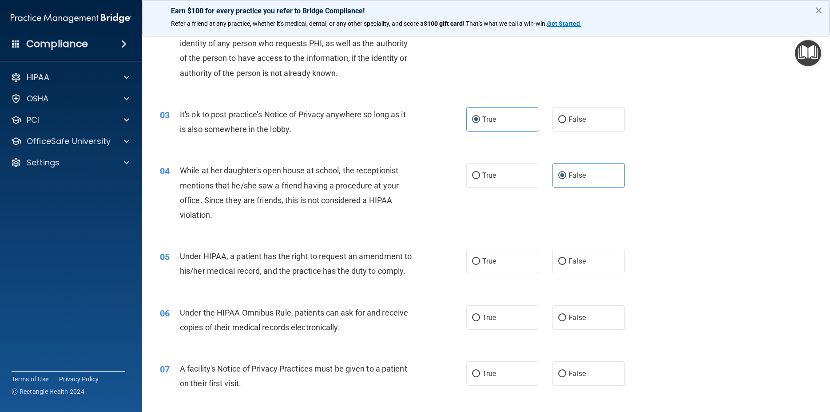
scroll to position [160, 0]
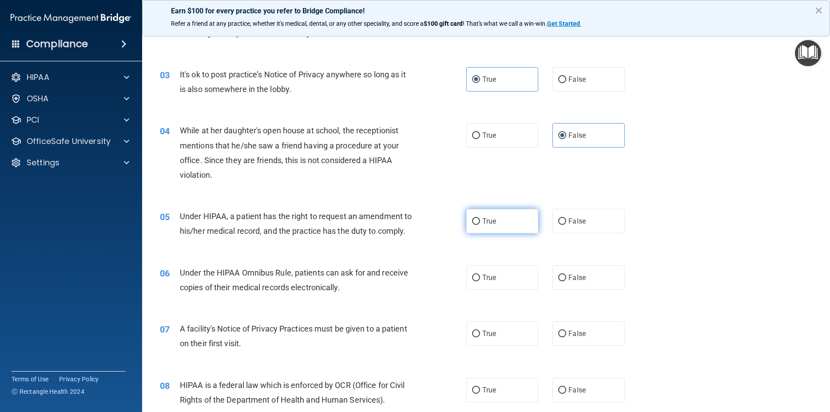
click at [494, 221] on label "True" at bounding box center [502, 221] width 72 height 24
click at [480, 221] on input "True" at bounding box center [476, 221] width 8 height 7
radio input "true"
click at [490, 282] on span "True" at bounding box center [489, 277] width 14 height 8
click at [480, 281] on input "True" at bounding box center [476, 277] width 8 height 7
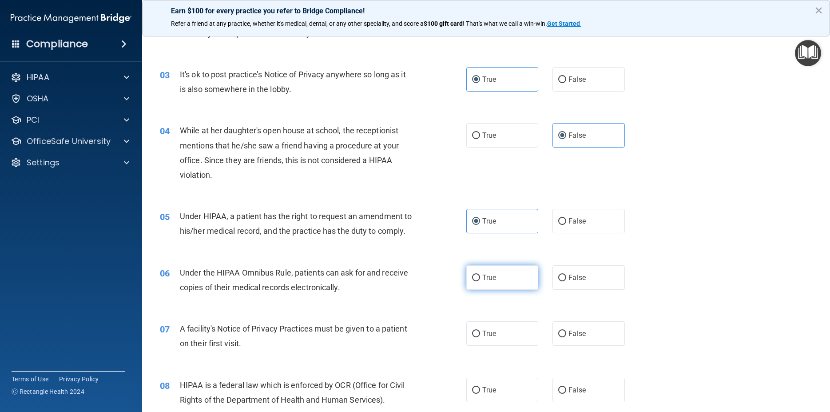
radio input "true"
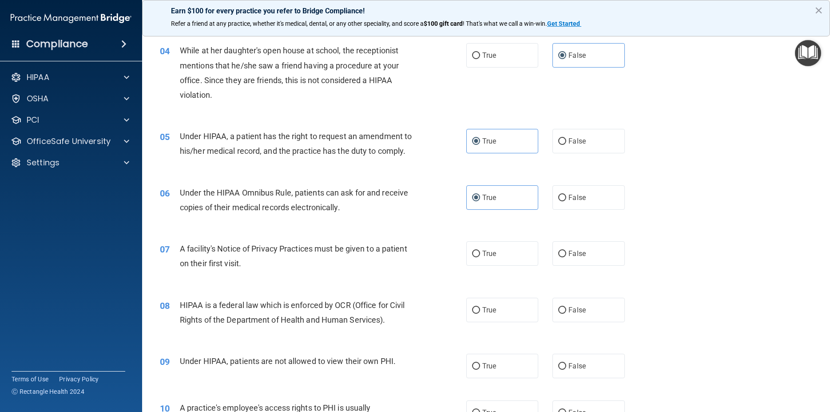
scroll to position [280, 0]
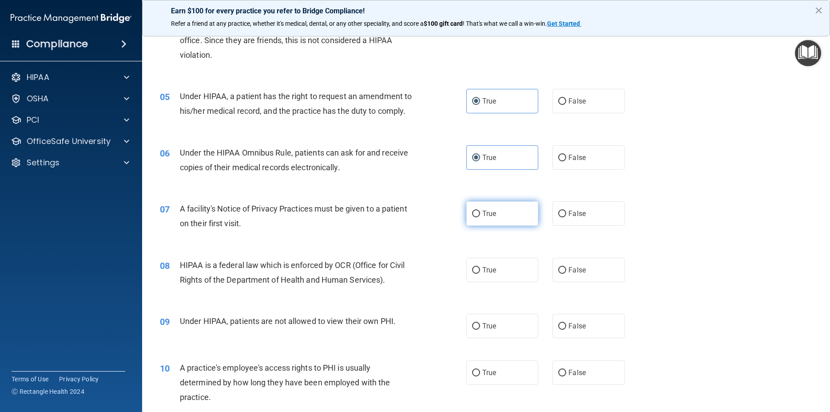
click at [503, 226] on label "True" at bounding box center [502, 213] width 72 height 24
click at [480, 217] on input "True" at bounding box center [476, 213] width 8 height 7
radio input "true"
click at [500, 282] on label "True" at bounding box center [502, 270] width 72 height 24
click at [480, 274] on input "True" at bounding box center [476, 270] width 8 height 7
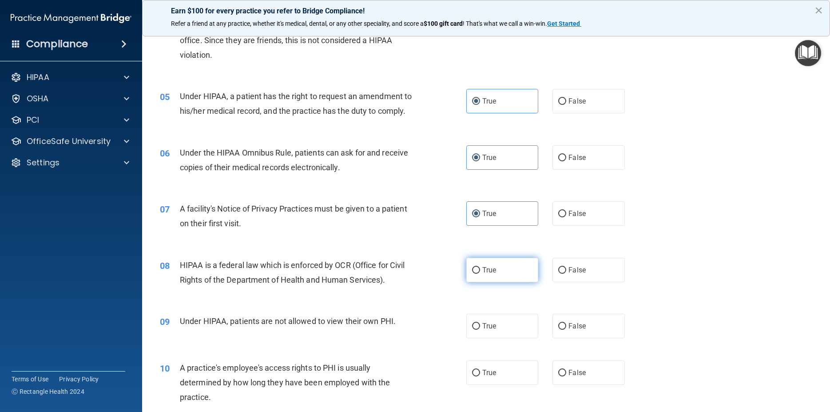
radio input "true"
click at [591, 338] on label "False" at bounding box center [588, 325] width 72 height 24
click at [566, 329] on input "False" at bounding box center [562, 326] width 8 height 7
radio input "true"
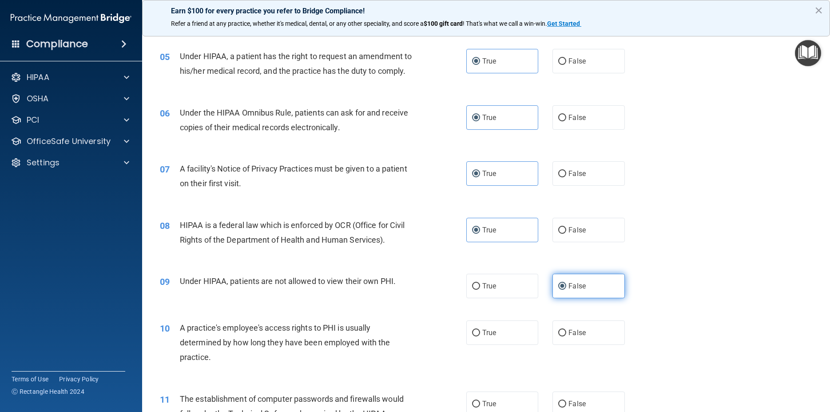
scroll to position [400, 0]
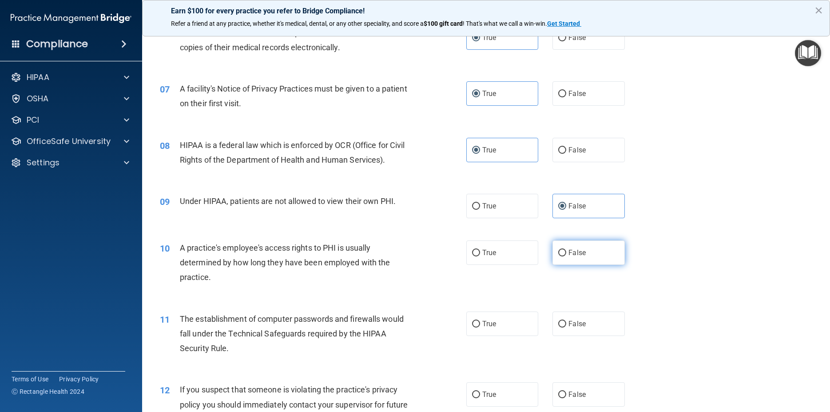
click at [569, 257] on span "False" at bounding box center [576, 252] width 17 height 8
click at [566, 256] on input "False" at bounding box center [562, 253] width 8 height 7
radio input "true"
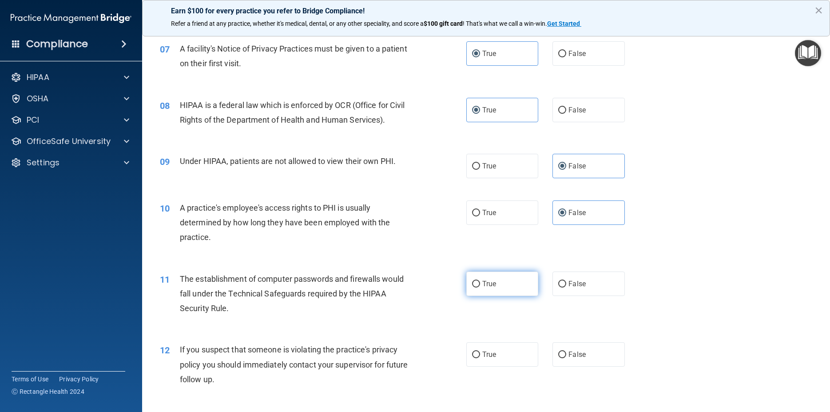
click at [496, 296] on label "True" at bounding box center [502, 283] width 72 height 24
click at [480, 287] on input "True" at bounding box center [476, 284] width 8 height 7
radio input "true"
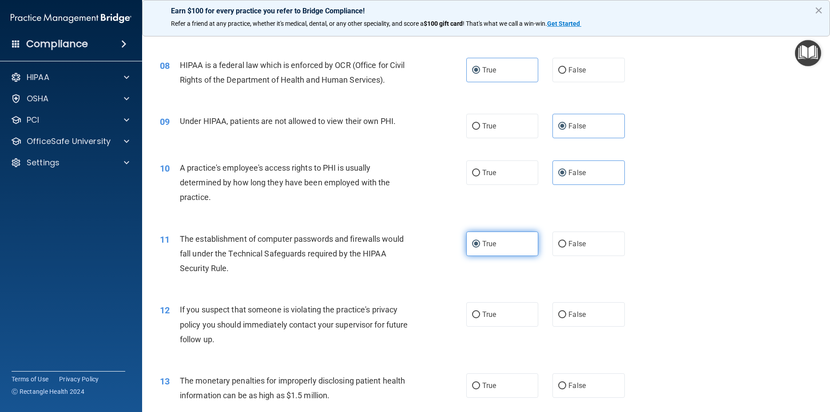
scroll to position [559, 0]
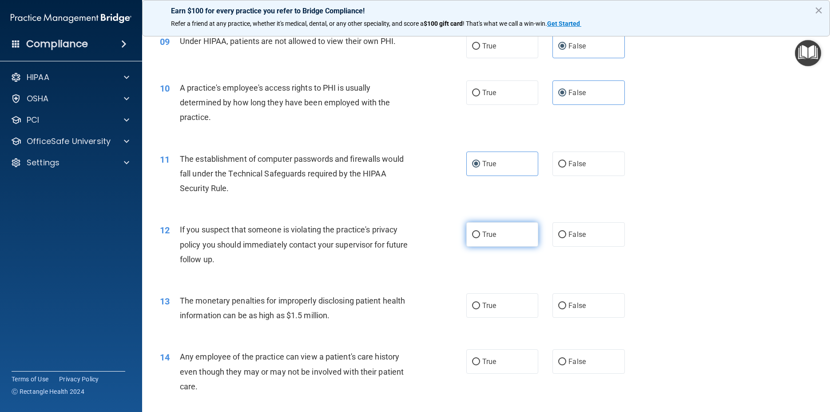
click at [496, 246] on label "True" at bounding box center [502, 234] width 72 height 24
click at [472, 238] on input "True" at bounding box center [476, 234] width 8 height 7
radio input "true"
click at [496, 317] on label "True" at bounding box center [502, 305] width 72 height 24
click at [480, 309] on input "True" at bounding box center [476, 305] width 8 height 7
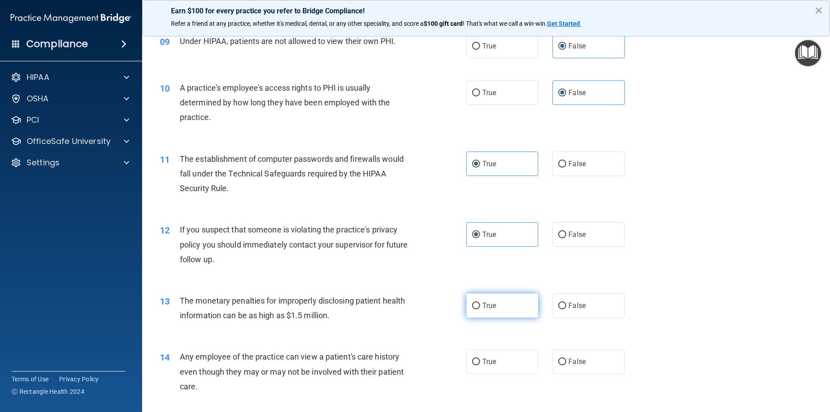
radio input "true"
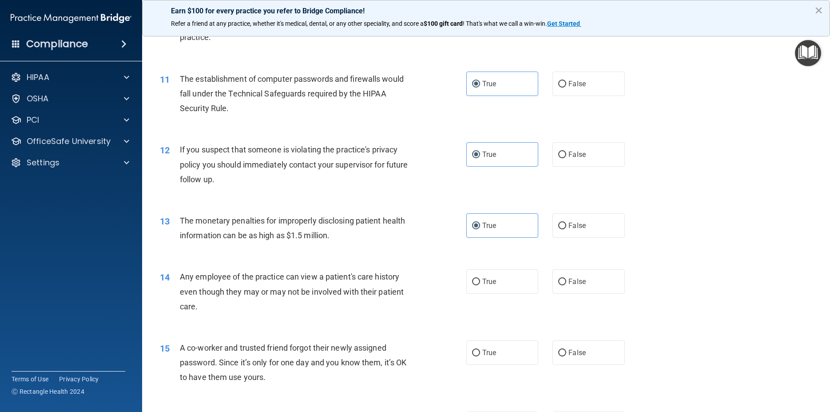
scroll to position [679, 0]
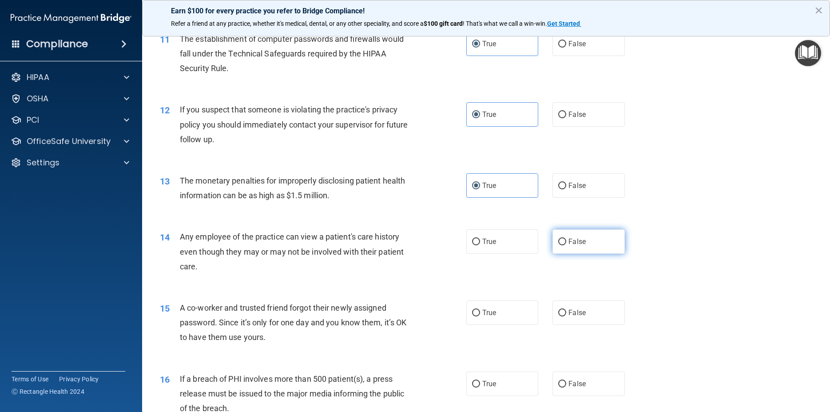
click at [575, 246] on span "False" at bounding box center [576, 241] width 17 height 8
click at [566, 245] on input "False" at bounding box center [562, 241] width 8 height 7
radio input "true"
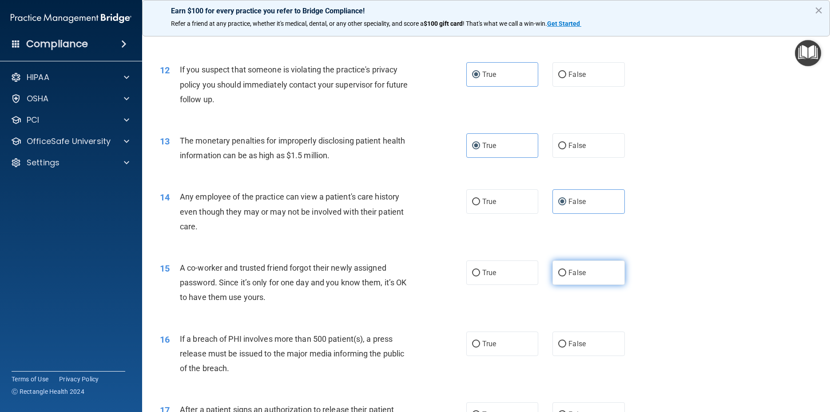
click at [580, 277] on span "False" at bounding box center [576, 272] width 17 height 8
click at [566, 276] on input "False" at bounding box center [562, 273] width 8 height 7
radio input "true"
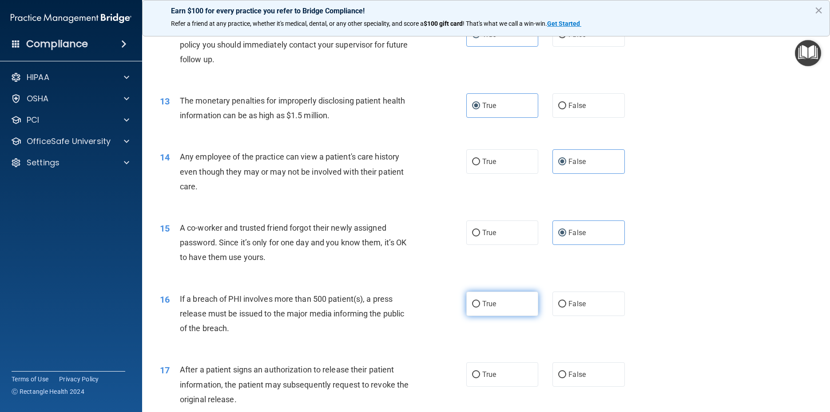
click at [506, 316] on label "True" at bounding box center [502, 303] width 72 height 24
click at [480, 307] on input "True" at bounding box center [476, 304] width 8 height 7
radio input "true"
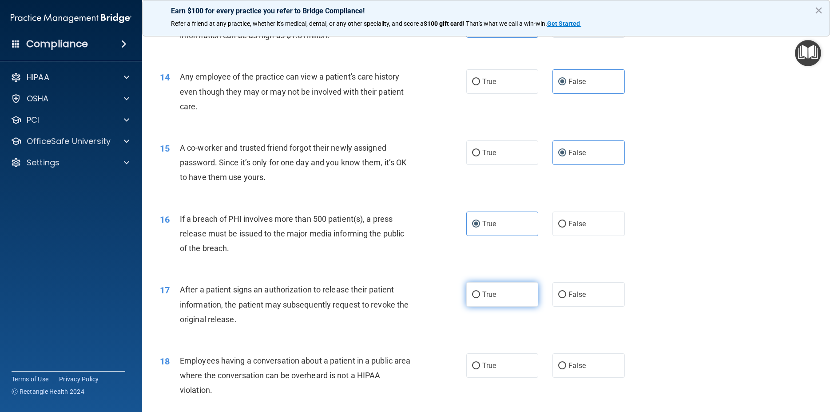
scroll to position [879, 0]
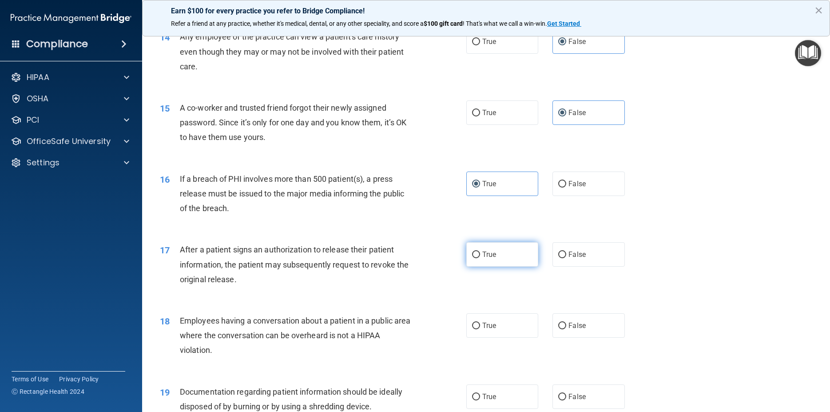
click at [505, 266] on label "True" at bounding box center [502, 254] width 72 height 24
click at [480, 258] on input "True" at bounding box center [476, 254] width 8 height 7
radio input "true"
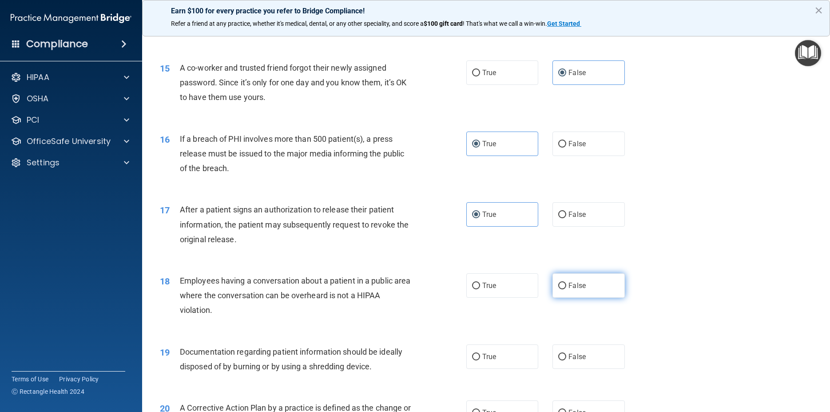
click at [591, 297] on label "False" at bounding box center [588, 285] width 72 height 24
click at [566, 289] on input "False" at bounding box center [562, 285] width 8 height 7
radio input "true"
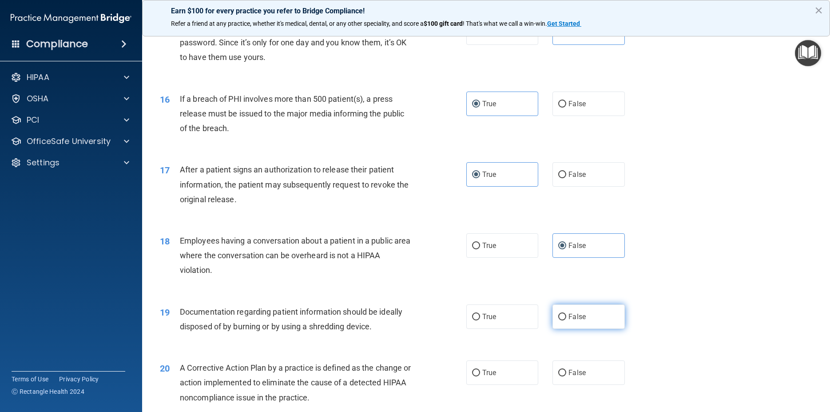
scroll to position [999, 0]
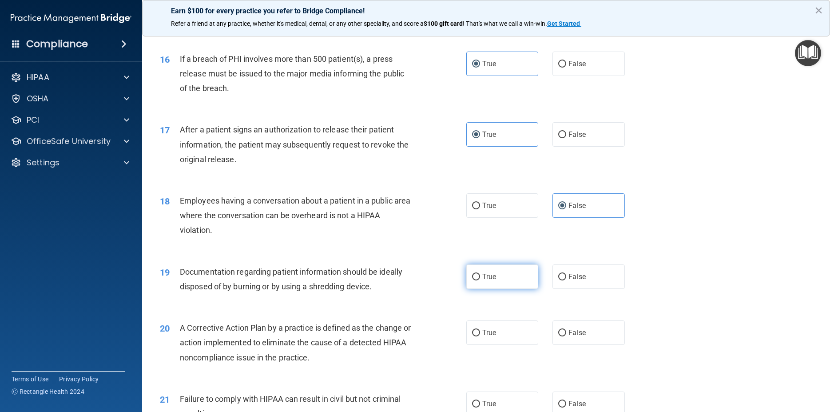
click at [504, 289] on label "True" at bounding box center [502, 276] width 72 height 24
click at [480, 280] on input "True" at bounding box center [476, 277] width 8 height 7
radio input "true"
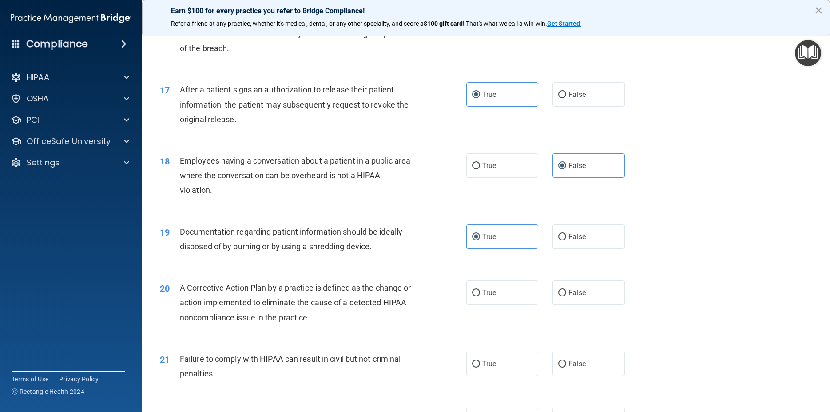
scroll to position [1079, 0]
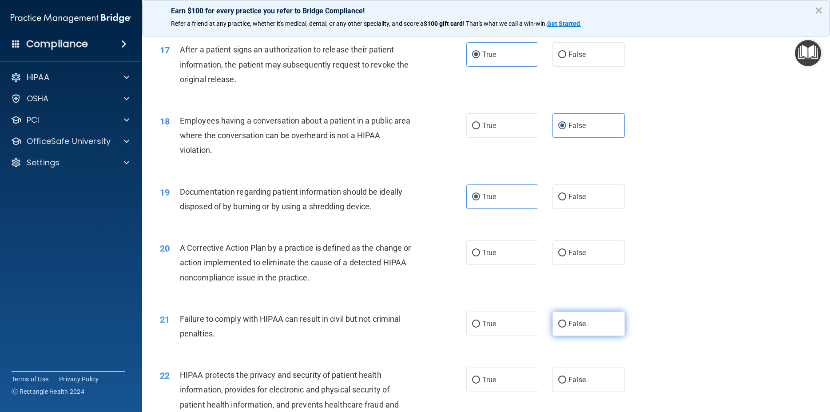
click at [591, 336] on label "False" at bounding box center [588, 323] width 72 height 24
click at [566, 327] on input "False" at bounding box center [562, 324] width 8 height 7
radio input "true"
click at [508, 263] on label "True" at bounding box center [502, 252] width 72 height 24
click at [480, 256] on input "True" at bounding box center [476, 253] width 8 height 7
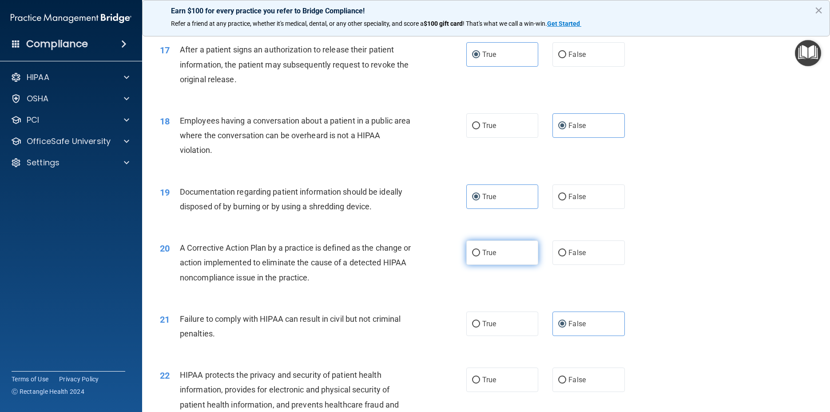
radio input "true"
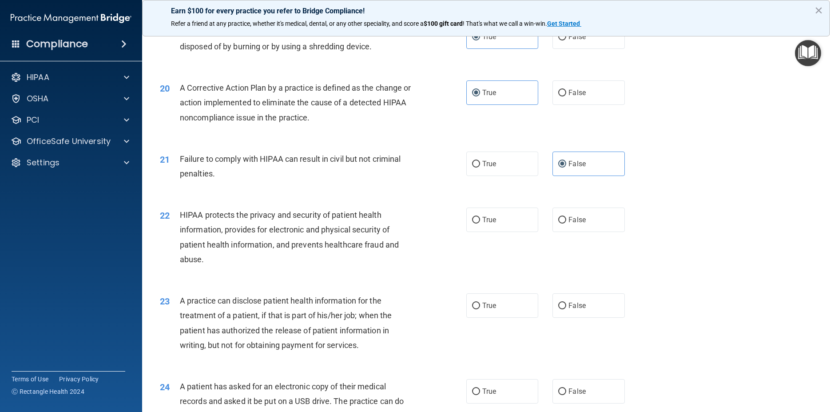
scroll to position [1279, 0]
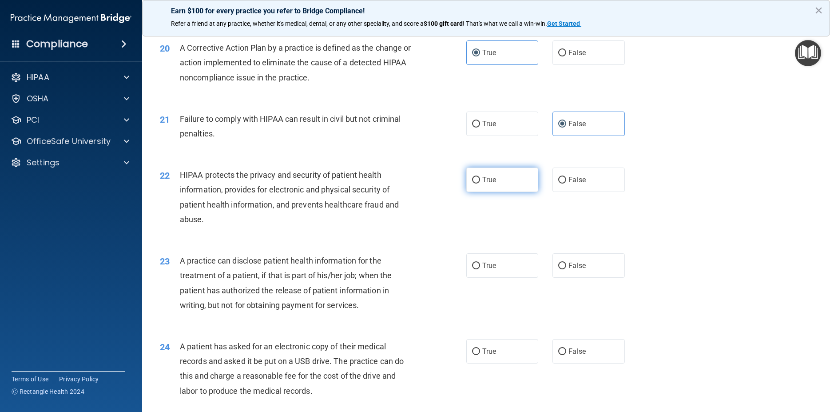
click at [488, 184] on span "True" at bounding box center [489, 179] width 14 height 8
click at [480, 183] on input "True" at bounding box center [476, 180] width 8 height 7
radio input "true"
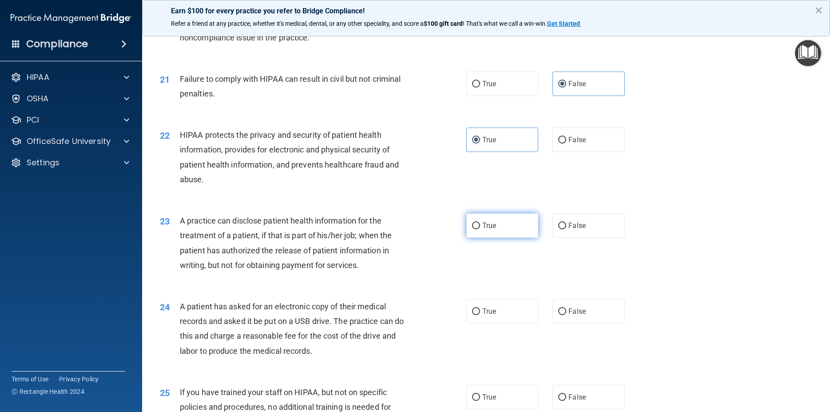
click at [499, 238] on label "True" at bounding box center [502, 225] width 72 height 24
click at [480, 229] on input "True" at bounding box center [476, 225] width 8 height 7
radio input "true"
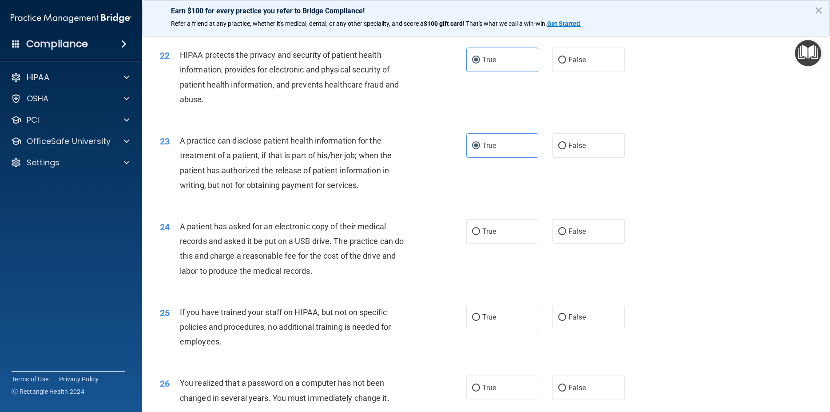
scroll to position [1439, 0]
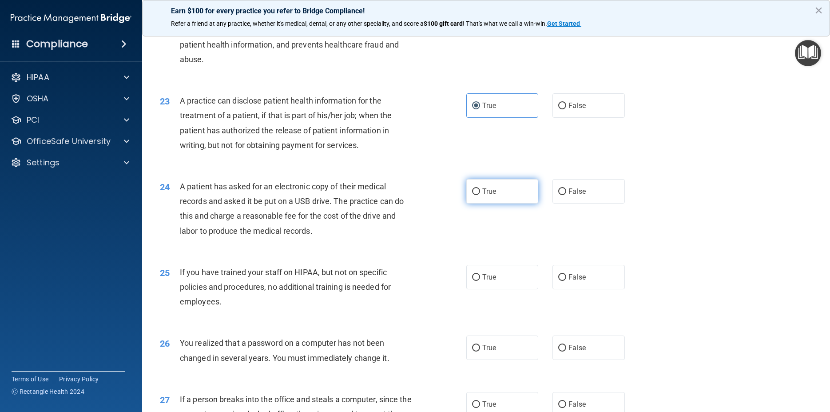
click at [488, 195] on span "True" at bounding box center [489, 191] width 14 height 8
click at [480, 195] on input "True" at bounding box center [476, 191] width 8 height 7
radio input "true"
click at [569, 281] on span "False" at bounding box center [576, 277] width 17 height 8
click at [566, 281] on input "False" at bounding box center [562, 277] width 8 height 7
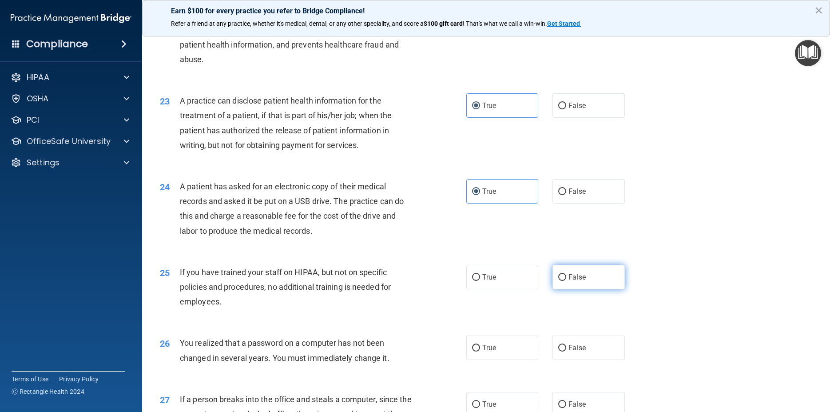
radio input "true"
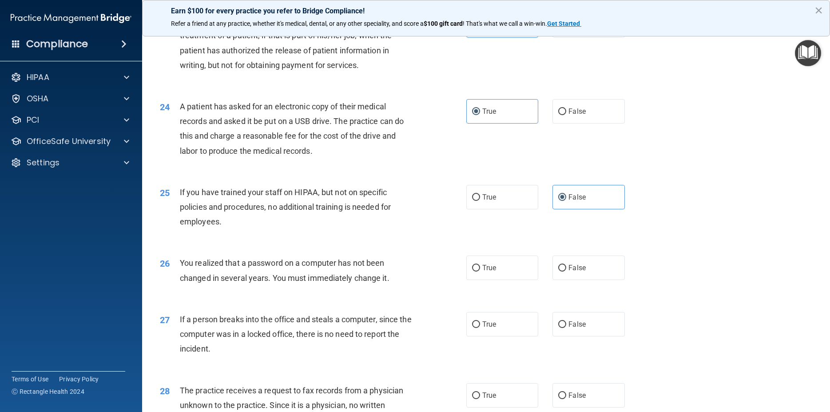
scroll to position [1558, 0]
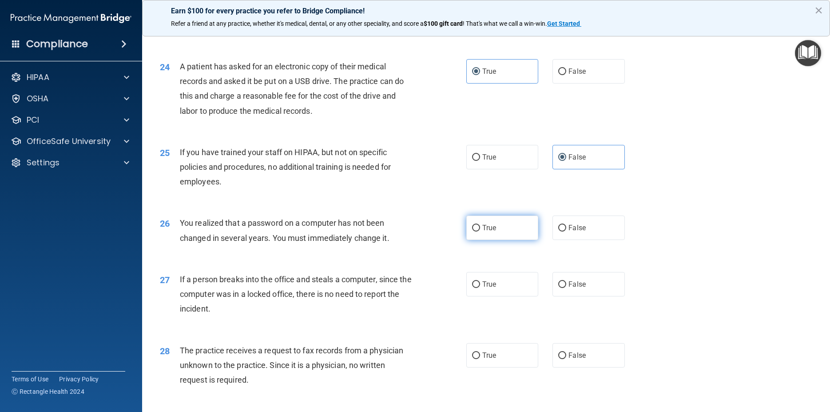
click at [486, 238] on label "True" at bounding box center [502, 227] width 72 height 24
click at [480, 231] on input "True" at bounding box center [476, 228] width 8 height 7
radio input "true"
click at [568, 288] on span "False" at bounding box center [576, 284] width 17 height 8
click at [566, 288] on input "False" at bounding box center [562, 284] width 8 height 7
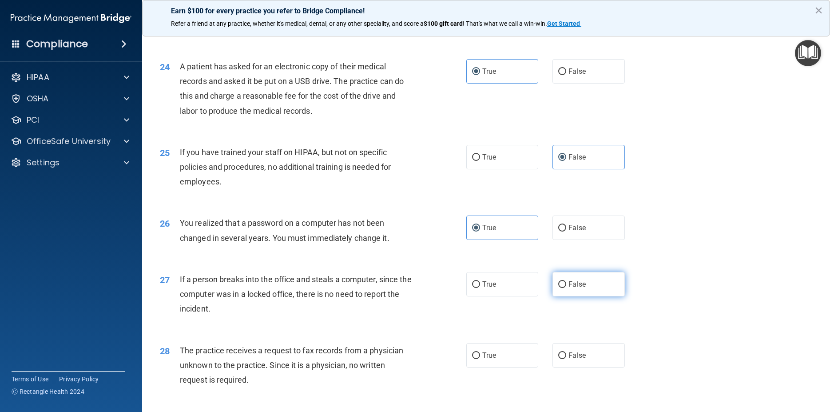
radio input "true"
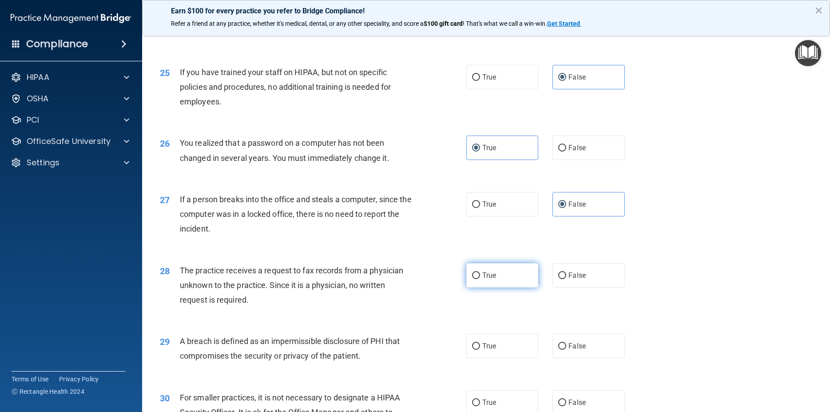
click at [505, 287] on label "True" at bounding box center [502, 275] width 72 height 24
click at [480, 279] on input "True" at bounding box center [476, 275] width 8 height 7
radio input "true"
click at [482, 350] on span "True" at bounding box center [489, 345] width 14 height 8
click at [480, 349] on input "True" at bounding box center [476, 346] width 8 height 7
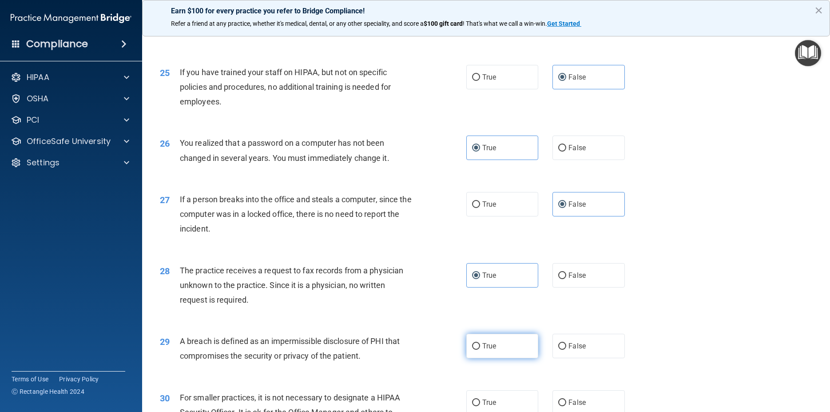
radio input "true"
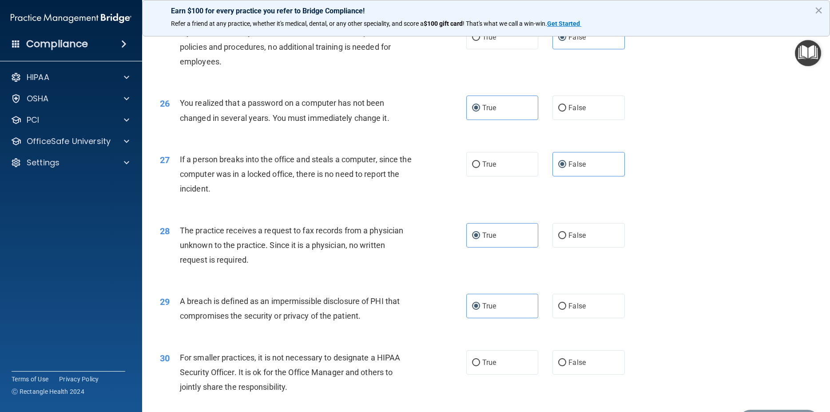
scroll to position [1749, 0]
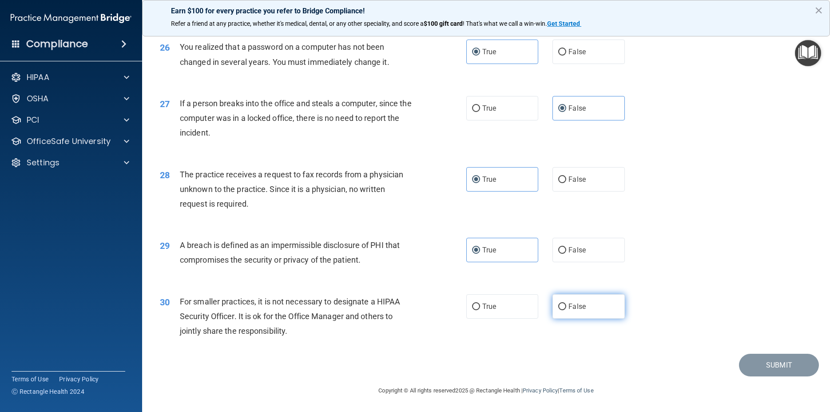
click at [583, 309] on label "False" at bounding box center [588, 306] width 72 height 24
click at [566, 309] on input "False" at bounding box center [562, 306] width 8 height 7
radio input "true"
click at [767, 361] on button "Submit" at bounding box center [779, 364] width 80 height 23
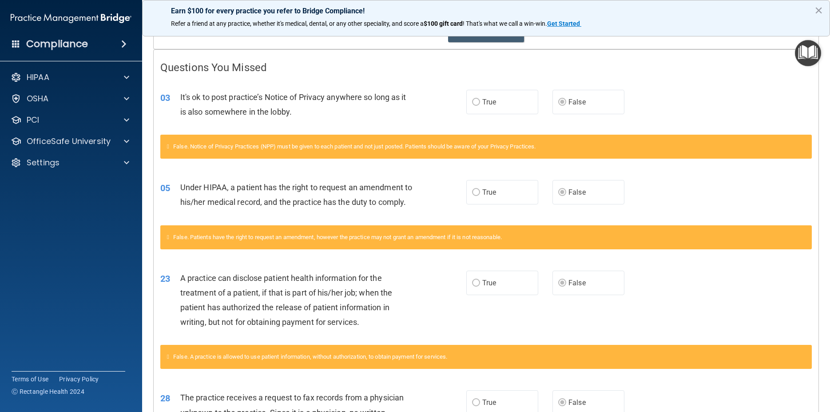
scroll to position [120, 0]
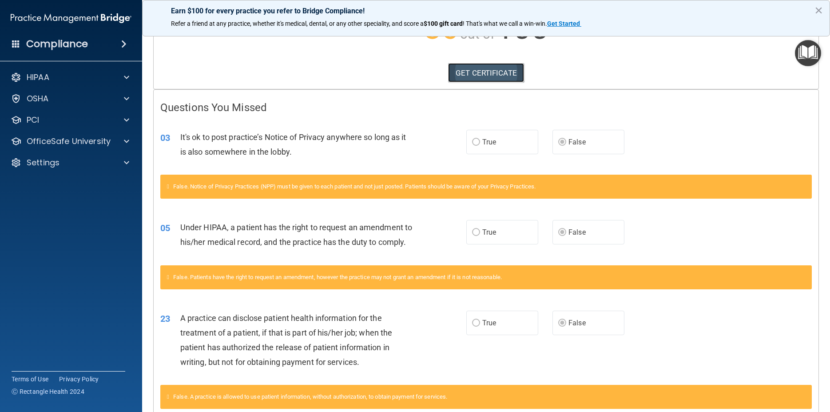
click at [470, 71] on link "GET CERTIFICATE" at bounding box center [486, 73] width 76 height 20
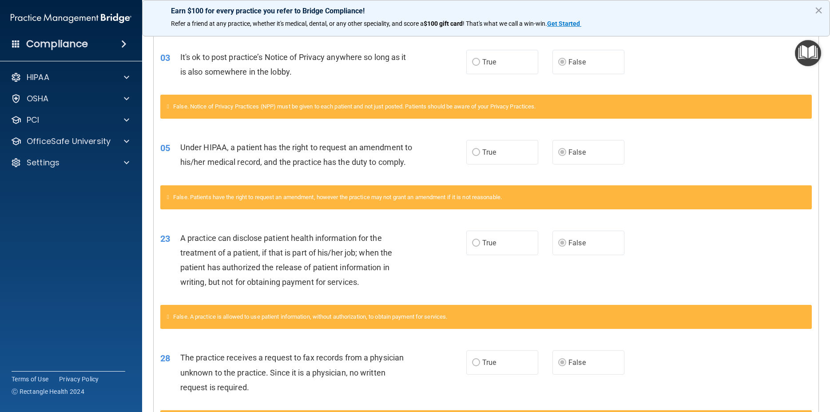
scroll to position [0, 0]
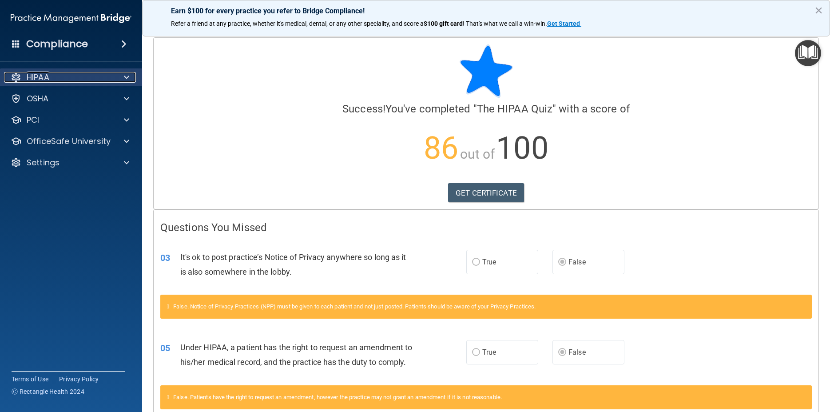
click at [127, 75] on span at bounding box center [126, 77] width 5 height 11
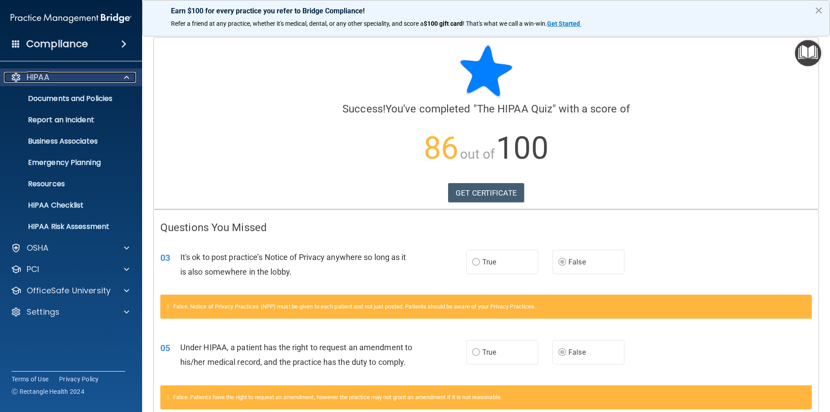
click at [127, 75] on span at bounding box center [126, 77] width 5 height 11
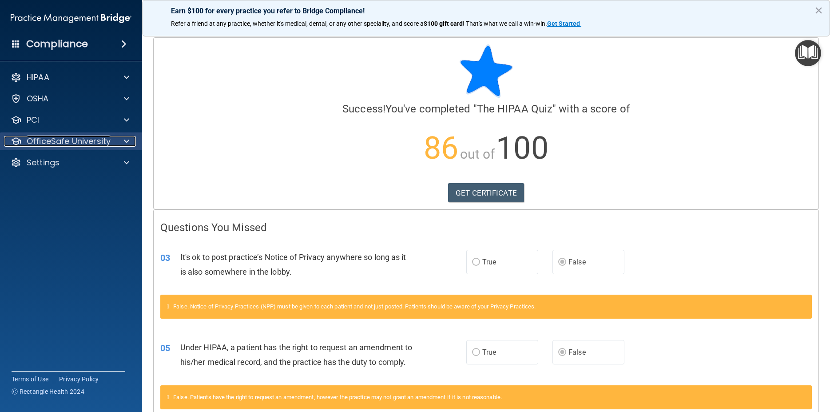
click at [123, 142] on div at bounding box center [125, 141] width 22 height 11
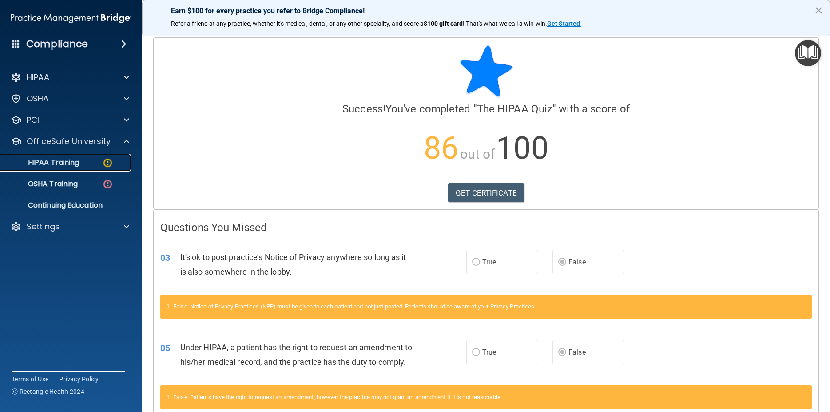
click at [73, 166] on p "HIPAA Training" at bounding box center [42, 162] width 73 height 9
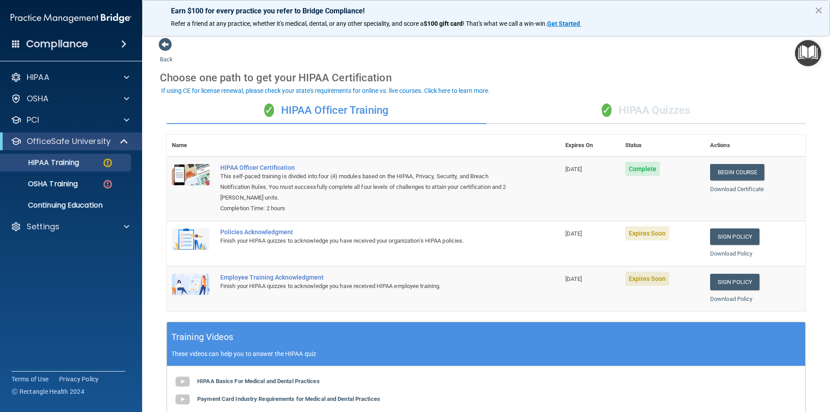
click at [676, 108] on div "✓ HIPAA Quizzes" at bounding box center [646, 110] width 320 height 27
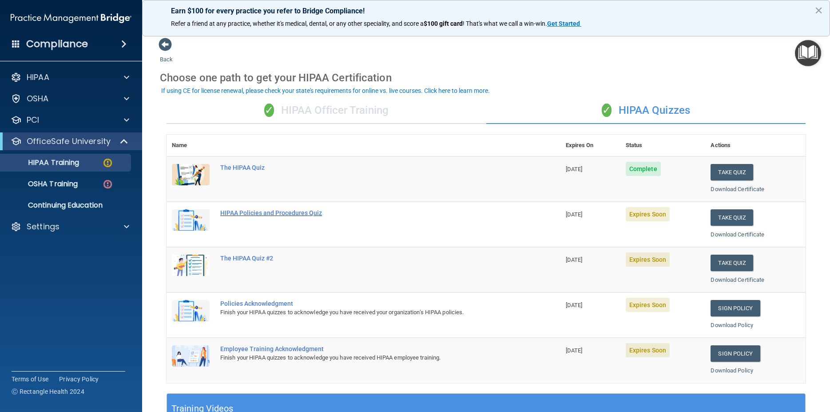
click at [281, 209] on div "HIPAA Policies and Procedures Quiz" at bounding box center [368, 212] width 296 height 7
